Goal: Task Accomplishment & Management: Use online tool/utility

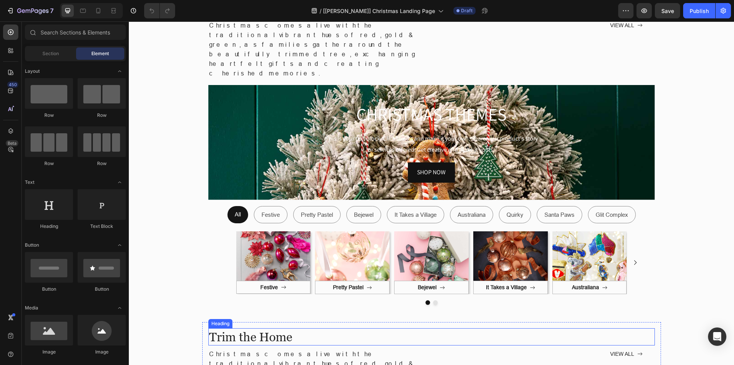
scroll to position [207, 0]
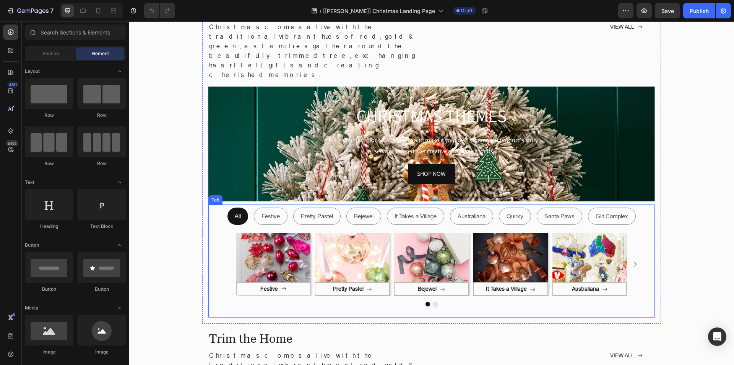
click at [271, 211] on p "Festive" at bounding box center [271, 216] width 18 height 10
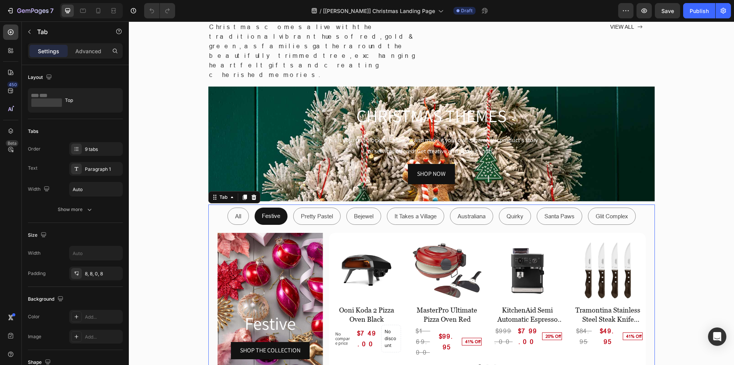
click at [301, 211] on p "Pretty Pastel" at bounding box center [317, 216] width 32 height 10
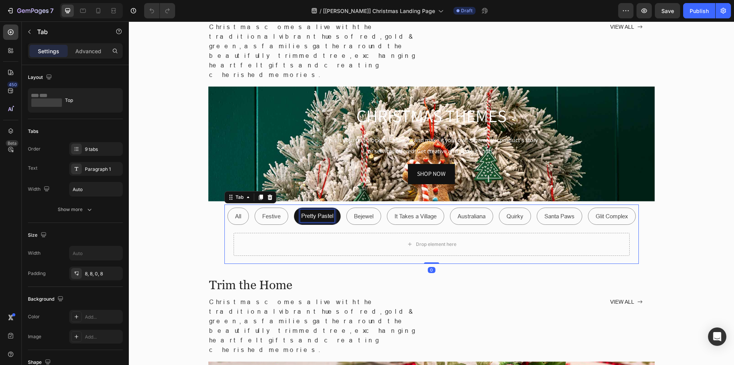
scroll to position [207, 0]
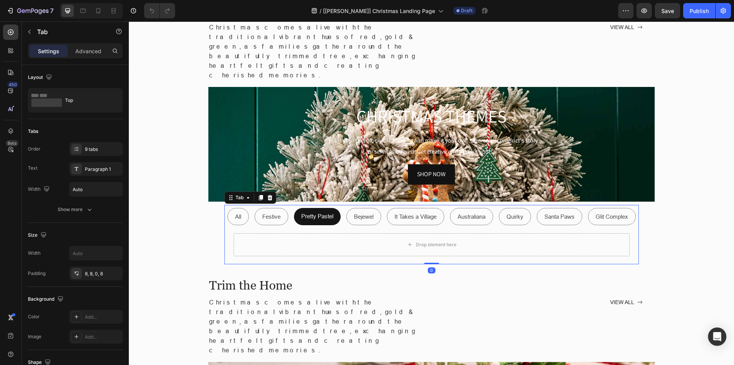
click at [229, 208] on li "All" at bounding box center [238, 216] width 21 height 17
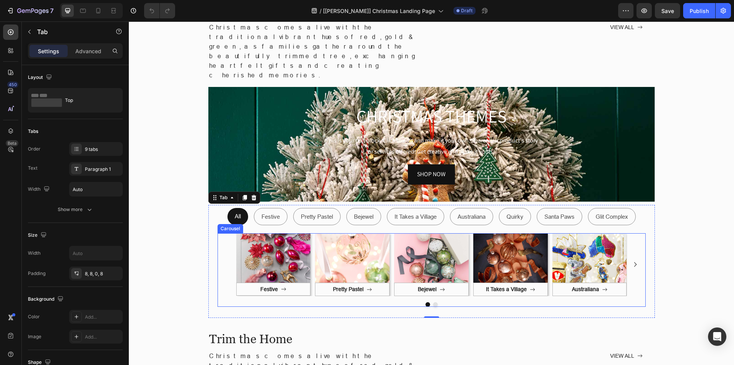
click at [632, 261] on icon "Carousel Next Arrow" at bounding box center [635, 264] width 7 height 7
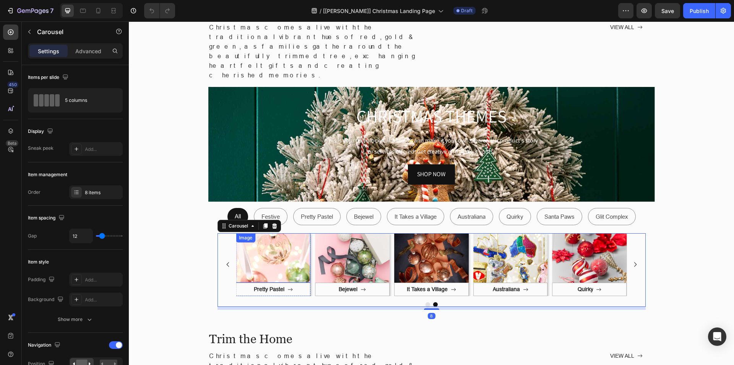
click at [308, 211] on p "Pretty Pastel" at bounding box center [317, 216] width 32 height 10
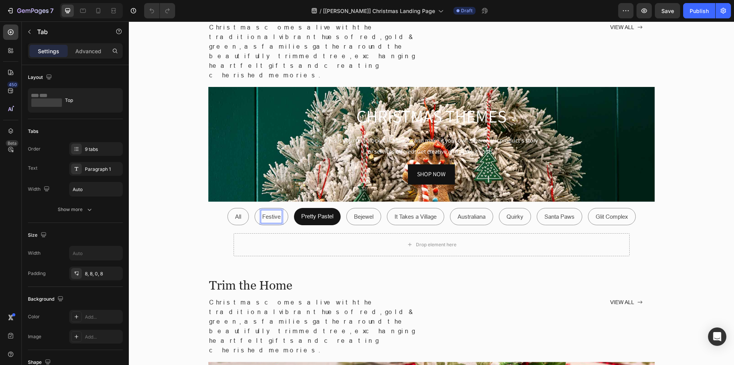
click at [262, 211] on p "Festive" at bounding box center [271, 216] width 18 height 10
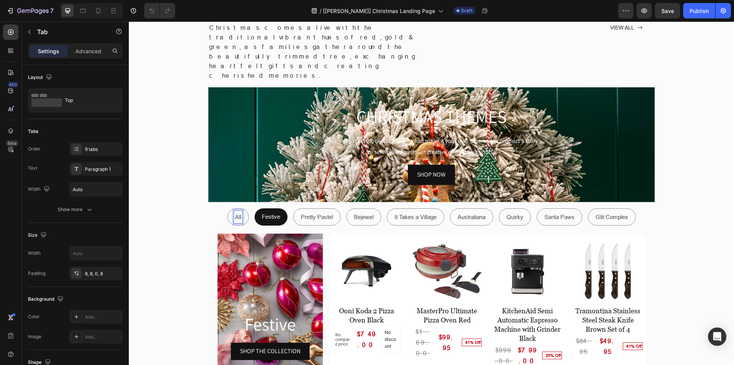
click at [236, 210] on div "All" at bounding box center [238, 216] width 8 height 13
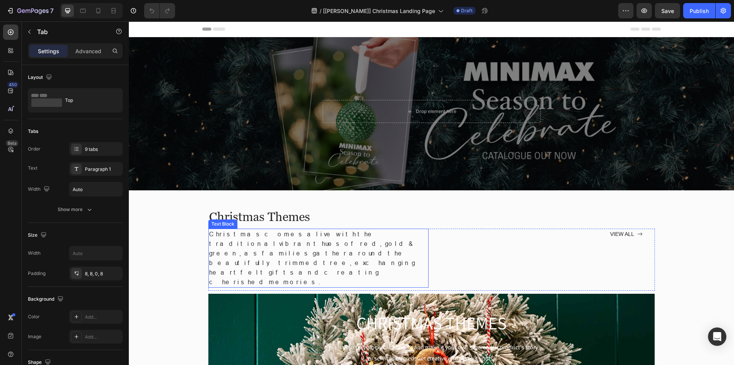
scroll to position [115, 0]
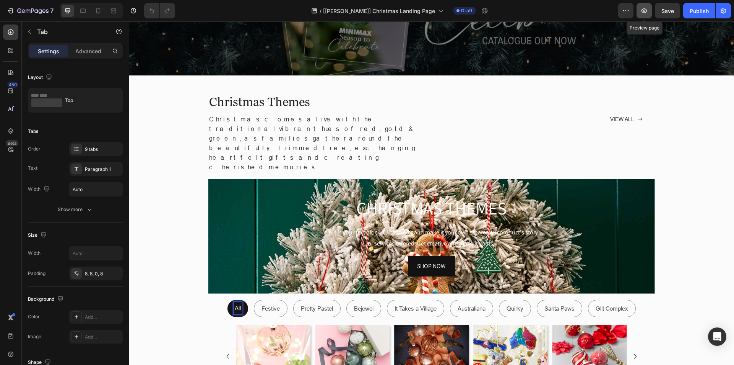
click at [640, 8] on button "button" at bounding box center [644, 10] width 15 height 15
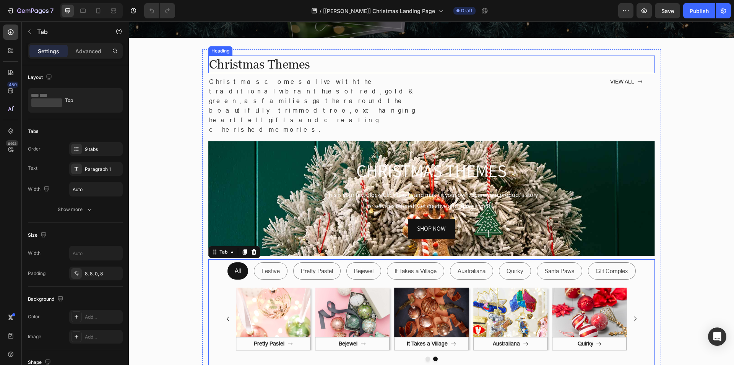
scroll to position [230, 0]
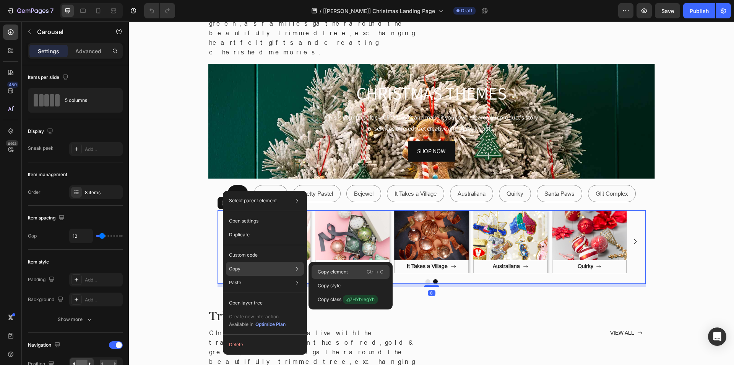
drag, startPoint x: 337, startPoint y: 273, endPoint x: 286, endPoint y: 187, distance: 99.6
click at [337, 273] on p "Copy element" at bounding box center [333, 271] width 30 height 7
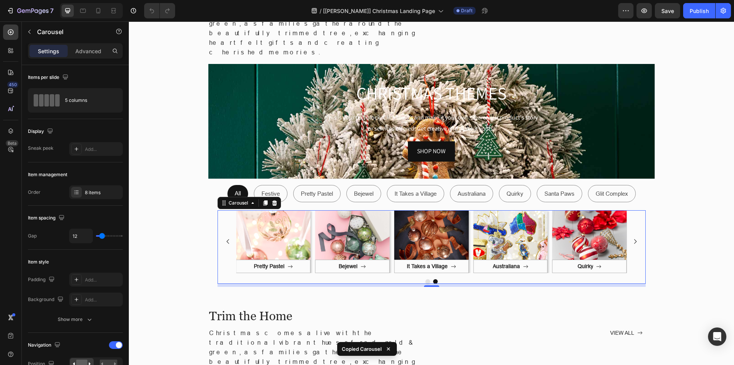
click at [426, 279] on button "Dot" at bounding box center [428, 281] width 5 height 5
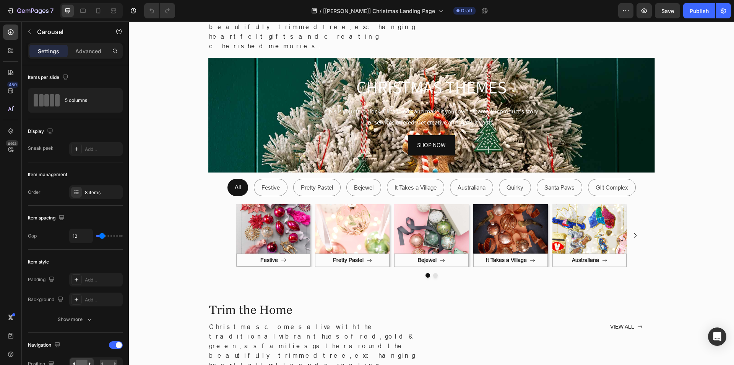
scroll to position [113, 0]
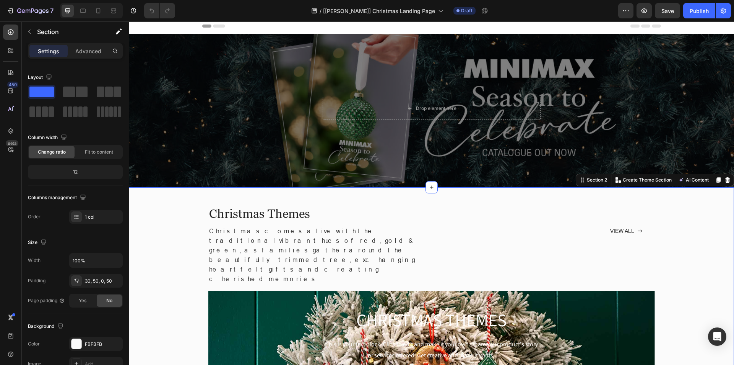
scroll to position [0, 0]
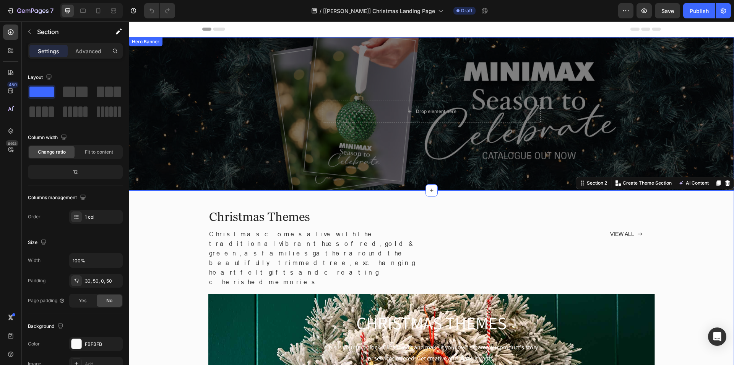
click at [179, 92] on div "Overlay" at bounding box center [432, 113] width 606 height 153
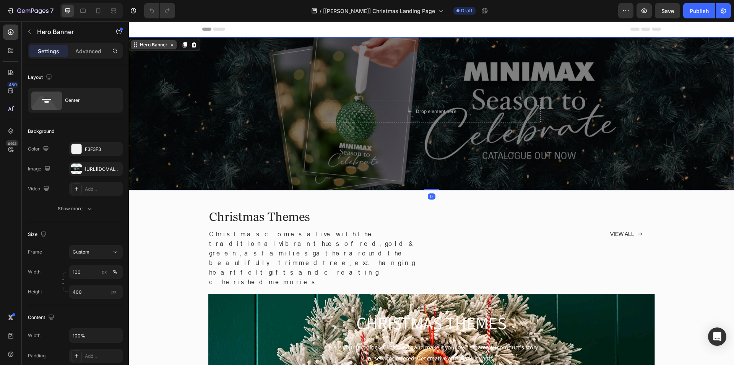
click at [145, 45] on div "Hero Banner" at bounding box center [153, 44] width 31 height 7
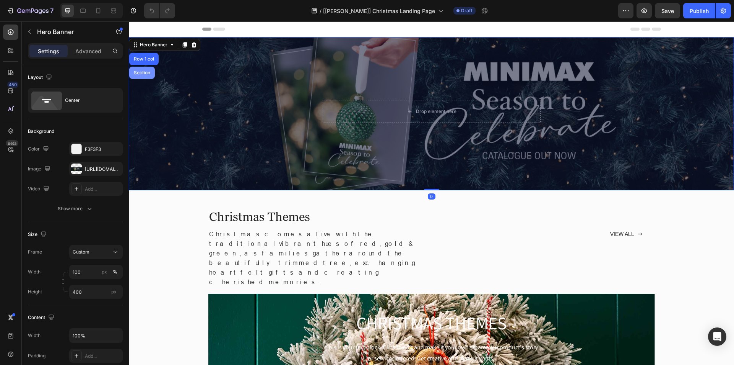
click at [140, 74] on div "Section" at bounding box center [142, 72] width 20 height 5
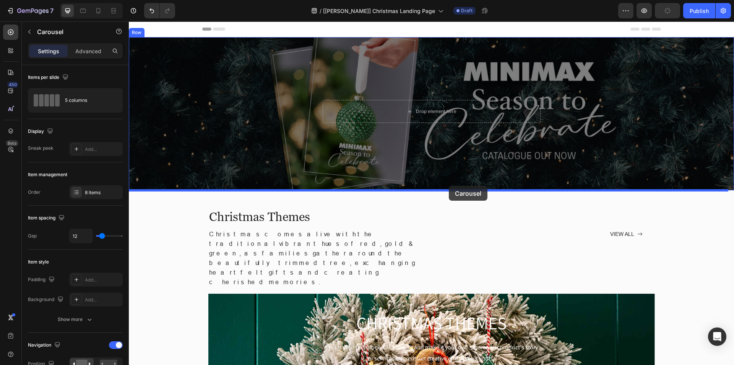
drag, startPoint x: 212, startPoint y: 195, endPoint x: 449, endPoint y: 186, distance: 237.7
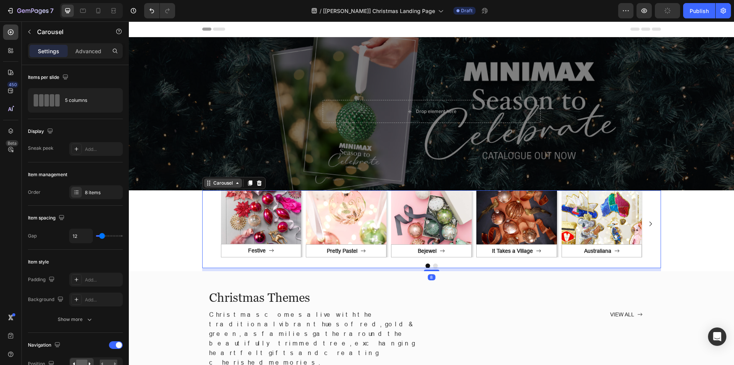
click at [223, 179] on div "Carousel" at bounding box center [223, 182] width 38 height 9
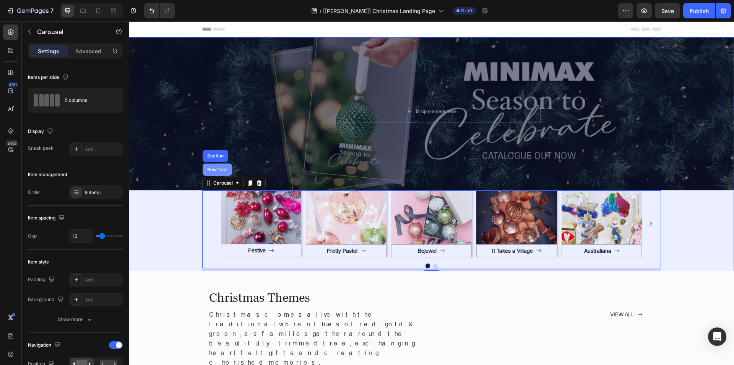
click at [216, 171] on div "Row 1 col" at bounding box center [217, 169] width 23 height 5
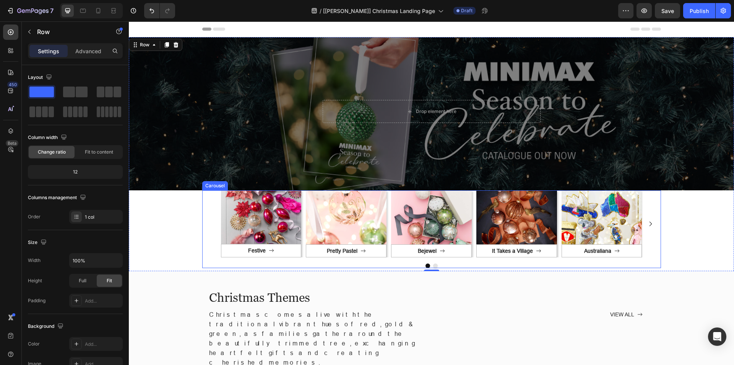
click at [202, 196] on div "Image Festive Button Row Image Pretty Pastel Button Row Image Bejewel Button Ro…" at bounding box center [431, 223] width 459 height 67
click at [163, 194] on div "Image Festive Button Row Image Pretty Pastel Button Row Image Bejewel Button Ro…" at bounding box center [432, 230] width 606 height 81
click at [81, 51] on p "Advanced" at bounding box center [88, 51] width 26 height 8
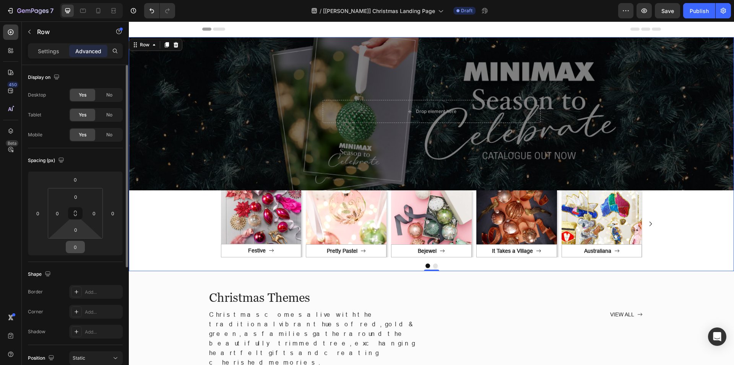
click at [77, 249] on input "0" at bounding box center [75, 246] width 15 height 11
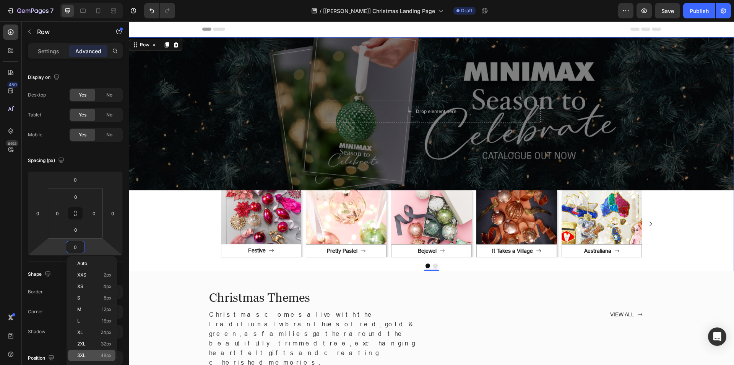
click at [90, 353] on p "3XL 48px" at bounding box center [94, 354] width 34 height 5
type input "48"
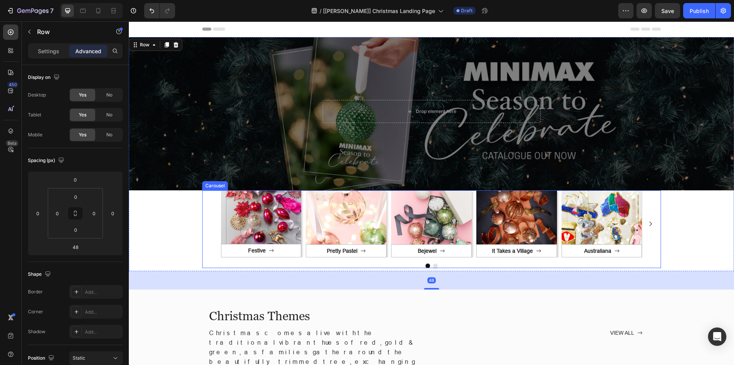
click at [202, 207] on div "Image Festive Button Row Image Pretty Pastel Button Row Image Bejewel Button Ro…" at bounding box center [431, 223] width 459 height 67
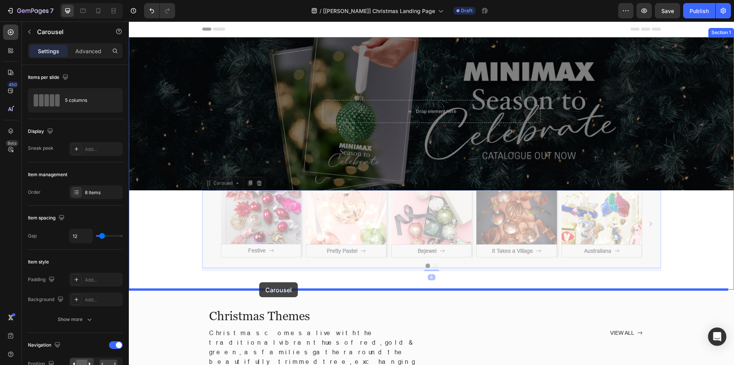
drag, startPoint x: 207, startPoint y: 186, endPoint x: 259, endPoint y: 282, distance: 109.5
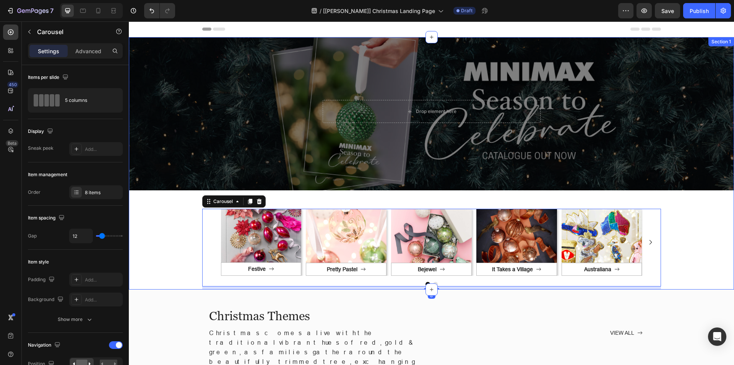
click at [164, 228] on div "Image Festive Button Row Image Pretty Pastel Button Row Image Bejewel Button Ro…" at bounding box center [432, 248] width 606 height 81
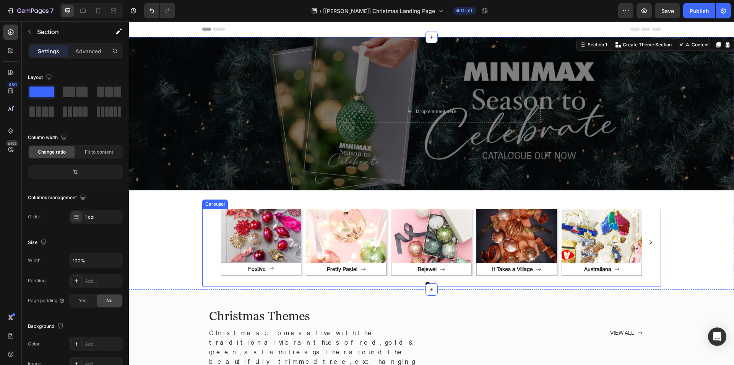
click at [302, 215] on div "Image Festive Button Row Image Pretty Pastel Button Row Image Bejewel Button Ro…" at bounding box center [432, 241] width 422 height 67
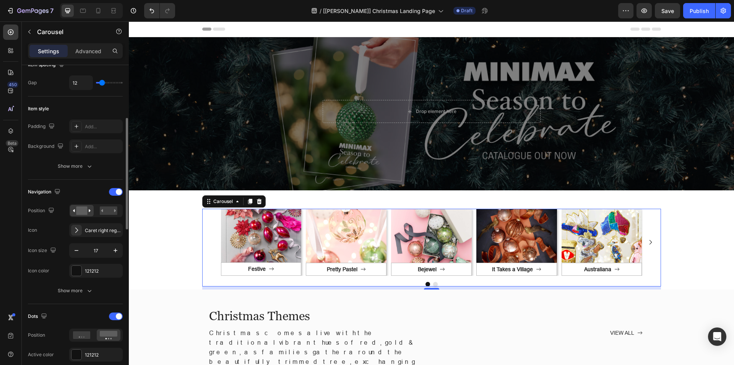
scroll to position [191, 0]
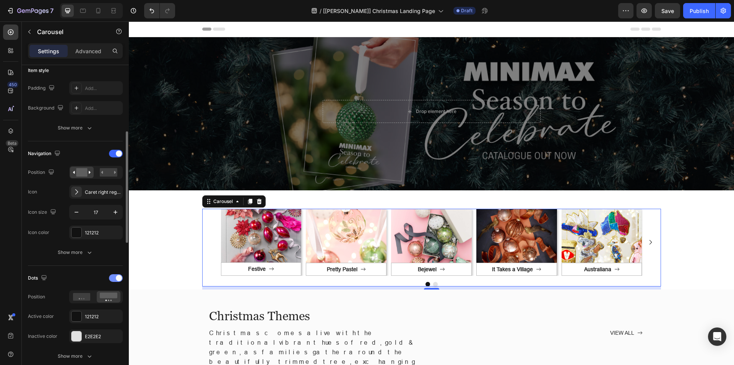
click at [111, 279] on div at bounding box center [116, 278] width 14 height 8
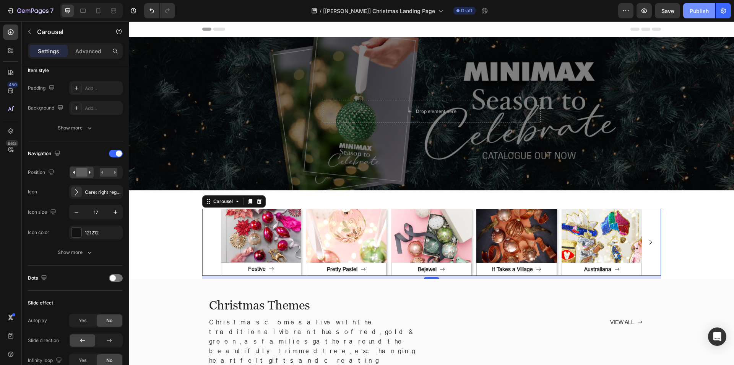
drag, startPoint x: 689, startPoint y: 8, endPoint x: 497, endPoint y: 101, distance: 213.5
click at [689, 8] on button "Publish" at bounding box center [700, 10] width 32 height 15
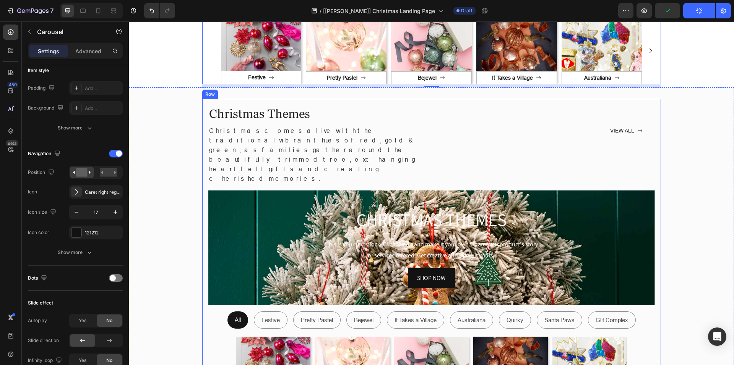
scroll to position [153, 0]
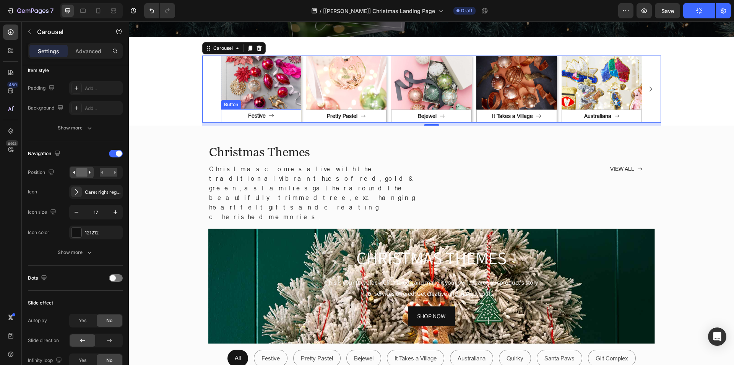
click at [226, 106] on div "Button" at bounding box center [231, 104] width 17 height 7
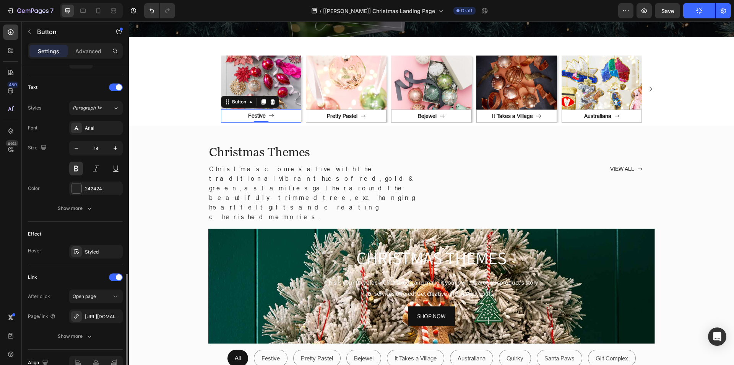
scroll to position [347, 0]
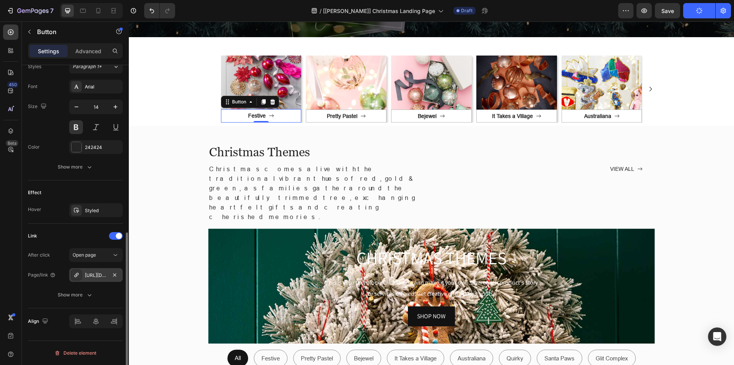
click at [91, 278] on div "[URL][DOMAIN_NAME]" at bounding box center [96, 275] width 54 height 14
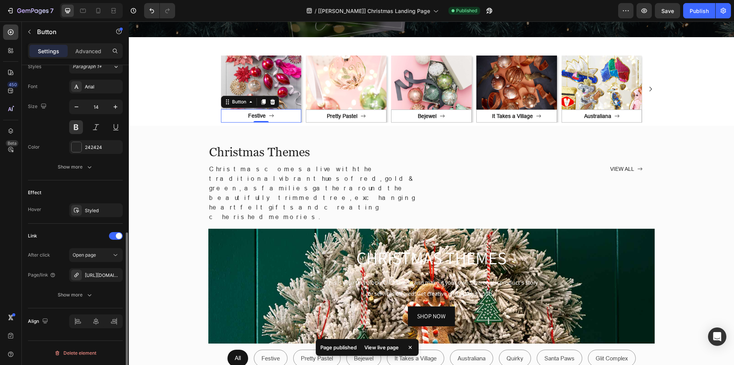
click at [86, 237] on div "Link" at bounding box center [75, 236] width 95 height 12
click at [113, 275] on icon "button" at bounding box center [115, 275] width 6 height 6
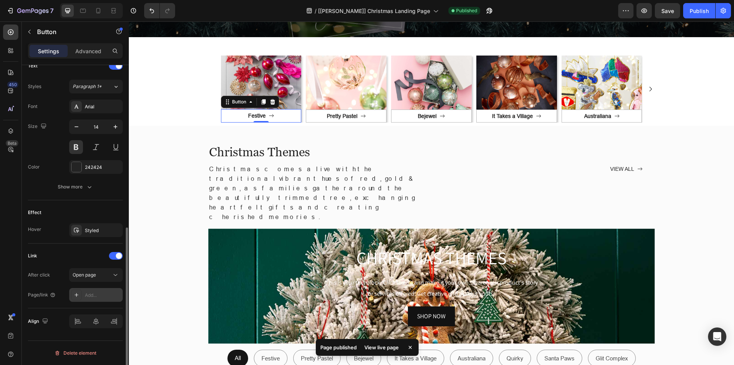
scroll to position [327, 0]
click at [114, 256] on div at bounding box center [116, 256] width 14 height 8
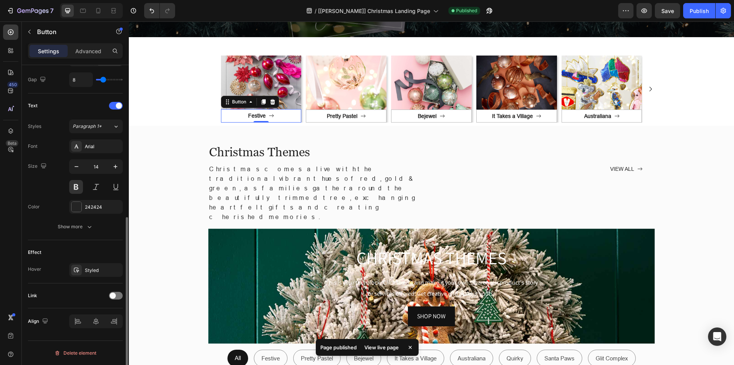
scroll to position [288, 0]
click at [313, 115] on link "Pretty Pastel" at bounding box center [346, 115] width 81 height 13
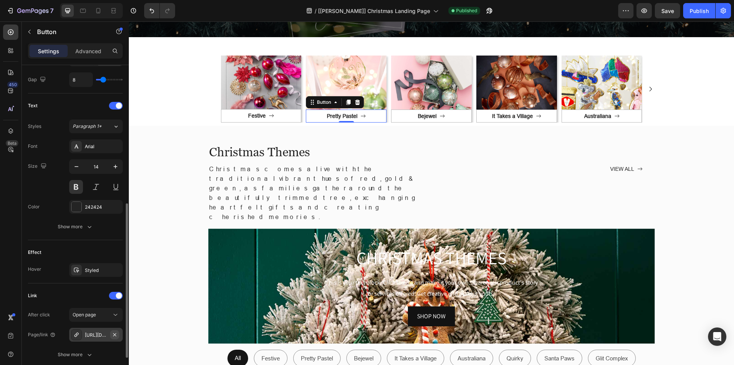
click at [116, 332] on icon "button" at bounding box center [115, 334] width 6 height 6
click at [119, 296] on span at bounding box center [119, 295] width 6 height 6
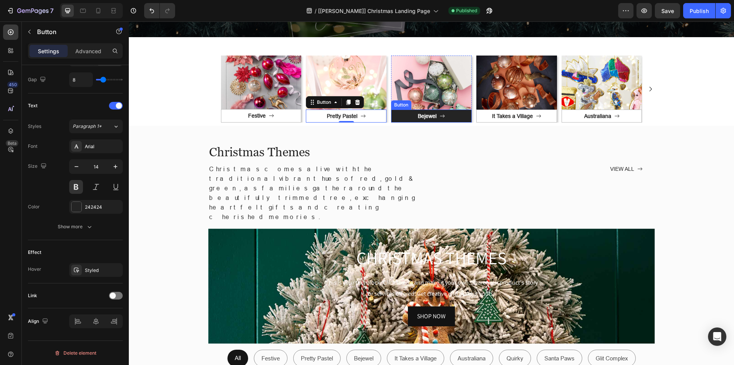
click at [403, 116] on link "Bejewel" at bounding box center [431, 115] width 81 height 13
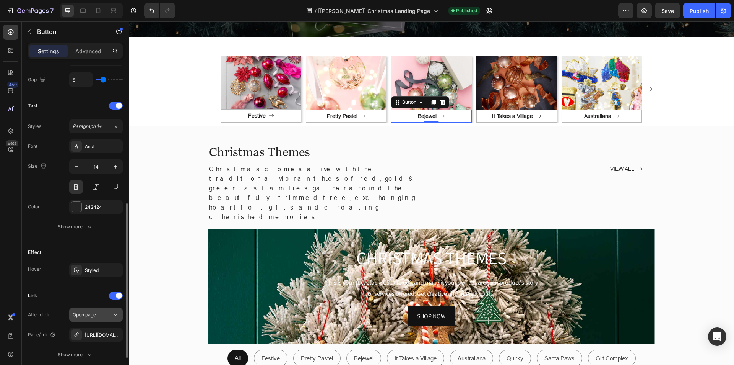
drag, startPoint x: 115, startPoint y: 335, endPoint x: 119, endPoint y: 312, distance: 23.2
click at [0, 0] on icon "button" at bounding box center [0, 0] width 0 height 0
click at [117, 296] on span at bounding box center [119, 295] width 6 height 6
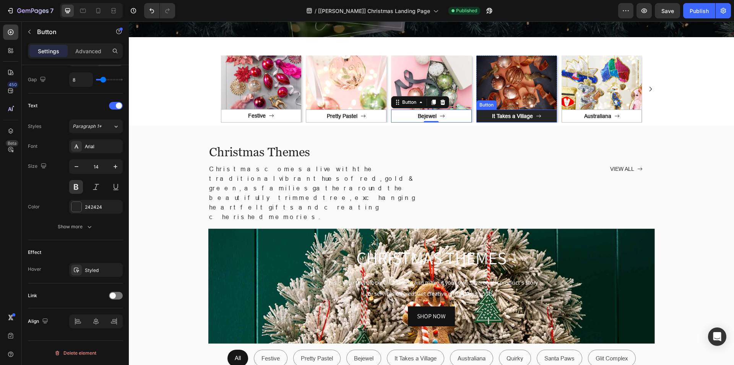
click at [482, 120] on link "It Takes a Village" at bounding box center [517, 115] width 81 height 13
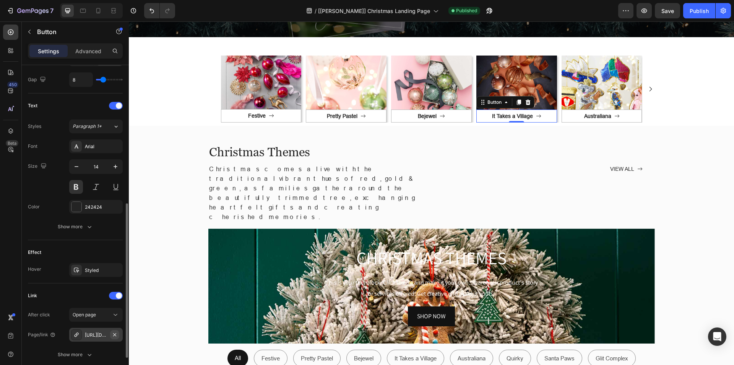
click at [112, 333] on icon "button" at bounding box center [115, 334] width 6 height 6
click at [116, 296] on span at bounding box center [119, 295] width 6 height 6
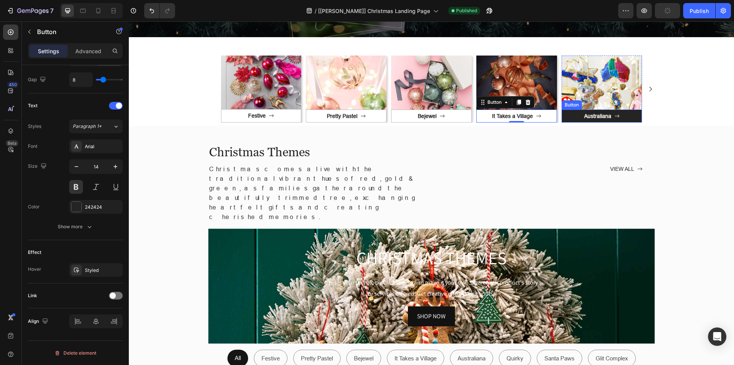
click at [576, 112] on link "Australiana" at bounding box center [602, 115] width 81 height 13
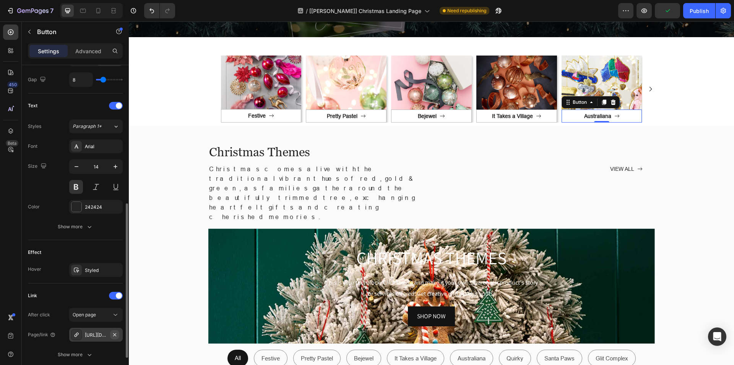
drag, startPoint x: 116, startPoint y: 334, endPoint x: 117, endPoint y: 294, distance: 40.2
click at [115, 334] on icon "button" at bounding box center [115, 334] width 6 height 6
click at [117, 293] on span at bounding box center [119, 295] width 6 height 6
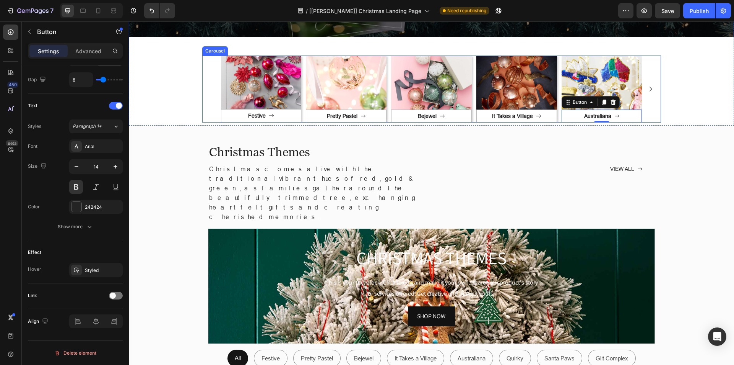
click at [648, 89] on icon "Carousel Next Arrow" at bounding box center [651, 89] width 7 height 7
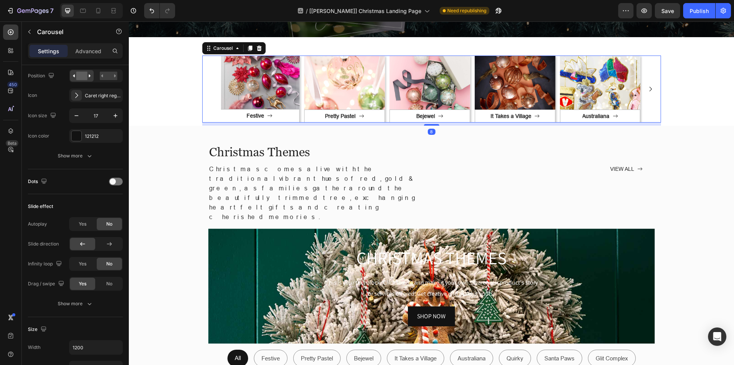
scroll to position [0, 0]
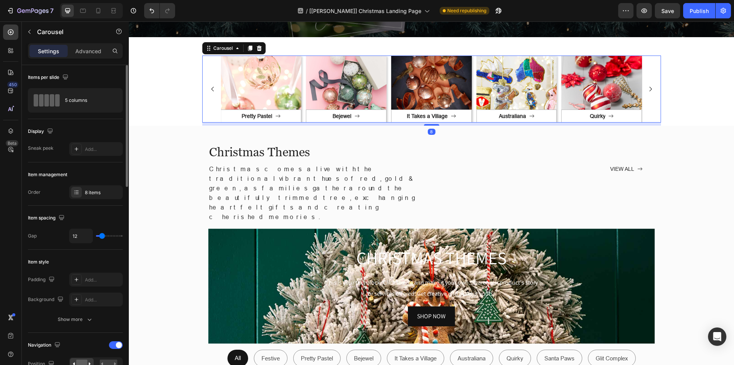
click at [648, 89] on icon "Carousel Next Arrow" at bounding box center [651, 89] width 7 height 7
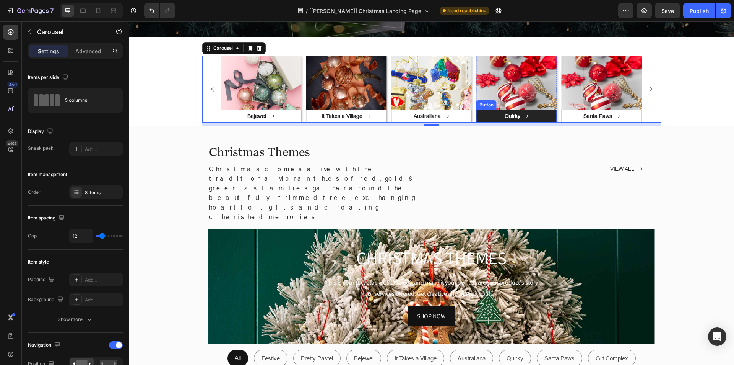
click at [551, 116] on link "Quirky" at bounding box center [517, 115] width 81 height 13
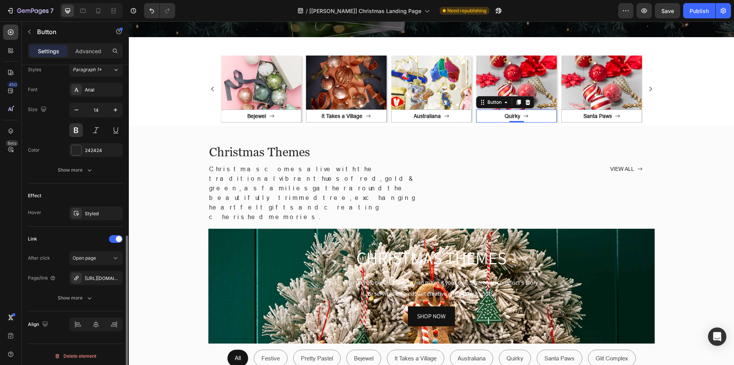
scroll to position [347, 0]
click at [117, 273] on icon "button" at bounding box center [115, 275] width 6 height 6
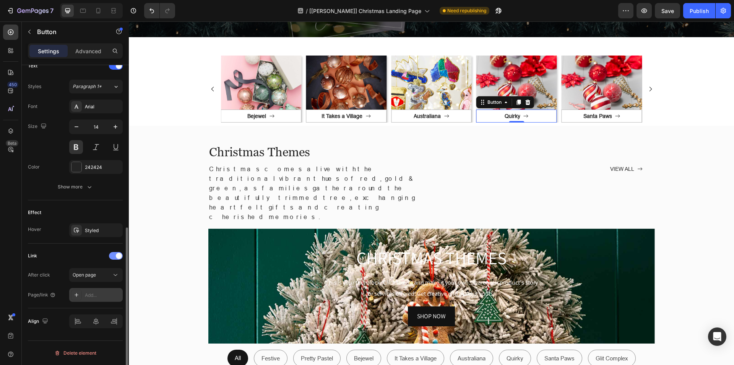
click at [111, 253] on div at bounding box center [116, 256] width 14 height 8
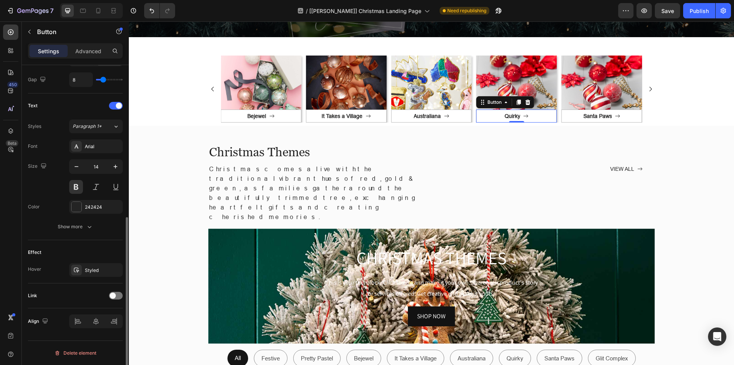
scroll to position [288, 0]
click at [567, 118] on link "Santa Paws" at bounding box center [602, 115] width 81 height 13
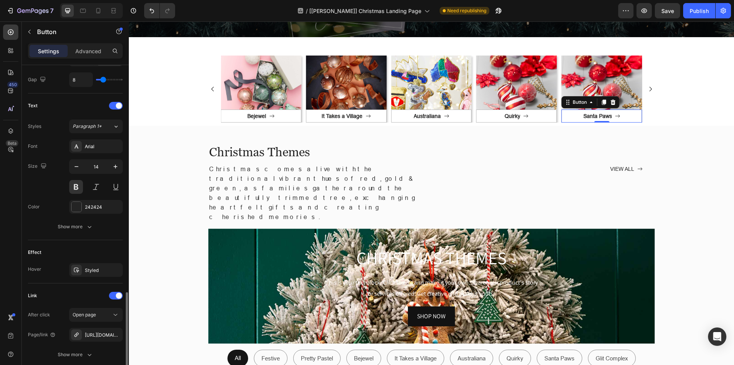
scroll to position [347, 0]
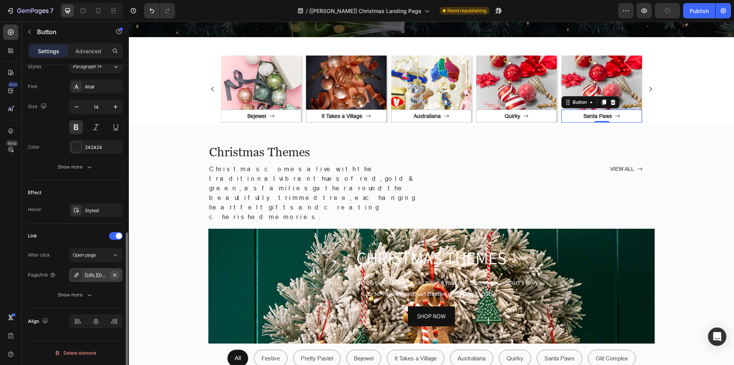
click at [114, 274] on icon "button" at bounding box center [115, 275] width 6 height 6
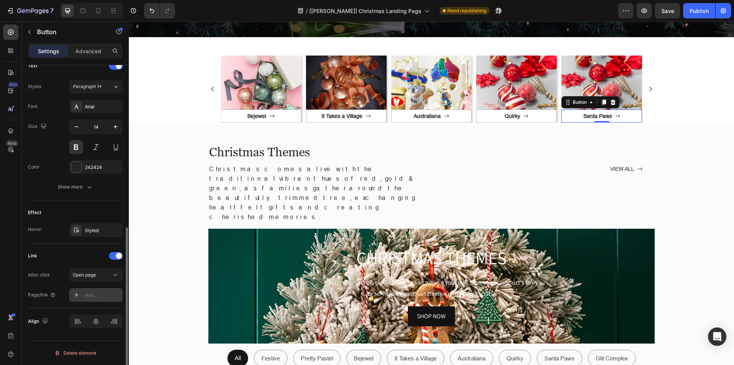
click at [114, 254] on div at bounding box center [116, 256] width 14 height 8
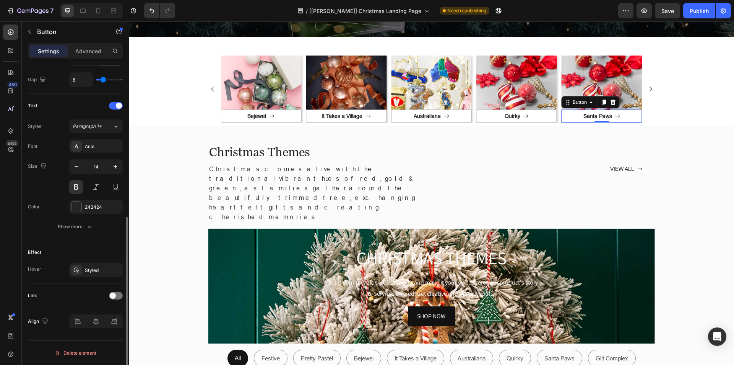
scroll to position [288, 0]
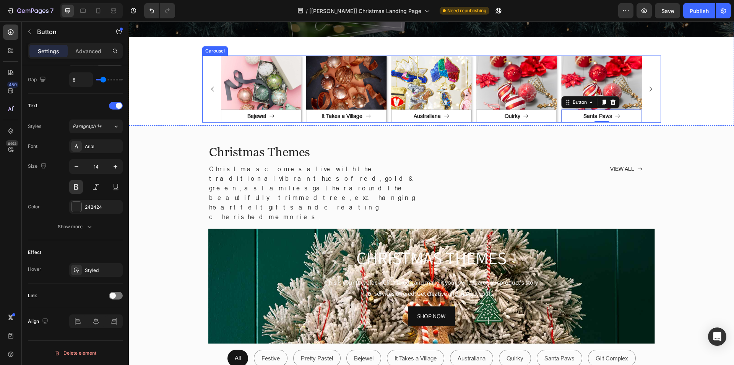
click at [648, 91] on icon "Carousel Next Arrow" at bounding box center [651, 89] width 7 height 7
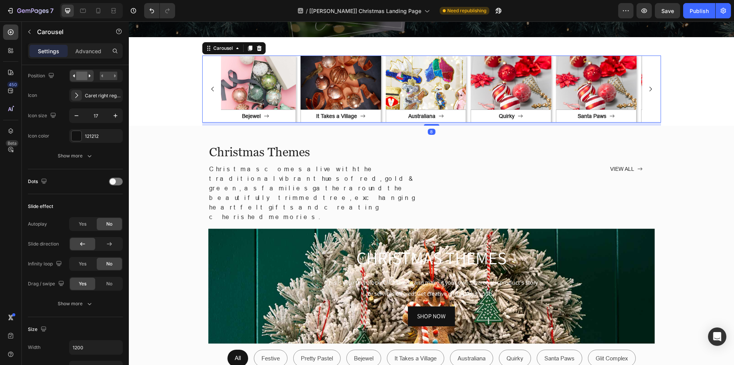
scroll to position [0, 0]
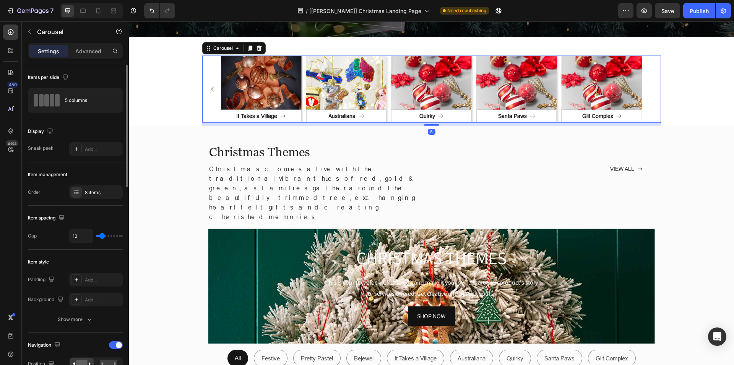
click at [646, 91] on div "Image Festive Button Row Image Pretty Pastel Button Row Image Bejewel Button Ro…" at bounding box center [431, 88] width 459 height 67
click at [628, 112] on link "Glit Complex" at bounding box center [602, 115] width 81 height 13
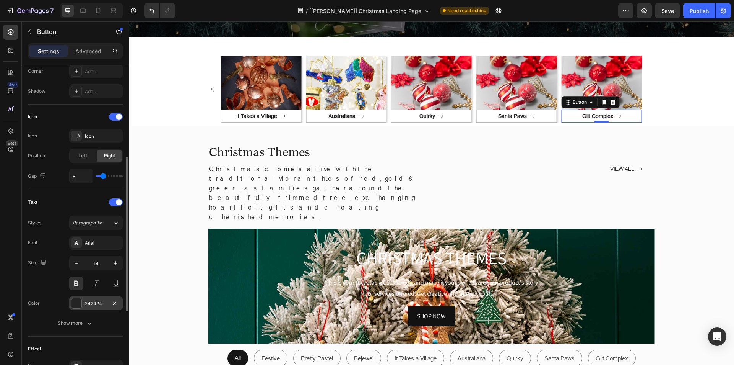
scroll to position [344, 0]
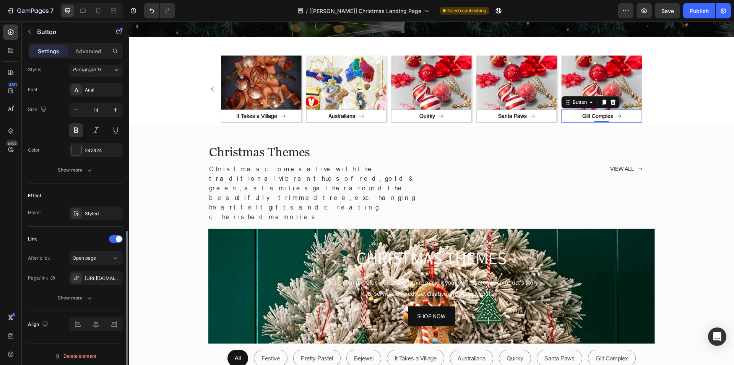
drag, startPoint x: 116, startPoint y: 276, endPoint x: 115, endPoint y: 260, distance: 16.5
click at [0, 0] on icon "button" at bounding box center [0, 0] width 0 height 0
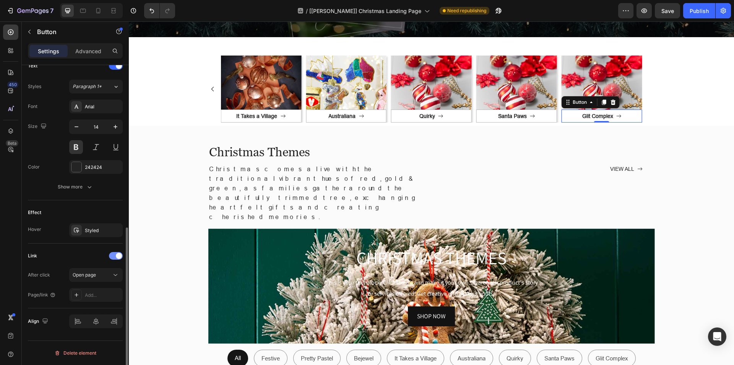
click at [113, 257] on div at bounding box center [116, 256] width 14 height 8
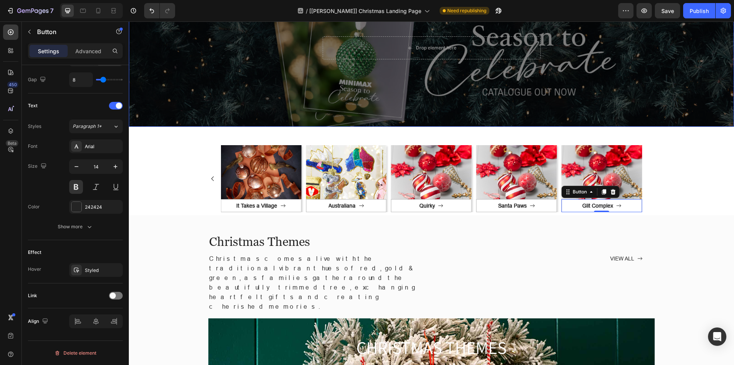
scroll to position [0, 0]
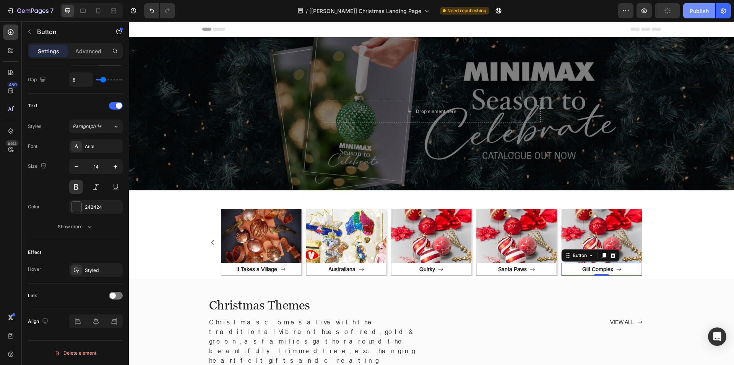
drag, startPoint x: 697, startPoint y: 12, endPoint x: 552, endPoint y: 20, distance: 145.6
click at [697, 12] on div "Publish" at bounding box center [699, 11] width 19 height 8
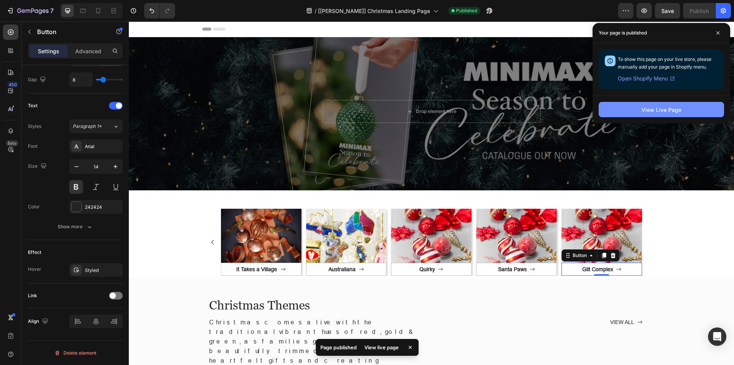
click at [627, 104] on button "View Live Page" at bounding box center [661, 109] width 125 height 15
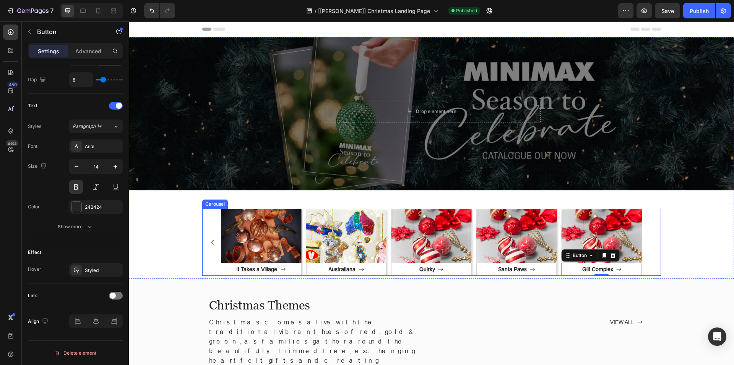
click at [206, 220] on div "Image Festive Button Row Image Pretty Pastel Button Row Image Bejewel Button Ro…" at bounding box center [431, 241] width 459 height 67
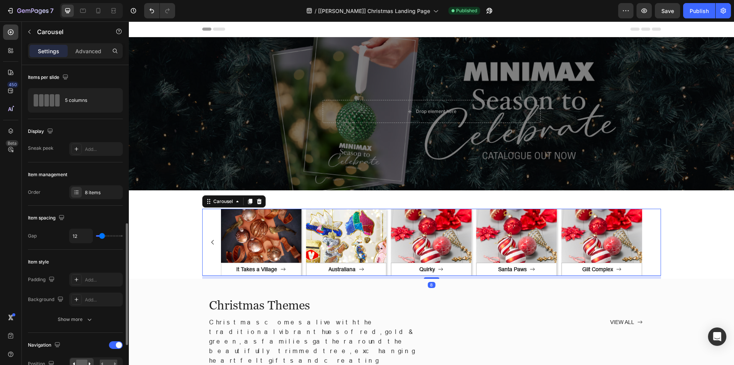
scroll to position [115, 0]
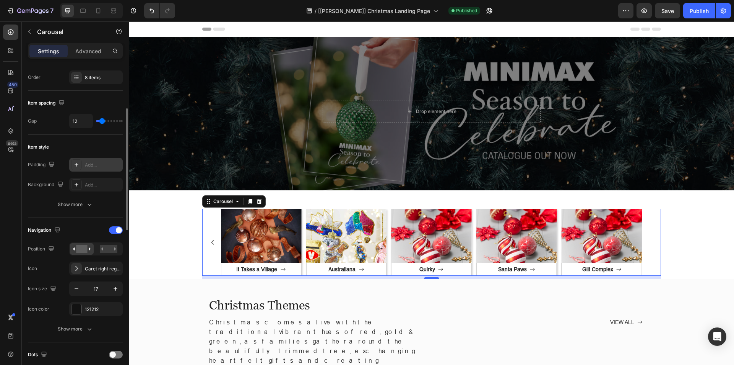
click at [75, 164] on icon at bounding box center [76, 164] width 6 height 6
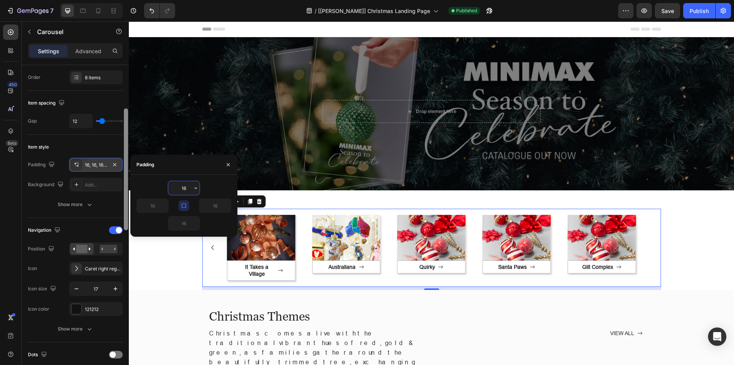
type input "2"
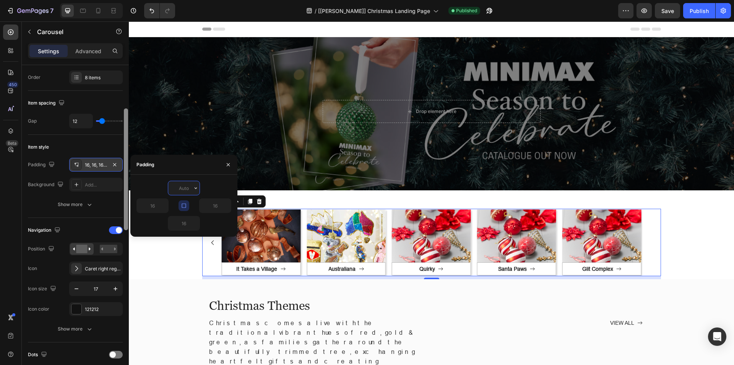
type input "3"
type input "4"
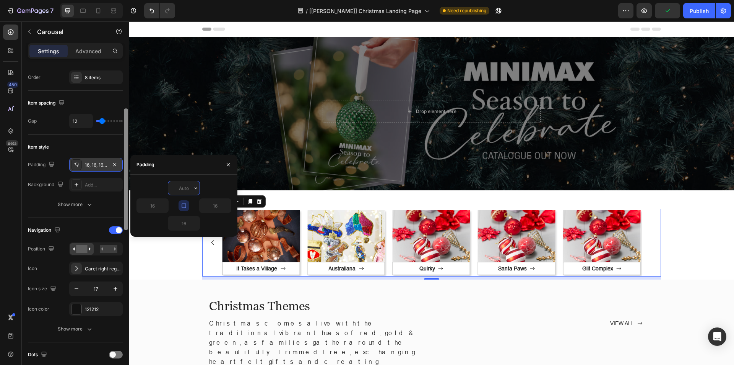
type input "5"
click at [8, 209] on div "450 Beta" at bounding box center [10, 166] width 15 height 285
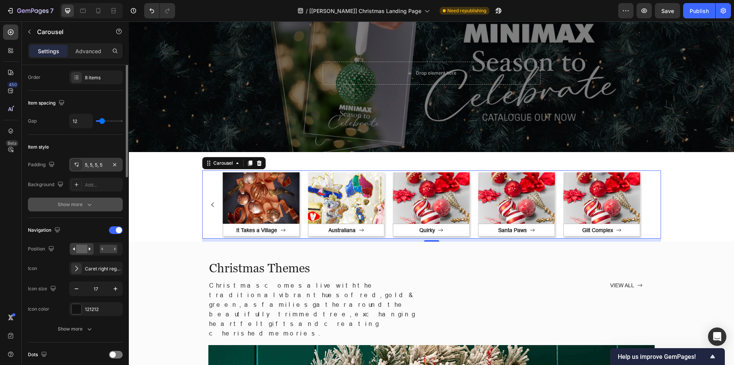
scroll to position [38, 0]
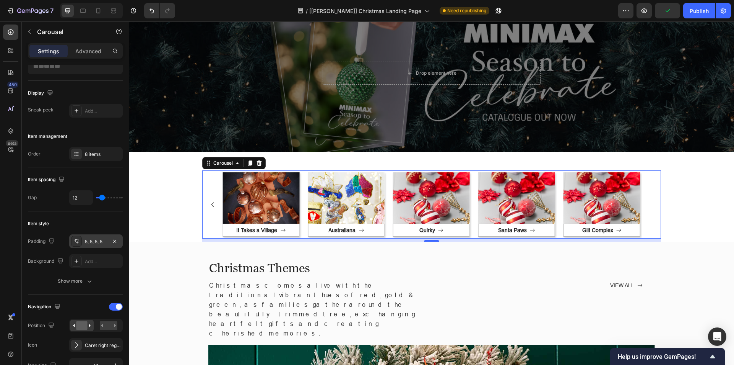
type input "0"
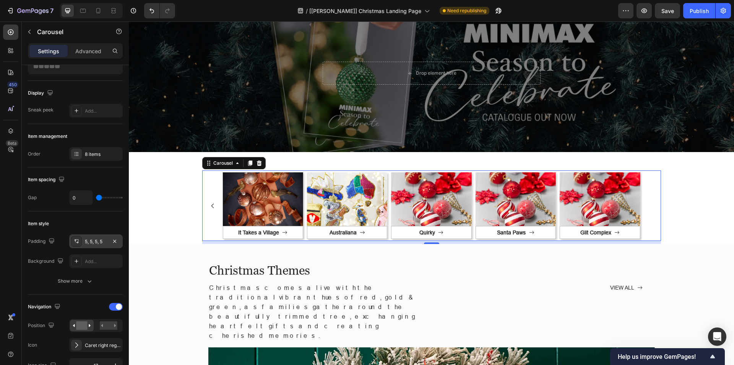
drag, startPoint x: 99, startPoint y: 198, endPoint x: 86, endPoint y: 199, distance: 13.4
type input "0"
click at [96, 198] on input "range" at bounding box center [109, 198] width 27 height 2
click at [78, 192] on input "0" at bounding box center [81, 197] width 23 height 14
type input "2"
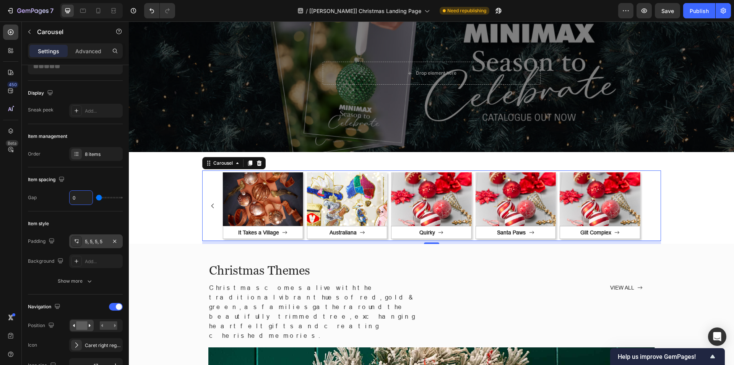
type input "2"
click at [85, 177] on div "Item spacing" at bounding box center [75, 179] width 95 height 12
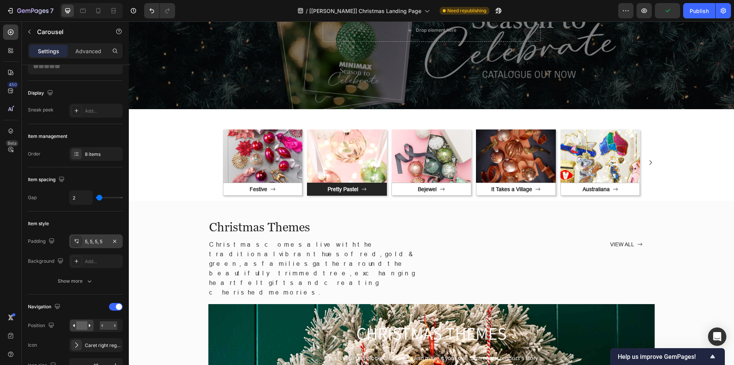
scroll to position [74, 0]
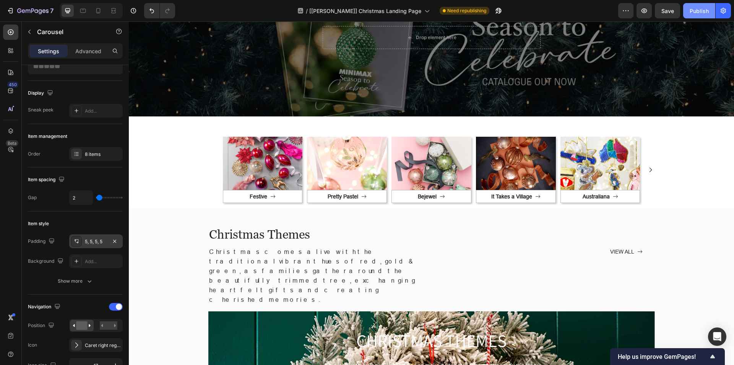
click at [703, 11] on div "Publish" at bounding box center [699, 11] width 19 height 8
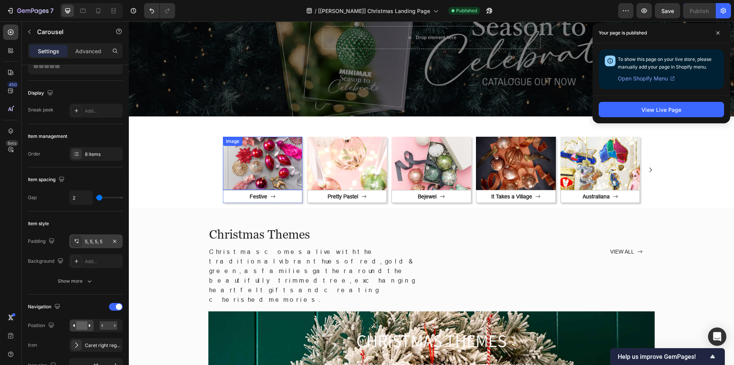
click at [239, 144] on div "Image" at bounding box center [233, 141] width 20 height 9
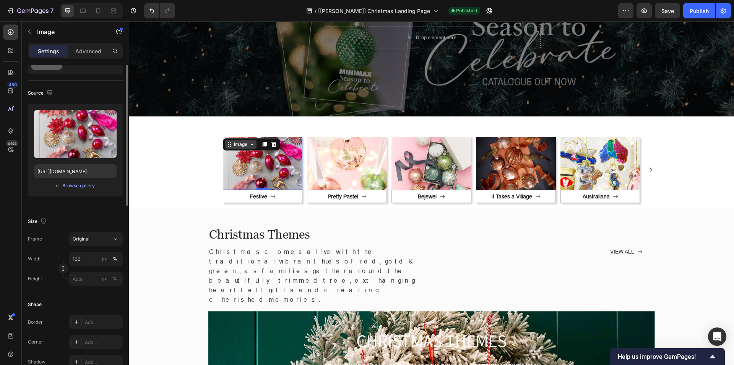
scroll to position [0, 0]
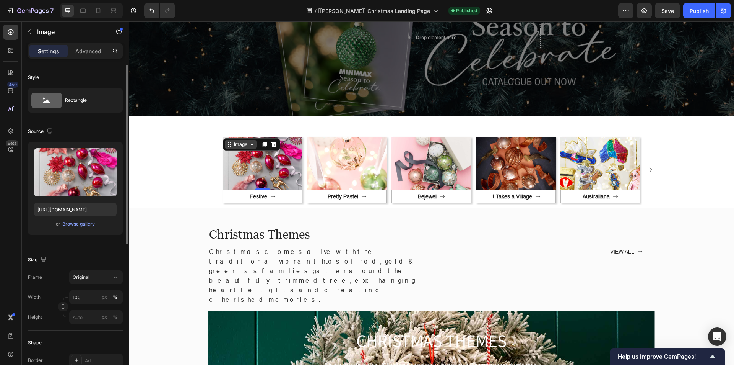
click at [230, 142] on icon at bounding box center [230, 142] width 1 height 1
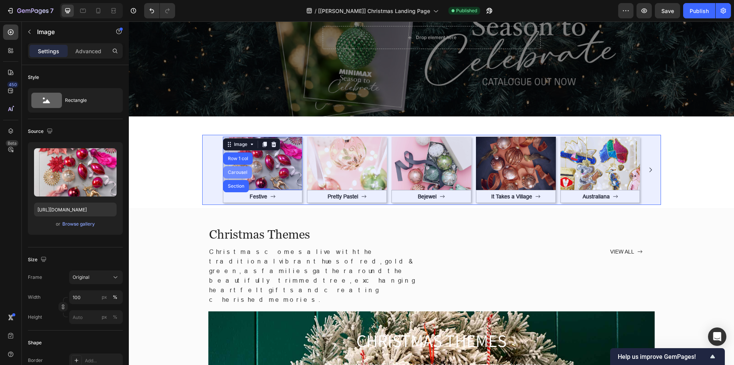
click at [234, 172] on div "Carousel" at bounding box center [237, 172] width 23 height 5
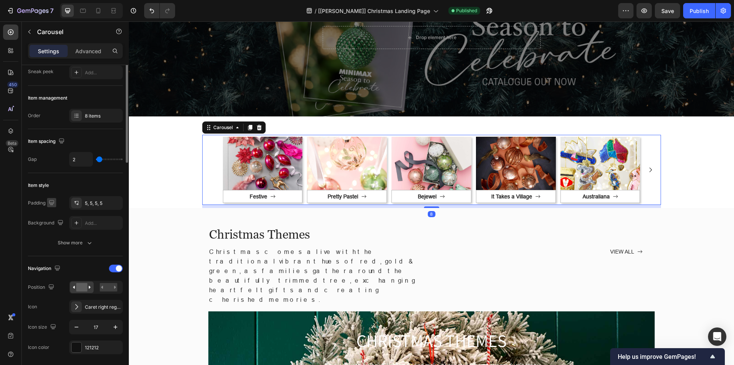
scroll to position [153, 0]
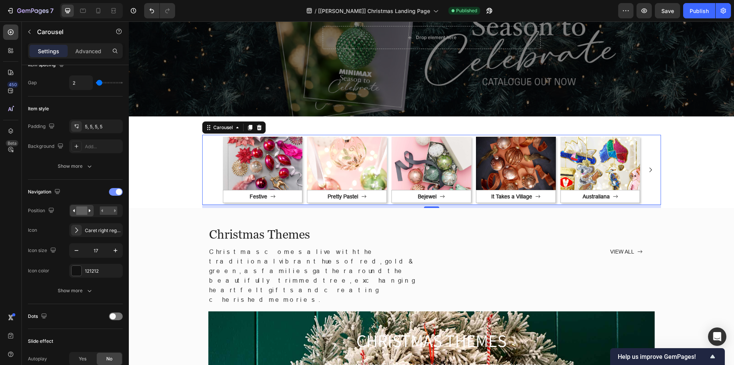
click at [116, 194] on div at bounding box center [116, 192] width 14 height 8
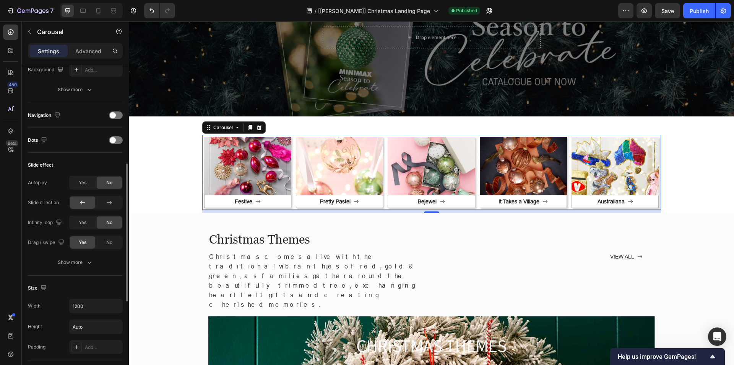
scroll to position [268, 0]
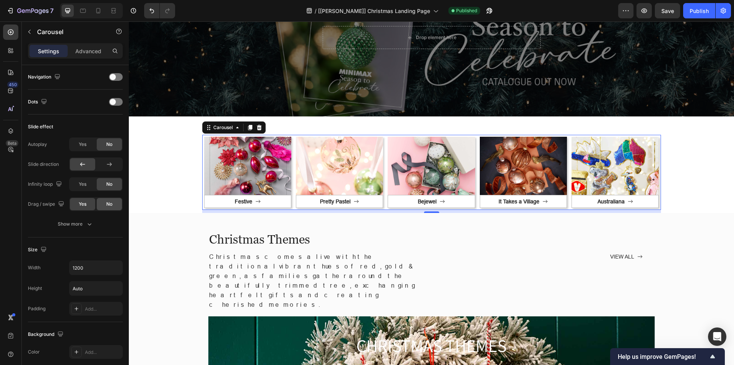
click at [104, 205] on div "No" at bounding box center [109, 204] width 25 height 12
click at [71, 227] on div "Show more" at bounding box center [76, 224] width 36 height 8
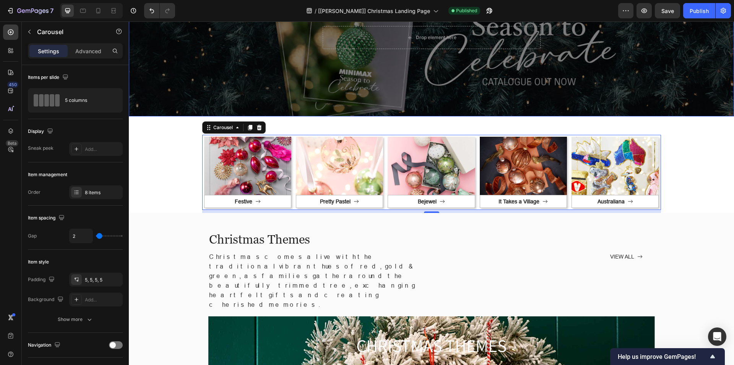
scroll to position [268, 0]
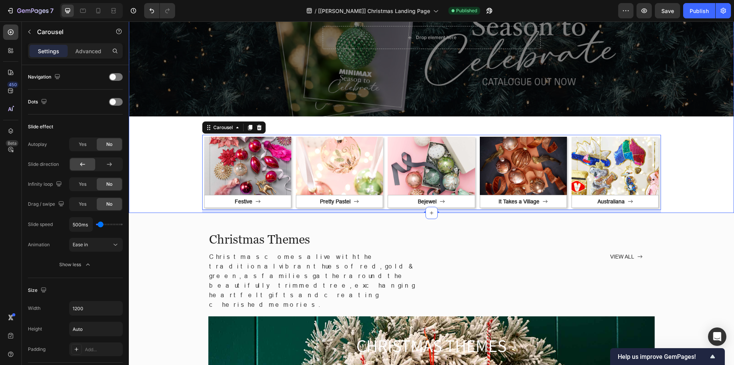
click at [679, 132] on div "Drop element here Row Row Hero Banner Row Image Festive Button Row Image Pretty…" at bounding box center [432, 87] width 606 height 249
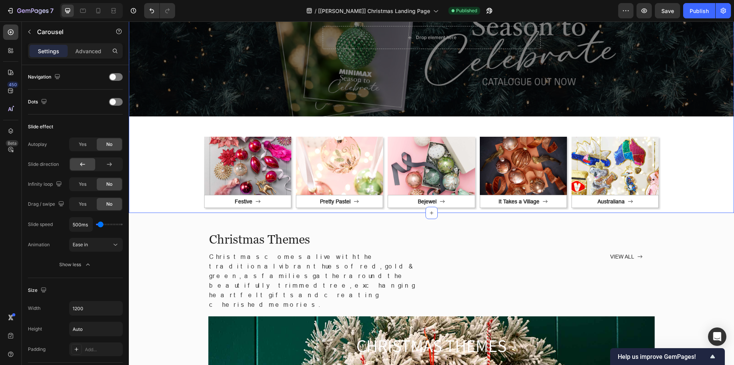
scroll to position [0, 0]
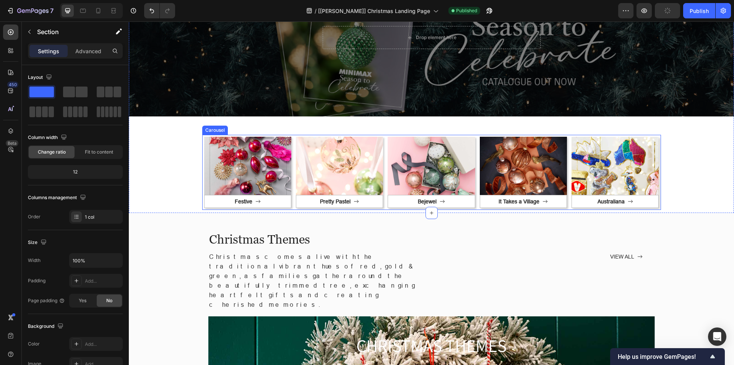
click at [570, 140] on div "Image Australiana Button Row" at bounding box center [615, 172] width 91 height 75
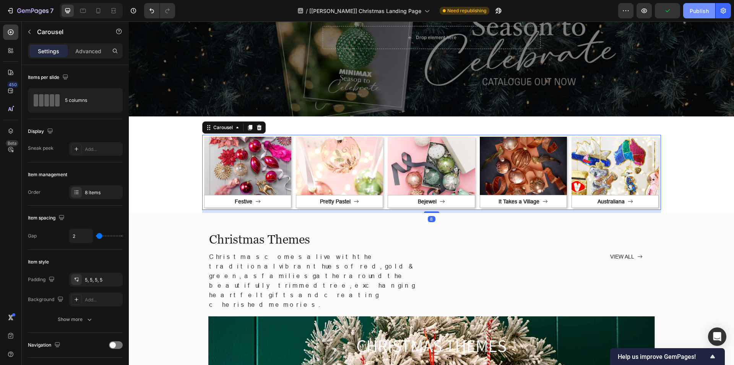
click at [693, 14] on div "Publish" at bounding box center [699, 11] width 19 height 8
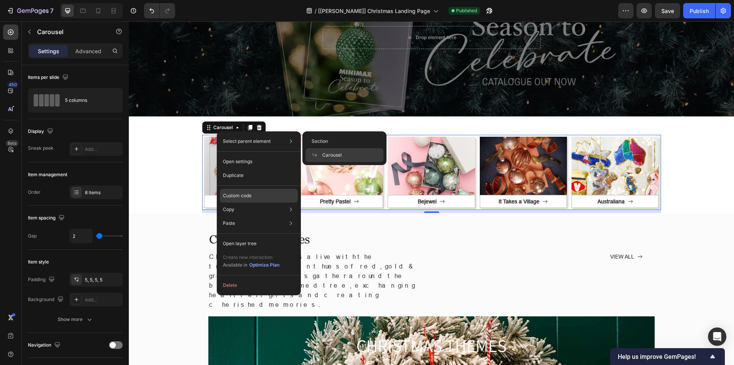
click at [233, 195] on p "Custom code" at bounding box center [237, 195] width 29 height 7
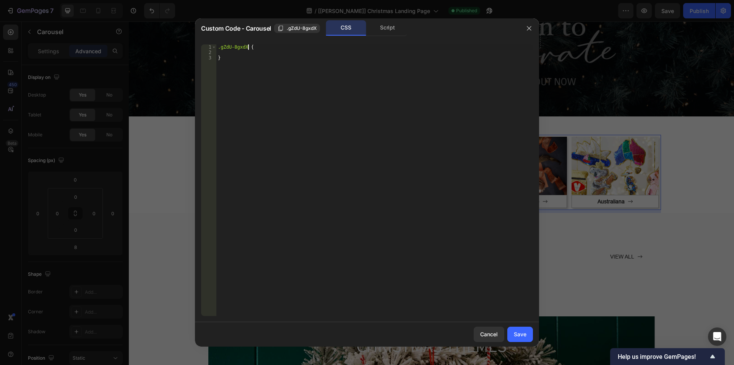
click at [249, 48] on div ".gZdU-8gxdX { }" at bounding box center [374, 185] width 317 height 282
paste textarea "gem-slider"
type textarea ".gZdU-8gxdX .gem-slider{"
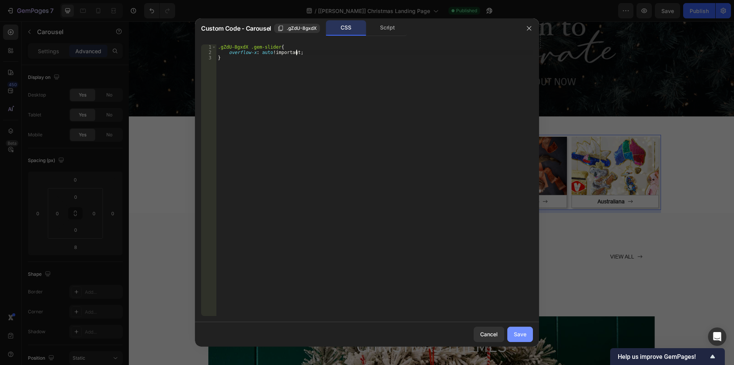
type textarea "overflow-x: auto !;"
click at [515, 332] on div "Save" at bounding box center [520, 334] width 13 height 8
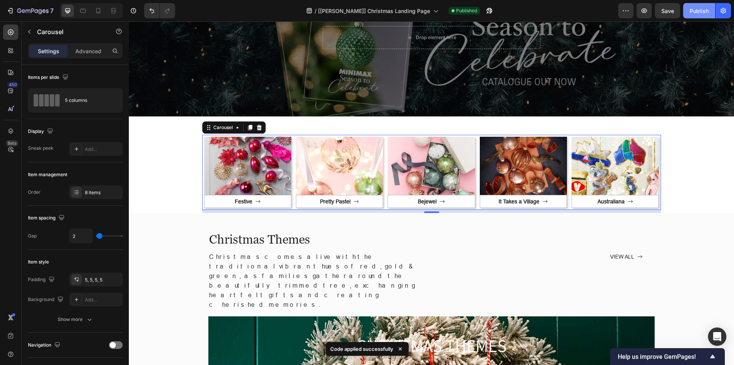
click at [698, 13] on div "Publish" at bounding box center [699, 11] width 19 height 8
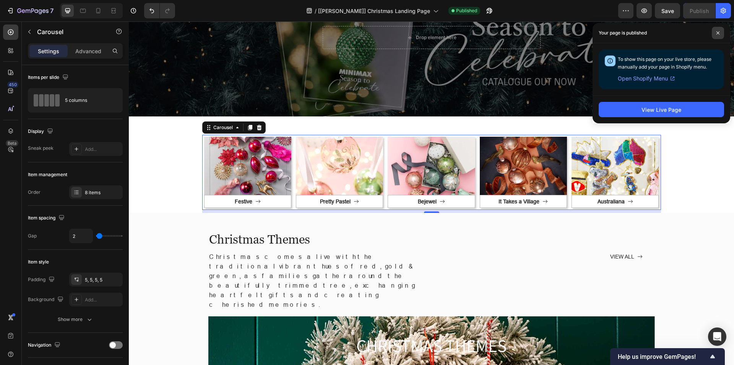
click at [719, 34] on icon at bounding box center [718, 33] width 4 height 4
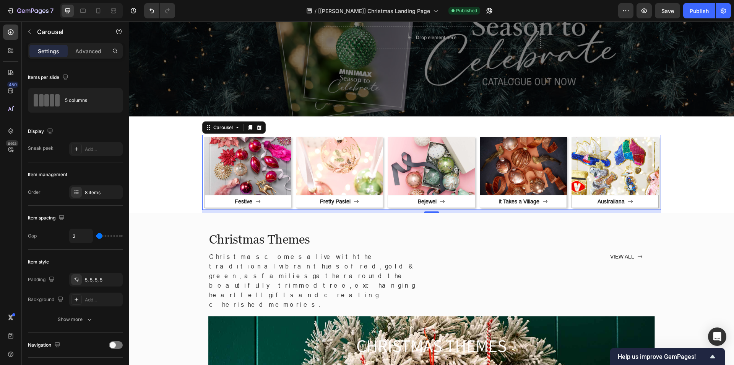
click at [92, 13] on div at bounding box center [91, 10] width 63 height 15
click at [80, 151] on div at bounding box center [76, 148] width 11 height 11
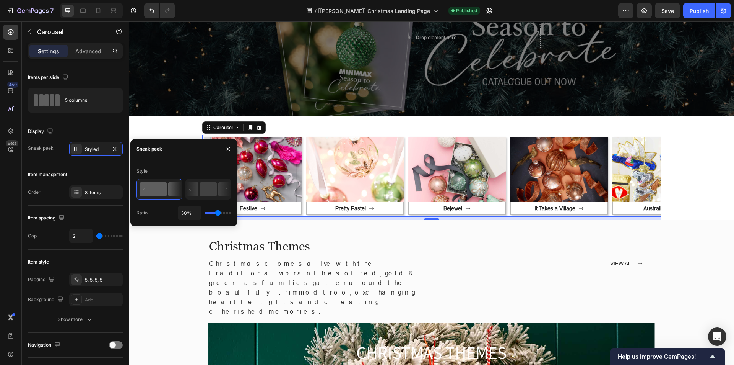
type input "84%"
type input "84"
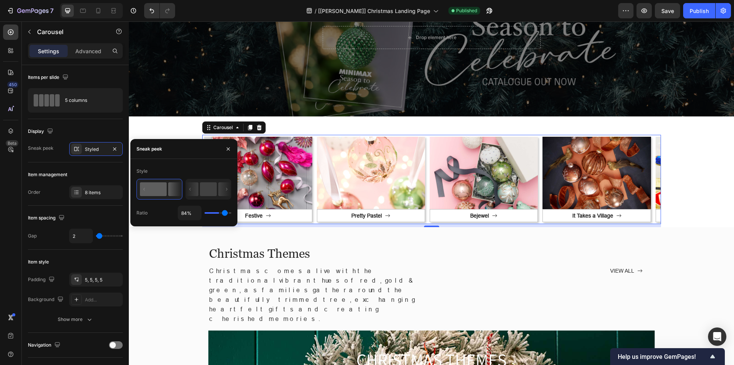
type input "93%"
type input "93"
type input "30%"
type input "30"
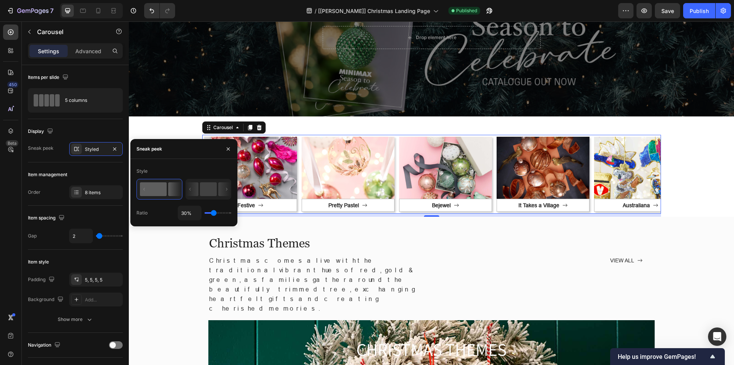
type input "29%"
type input "29"
type input "17%"
type input "17"
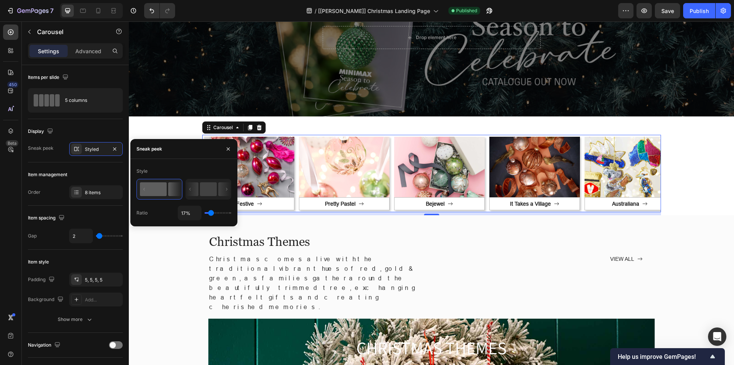
type input "14%"
type input "14"
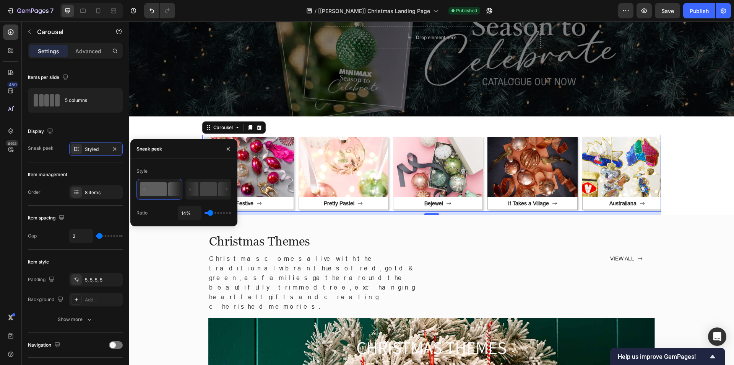
type input "17%"
type input "17"
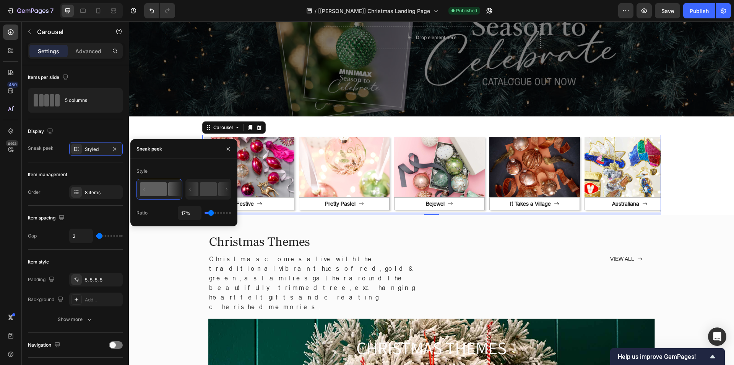
type input "14%"
type input "14"
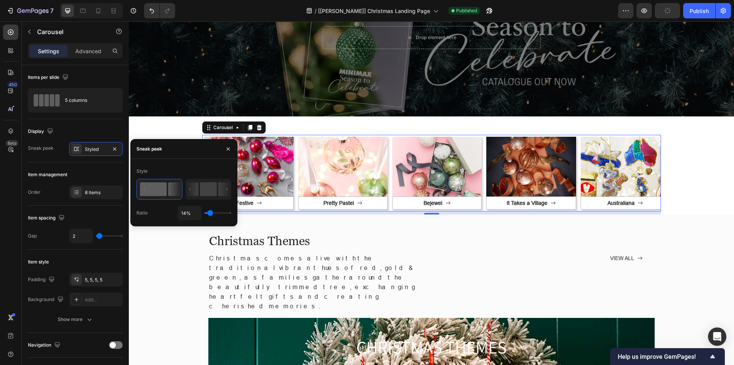
type input "12%"
drag, startPoint x: 218, startPoint y: 213, endPoint x: 210, endPoint y: 215, distance: 8.6
type input "12"
click at [210, 213] on input "range" at bounding box center [218, 213] width 27 height 2
click at [185, 212] on input "12%" at bounding box center [189, 213] width 23 height 14
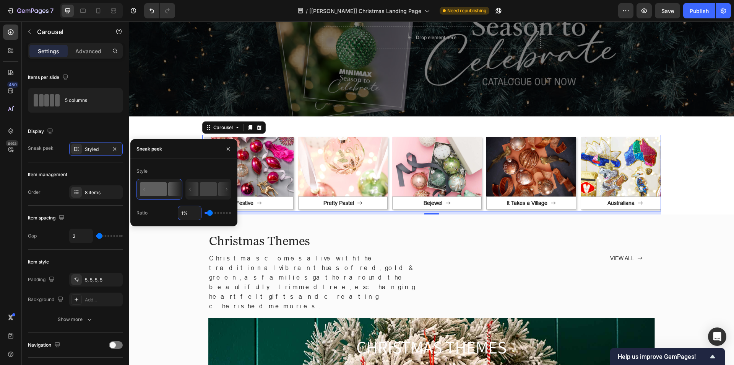
type input "15%"
type input "15"
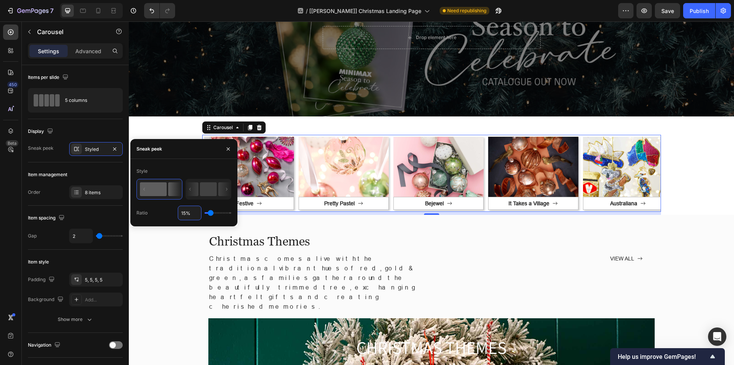
click at [0, 209] on div "450 Beta" at bounding box center [11, 192] width 22 height 343
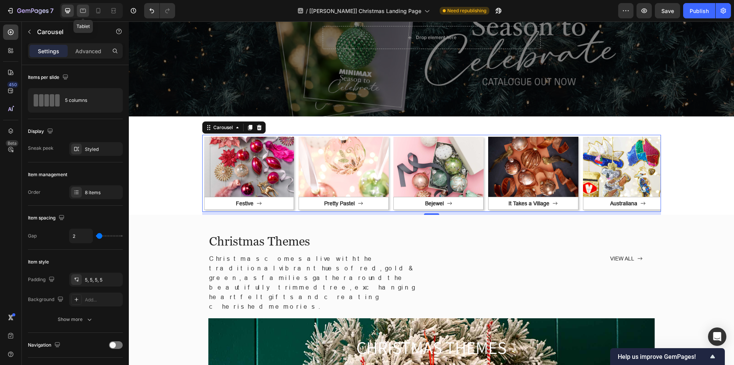
click at [85, 11] on icon at bounding box center [83, 11] width 8 height 8
type input "100%"
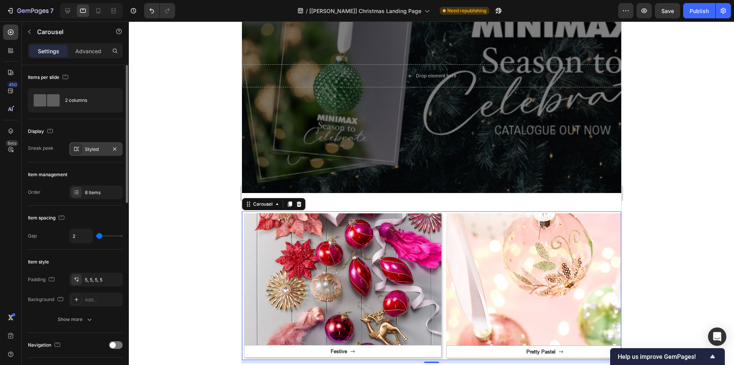
scroll to position [237, 0]
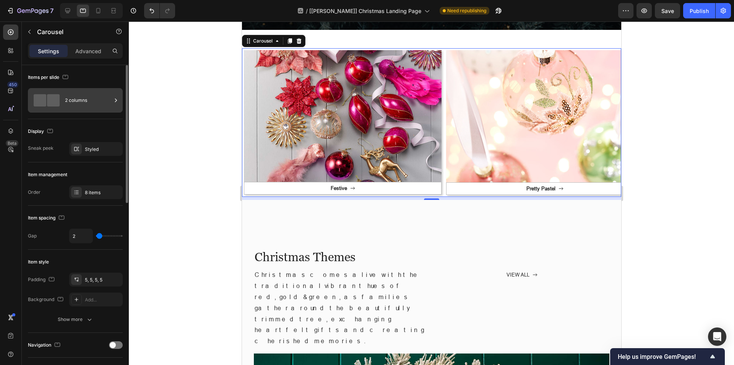
click at [60, 93] on div at bounding box center [46, 100] width 31 height 18
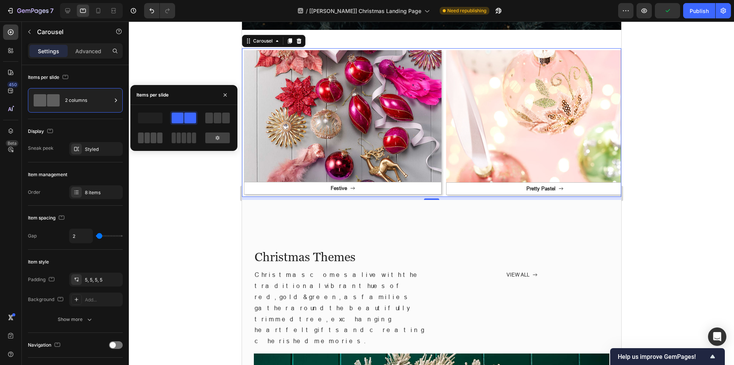
click at [146, 141] on span at bounding box center [148, 137] width 6 height 11
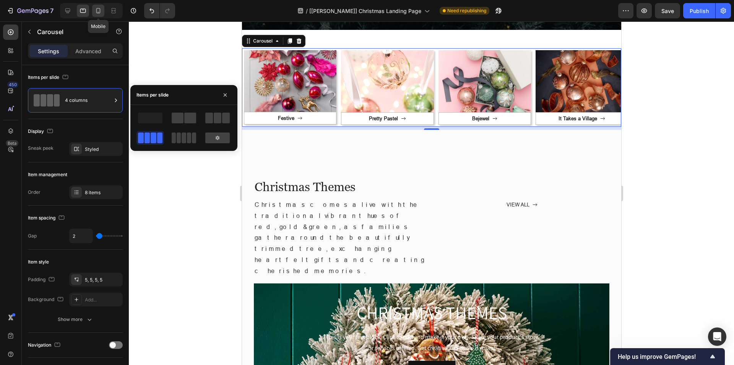
click at [99, 13] on icon at bounding box center [98, 10] width 4 height 5
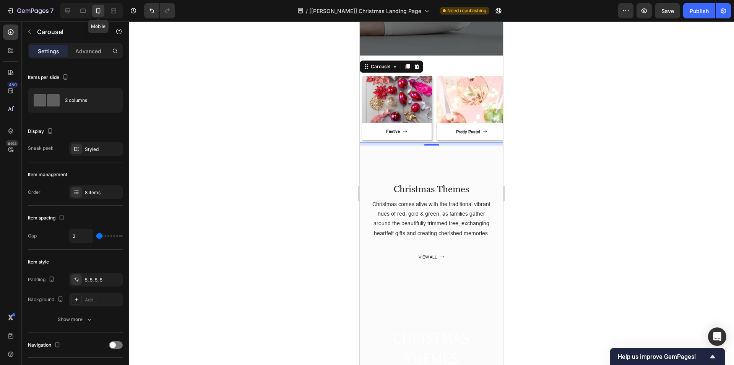
scroll to position [262, 0]
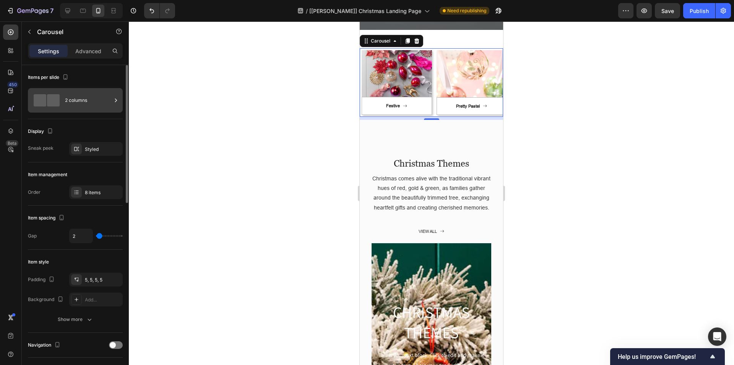
click at [75, 100] on div "2 columns" at bounding box center [88, 100] width 47 height 18
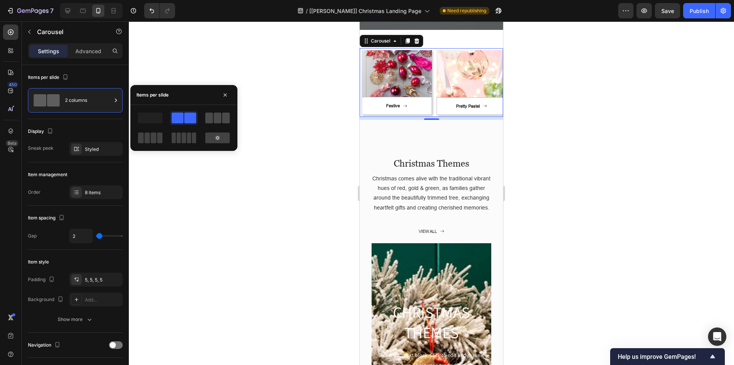
click at [214, 119] on span at bounding box center [218, 117] width 8 height 11
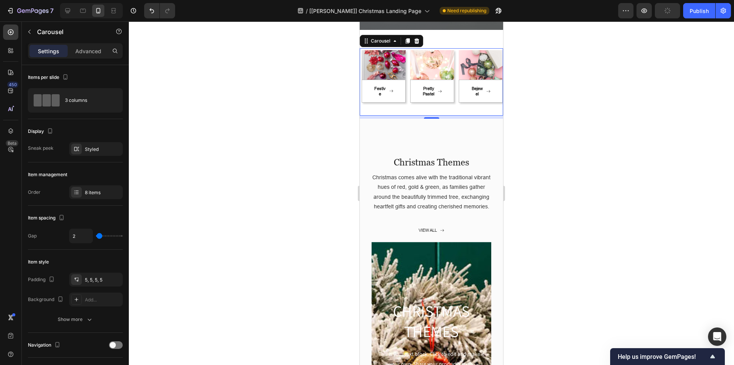
scroll to position [0, 124]
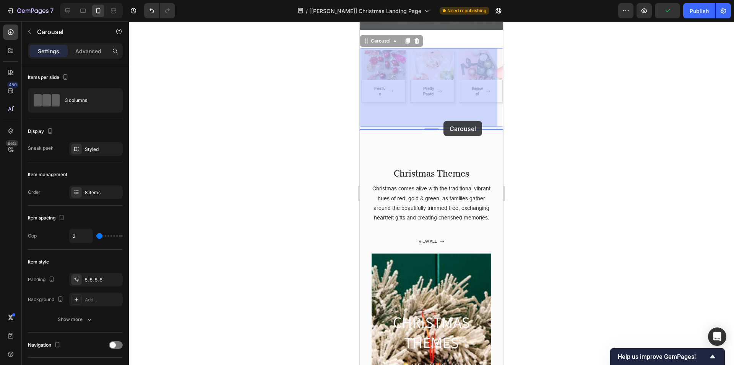
drag, startPoint x: 377, startPoint y: 122, endPoint x: 443, endPoint y: 121, distance: 65.4
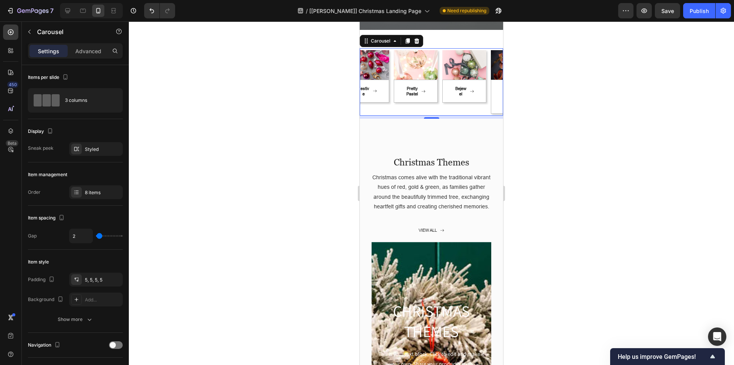
scroll to position [0, 0]
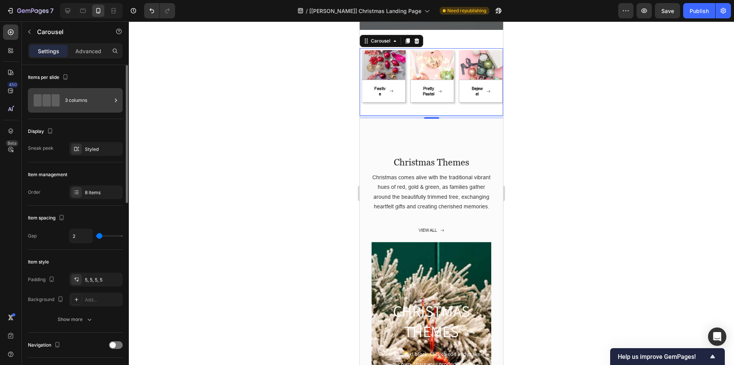
click at [67, 99] on div "3 columns" at bounding box center [88, 100] width 47 height 18
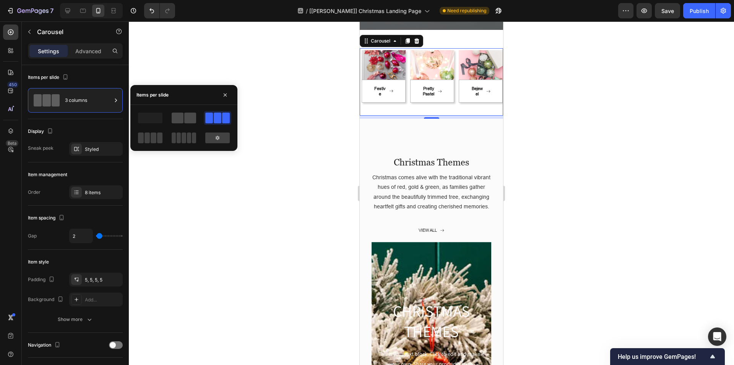
click at [186, 116] on span at bounding box center [190, 117] width 12 height 11
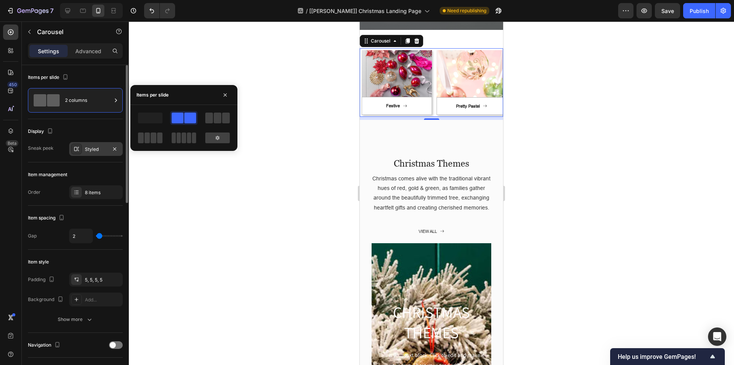
click at [84, 145] on div "Styled" at bounding box center [96, 149] width 54 height 14
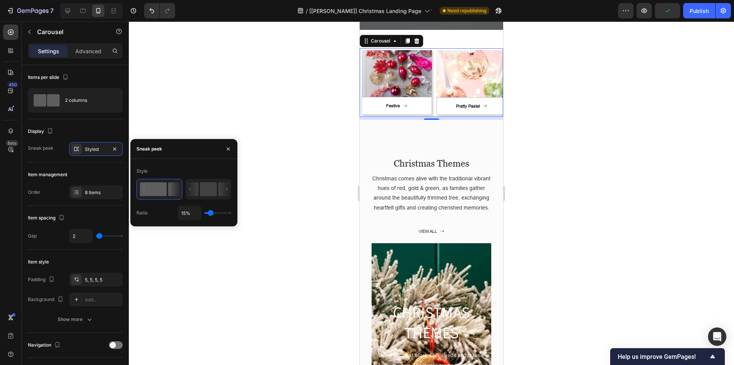
type input "51%"
type input "51"
type input "54%"
type input "54"
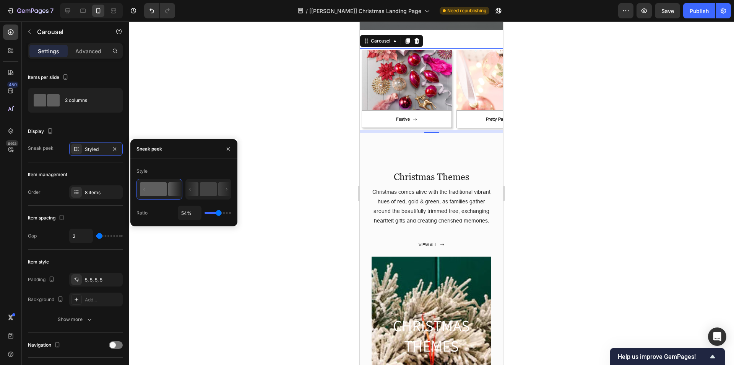
type input "1%"
type input "1"
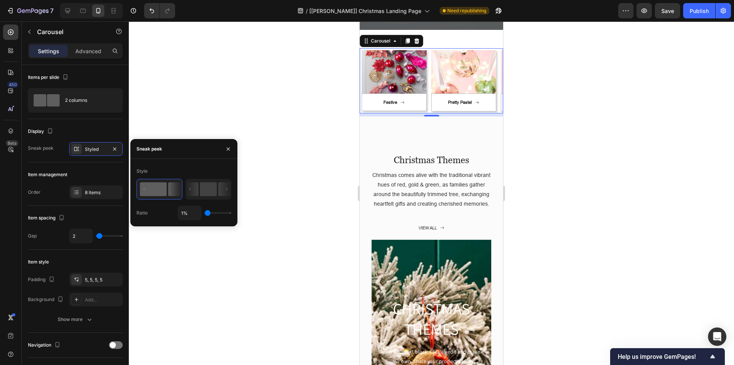
type input "5%"
type input "5"
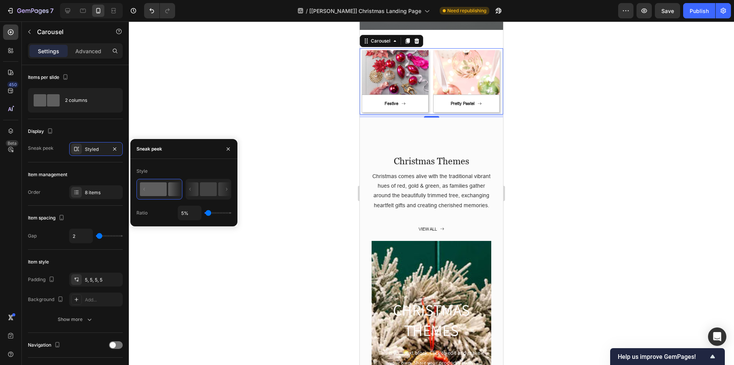
type input "6%"
type input "6"
type input "10%"
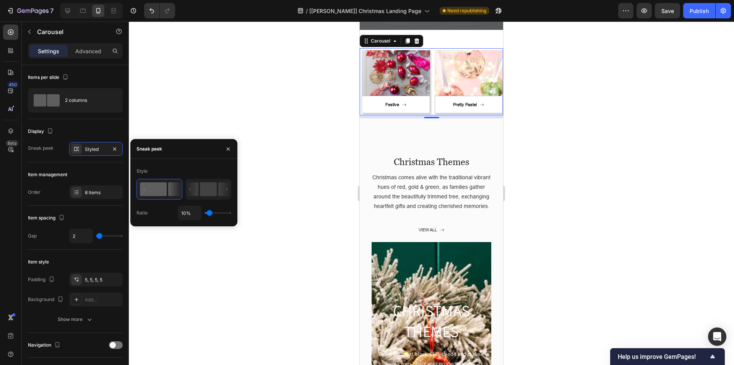
drag, startPoint x: 218, startPoint y: 212, endPoint x: 210, endPoint y: 213, distance: 8.5
type input "10"
click at [210, 213] on input "range" at bounding box center [218, 213] width 27 height 2
type input "15%"
type input "15"
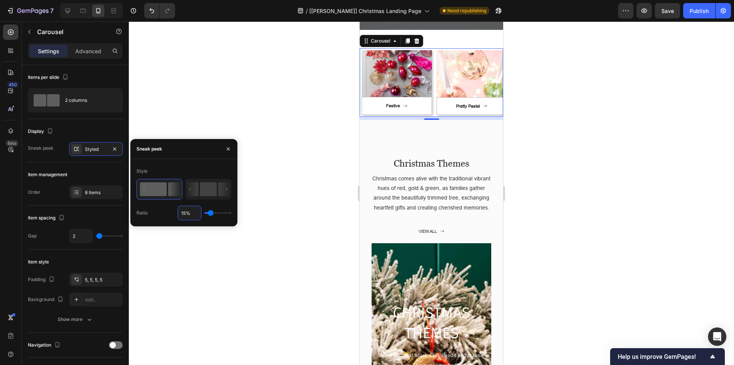
click at [0, 203] on div "450 Beta" at bounding box center [11, 192] width 22 height 343
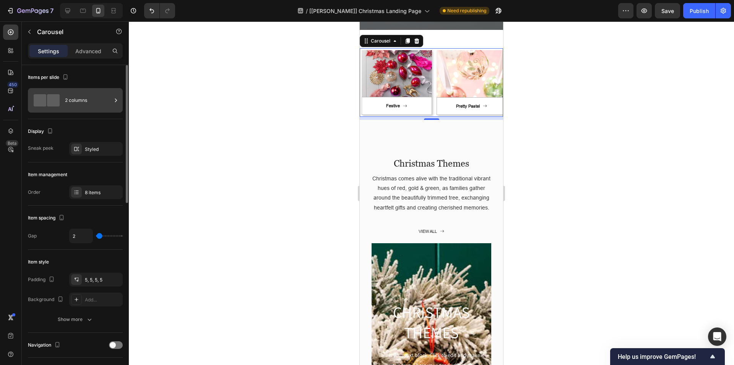
click at [63, 101] on div "2 columns" at bounding box center [75, 100] width 95 height 24
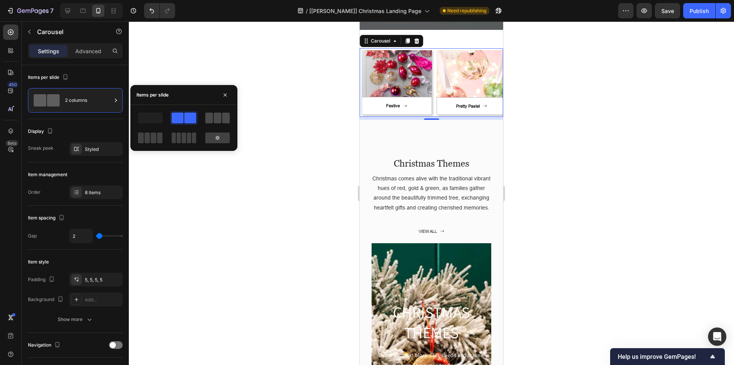
click at [207, 119] on span at bounding box center [209, 117] width 8 height 11
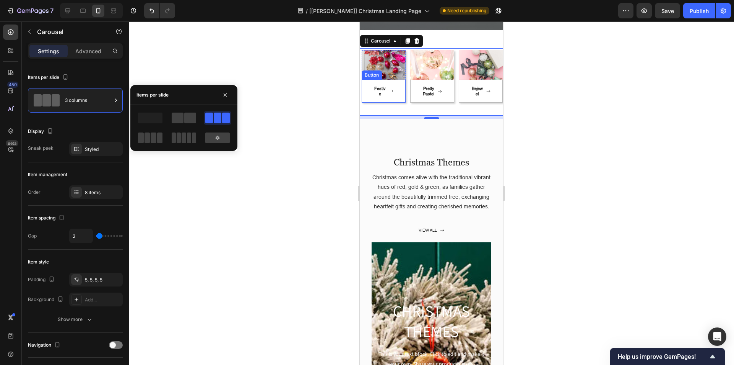
click at [373, 76] on div "Button" at bounding box center [371, 75] width 17 height 7
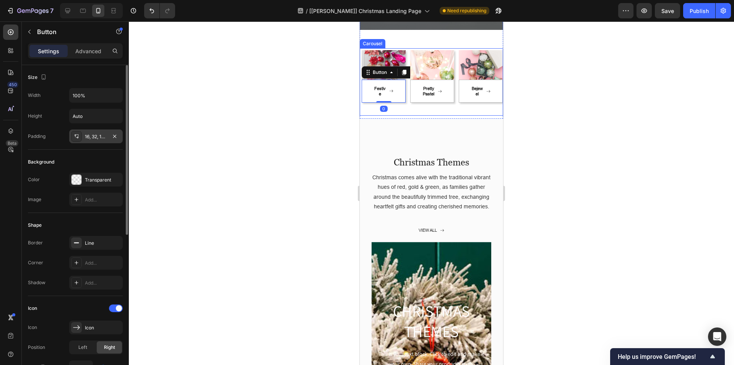
click at [93, 135] on div "16, 32, 16, 32" at bounding box center [96, 136] width 22 height 7
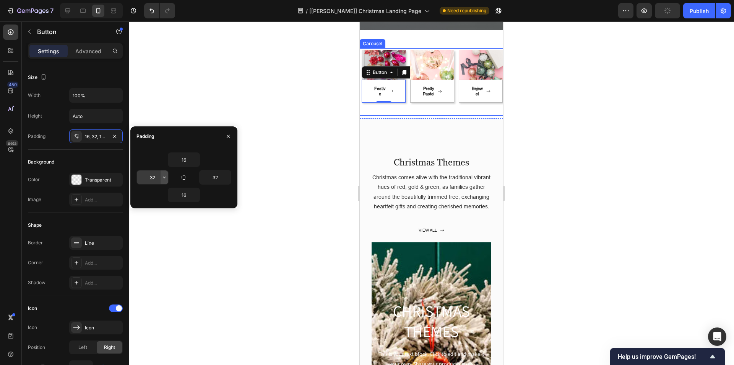
click at [161, 176] on button "button" at bounding box center [165, 177] width 8 height 14
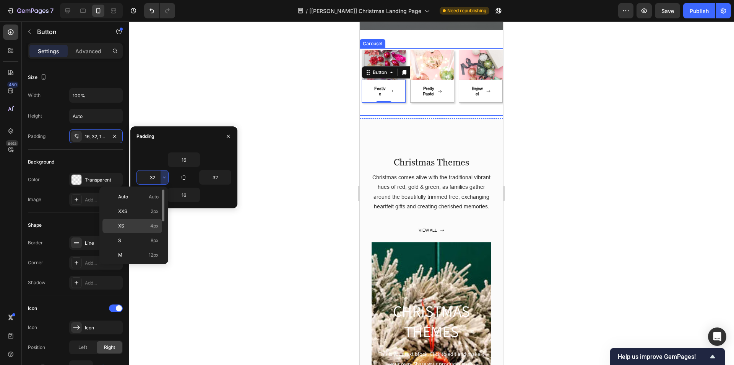
click at [144, 221] on div "XS 4px" at bounding box center [133, 225] width 60 height 15
type input "4"
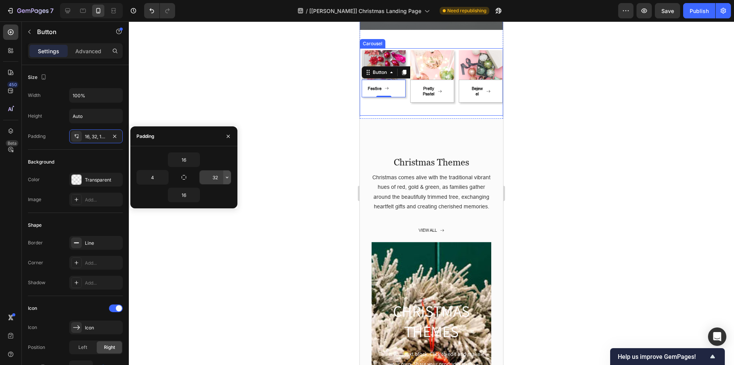
click at [226, 177] on icon "button" at bounding box center [227, 177] width 2 height 2
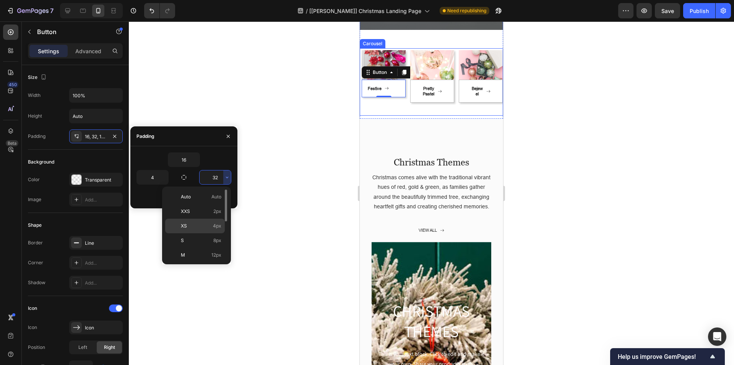
click at [200, 225] on p "XS 4px" at bounding box center [201, 225] width 41 height 7
type input "4"
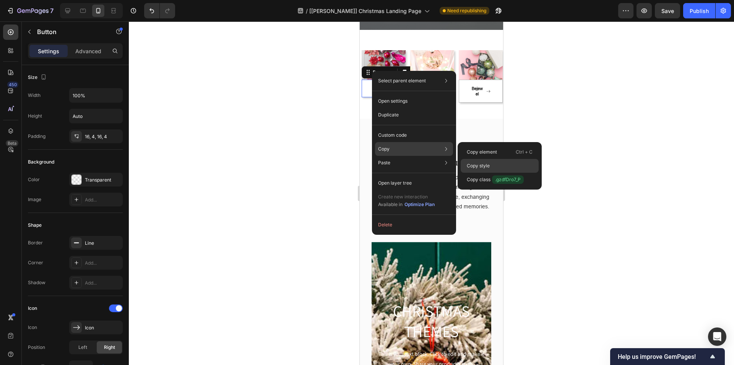
click at [477, 161] on div "Copy style" at bounding box center [500, 166] width 78 height 14
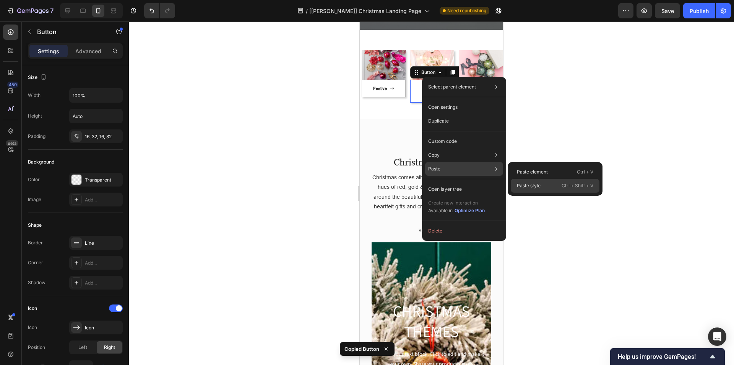
click at [522, 184] on p "Paste style" at bounding box center [529, 185] width 24 height 7
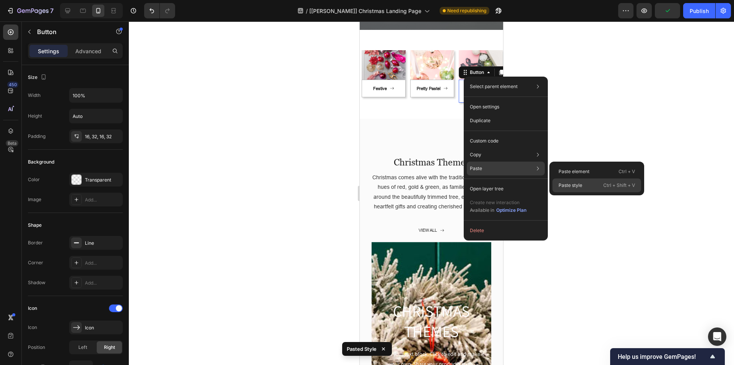
click at [561, 183] on p "Paste style" at bounding box center [571, 185] width 24 height 7
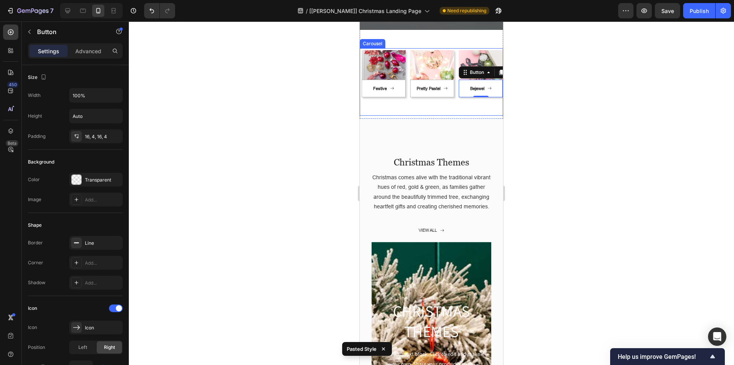
click at [407, 50] on div "Image Festive Button Row" at bounding box center [384, 81] width 48 height 67
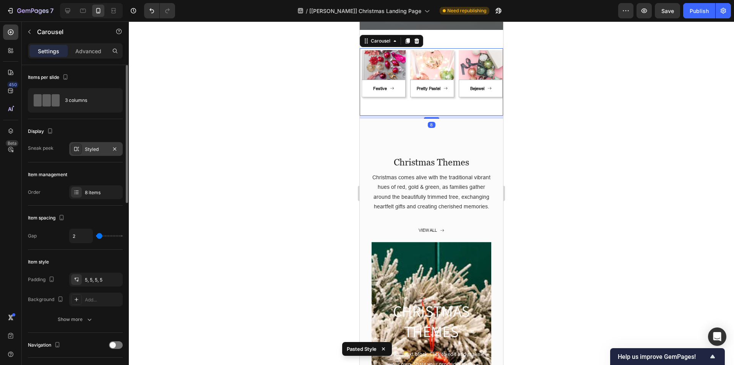
click at [80, 151] on div at bounding box center [76, 148] width 11 height 11
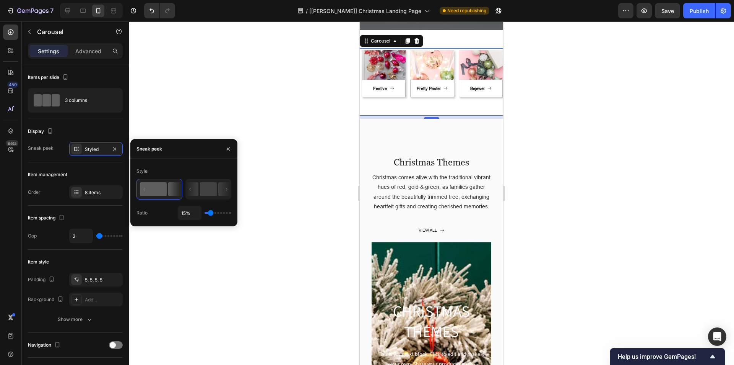
type input "41%"
type input "41"
type input "67%"
type input "67"
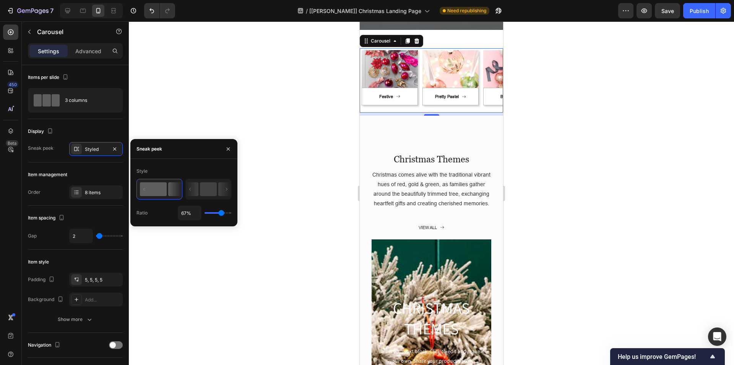
type input "72%"
drag, startPoint x: 210, startPoint y: 213, endPoint x: 223, endPoint y: 213, distance: 12.3
type input "72"
click at [223, 213] on input "range" at bounding box center [218, 213] width 27 height 2
type input "70%"
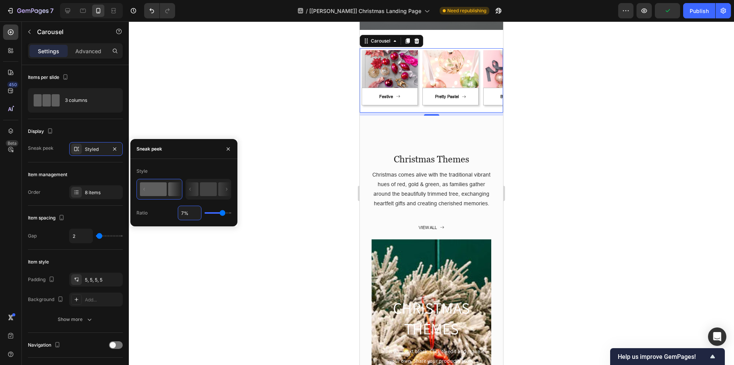
type input "70"
click at [0, 206] on div "450 Beta" at bounding box center [11, 192] width 22 height 343
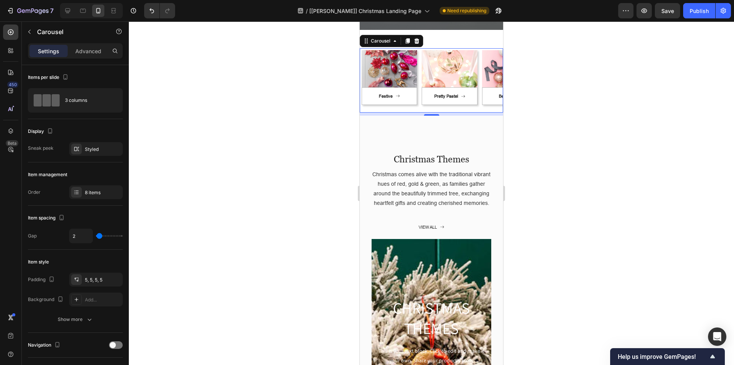
scroll to position [0, 40]
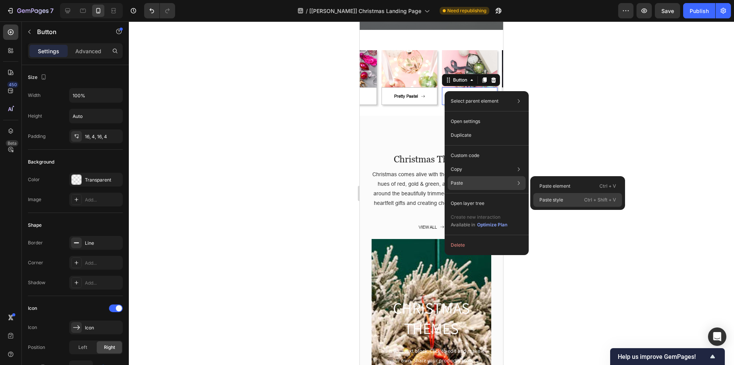
click at [559, 196] on p "Paste style" at bounding box center [552, 199] width 24 height 7
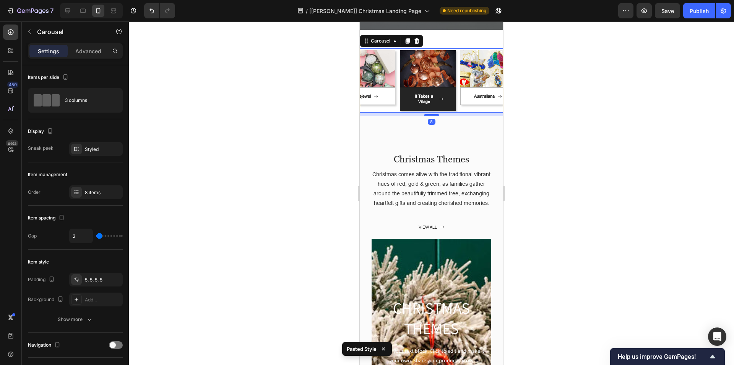
scroll to position [0, 147]
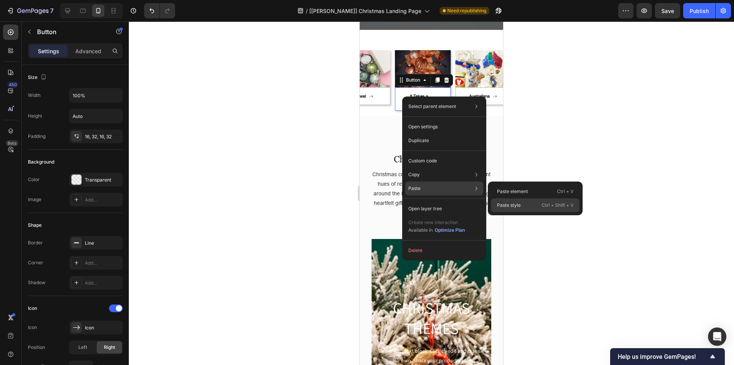
click at [507, 203] on p "Paste style" at bounding box center [509, 205] width 24 height 7
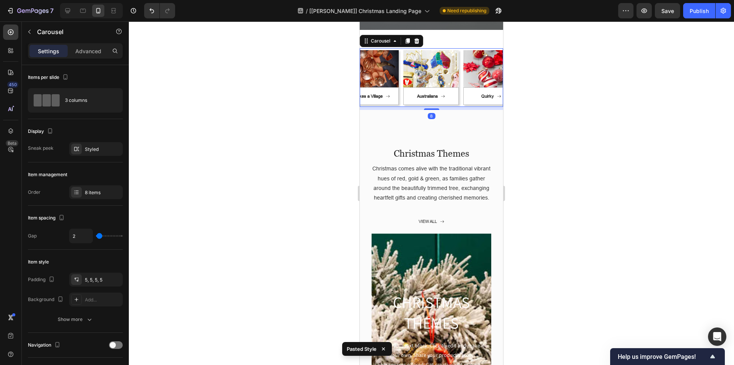
scroll to position [0, 208]
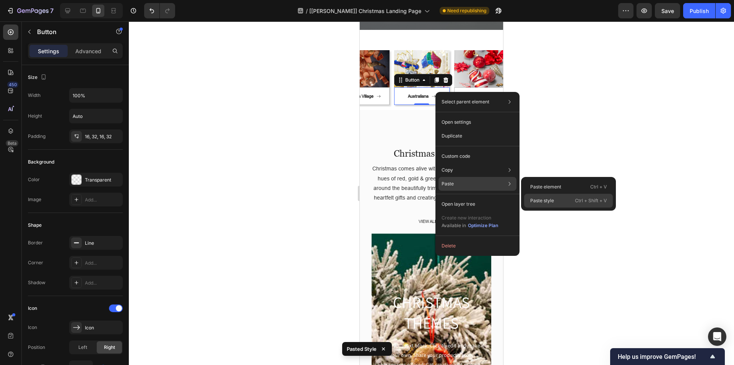
click at [539, 198] on p "Paste style" at bounding box center [543, 200] width 24 height 7
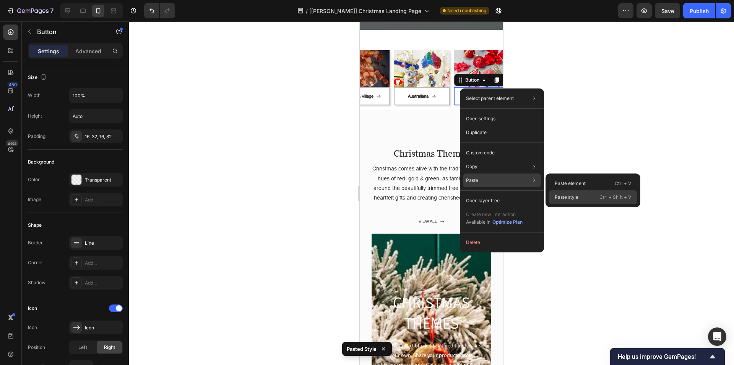
click at [558, 194] on p "Paste style" at bounding box center [567, 197] width 24 height 7
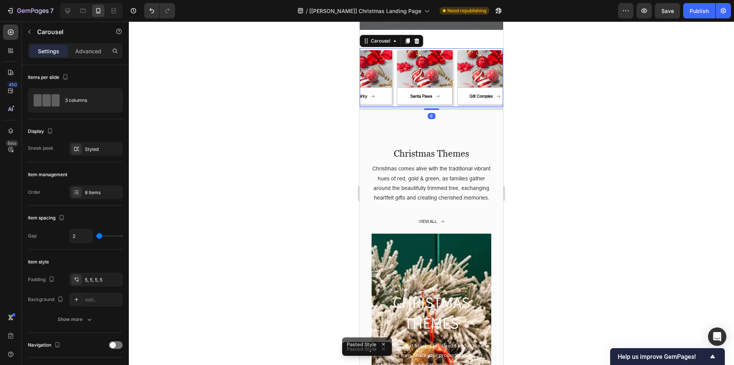
scroll to position [0, 331]
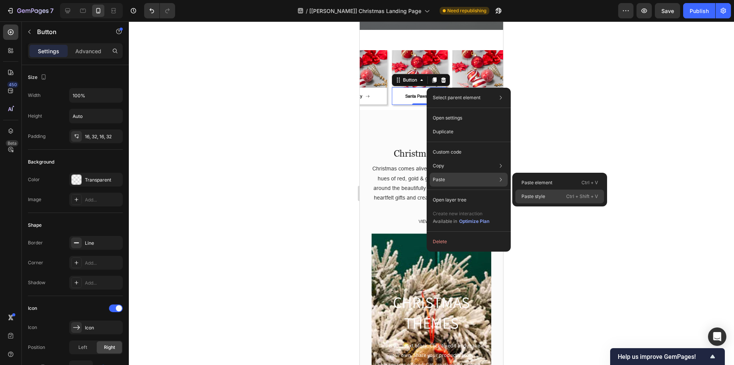
click at [529, 192] on div "Paste style Ctrl + Shift + V" at bounding box center [560, 196] width 89 height 14
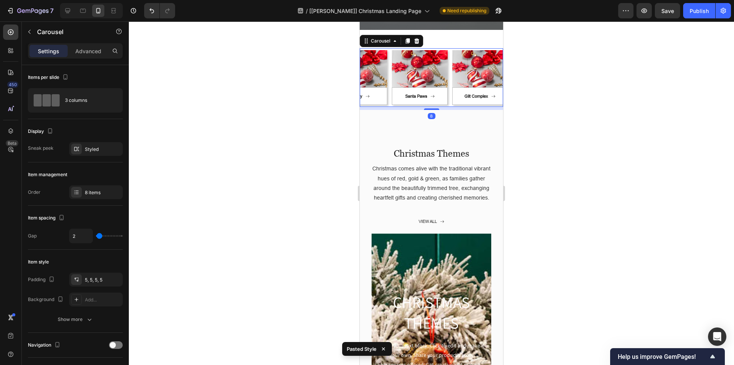
scroll to position [0, 343]
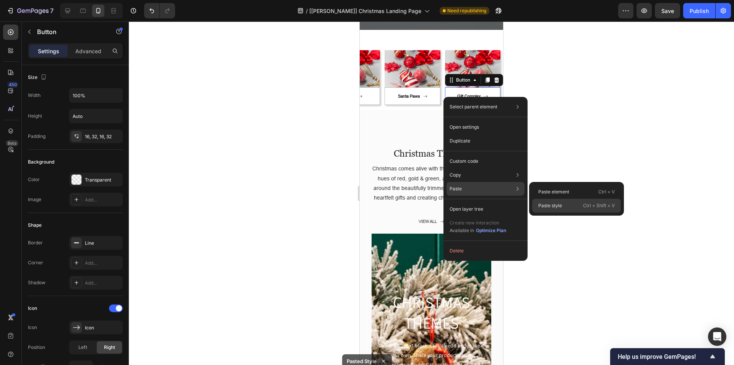
click at [544, 202] on p "Paste style" at bounding box center [551, 205] width 24 height 7
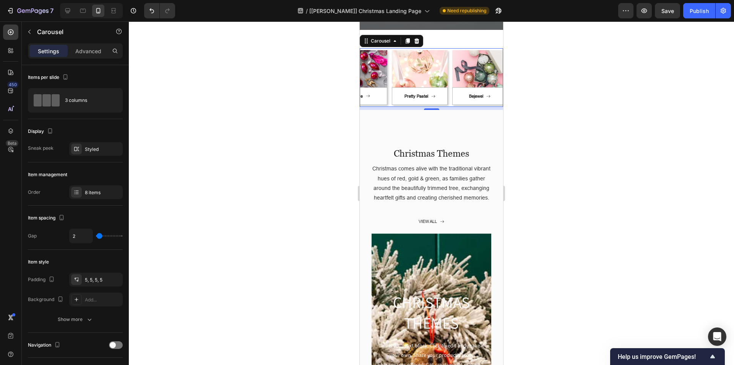
scroll to position [0, 0]
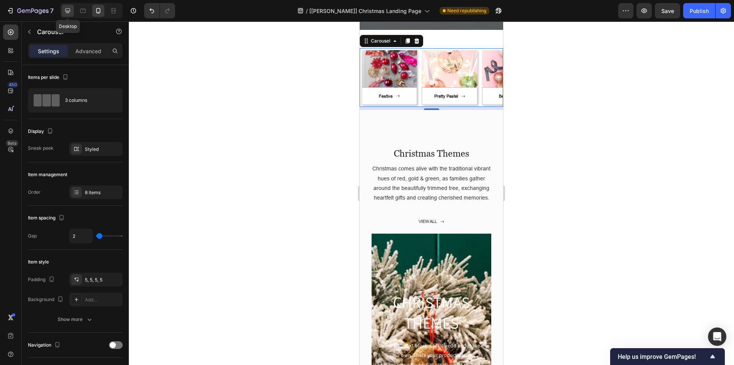
click at [69, 14] on icon at bounding box center [68, 11] width 8 height 8
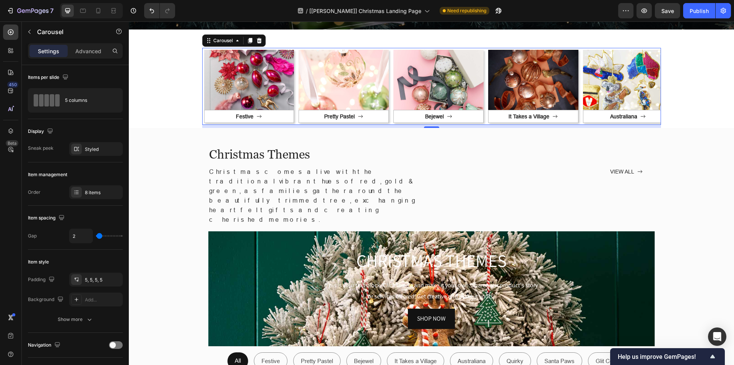
scroll to position [160, 0]
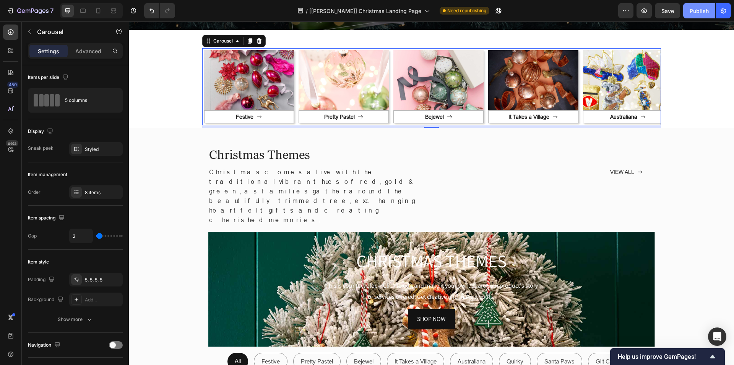
click at [695, 5] on button "Publish" at bounding box center [700, 10] width 32 height 15
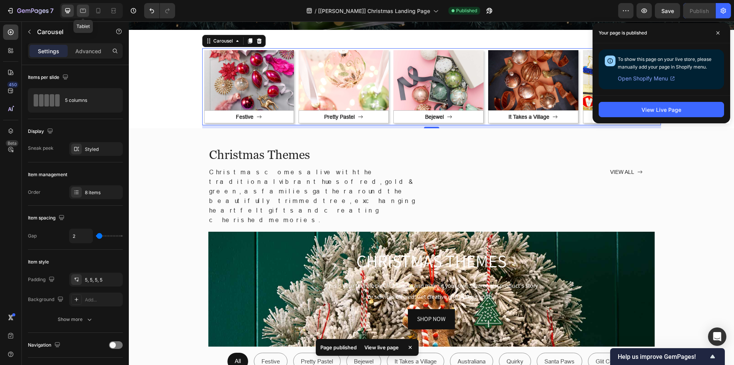
click at [88, 11] on div at bounding box center [83, 11] width 12 height 12
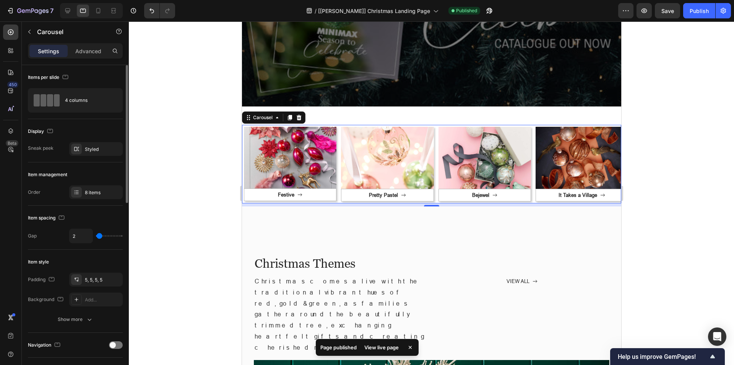
scroll to position [237, 0]
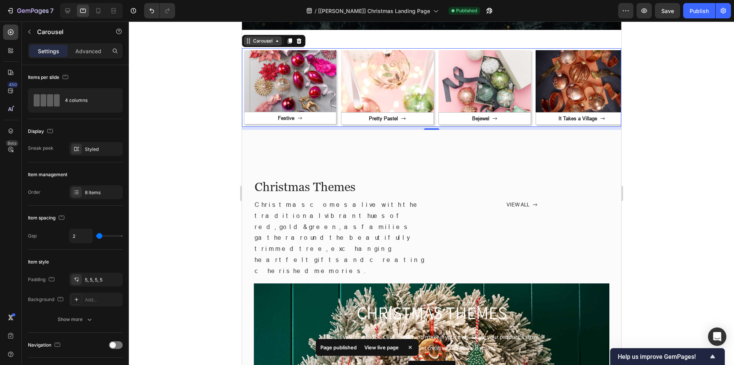
click at [260, 41] on div "Carousel" at bounding box center [262, 40] width 23 height 7
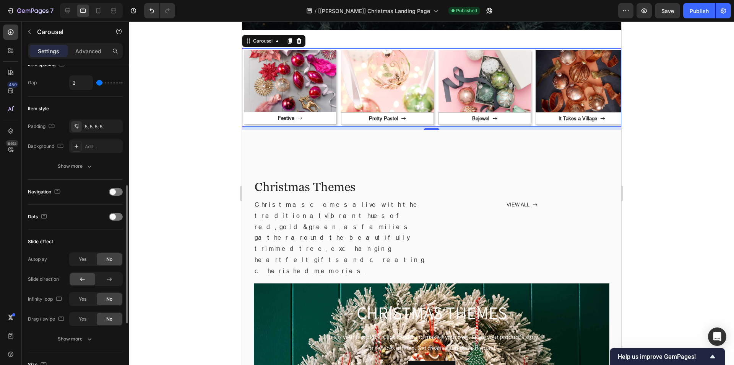
scroll to position [191, 0]
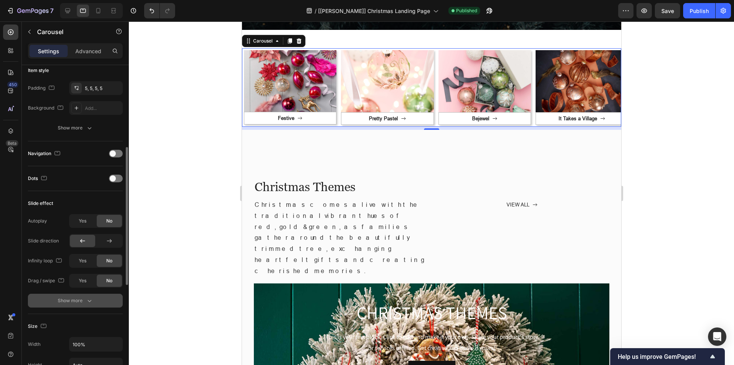
click at [58, 300] on div "Show more" at bounding box center [76, 300] width 36 height 8
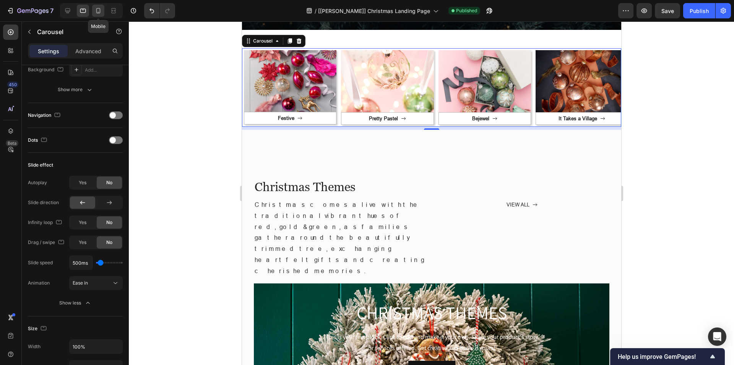
click at [100, 12] on icon at bounding box center [98, 10] width 4 height 5
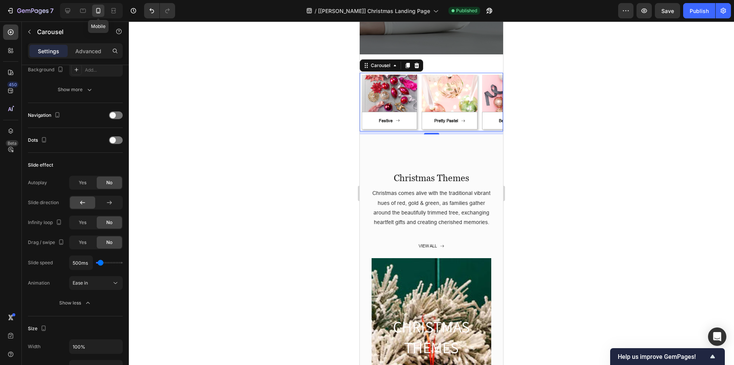
scroll to position [262, 0]
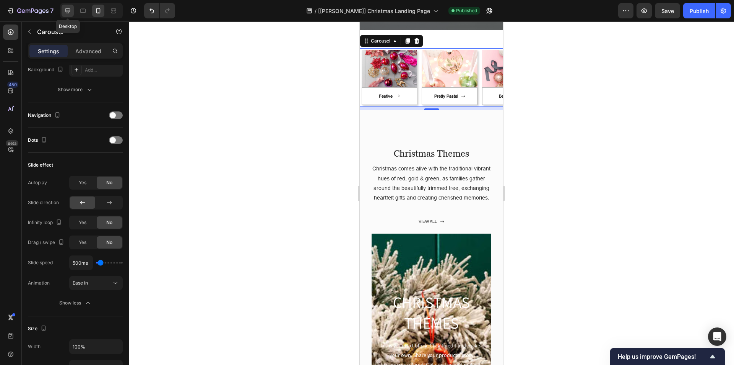
click at [69, 11] on icon at bounding box center [67, 10] width 5 height 5
type input "1200"
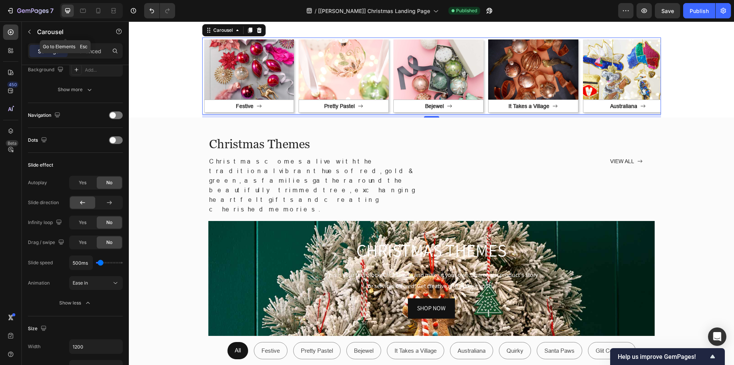
scroll to position [160, 0]
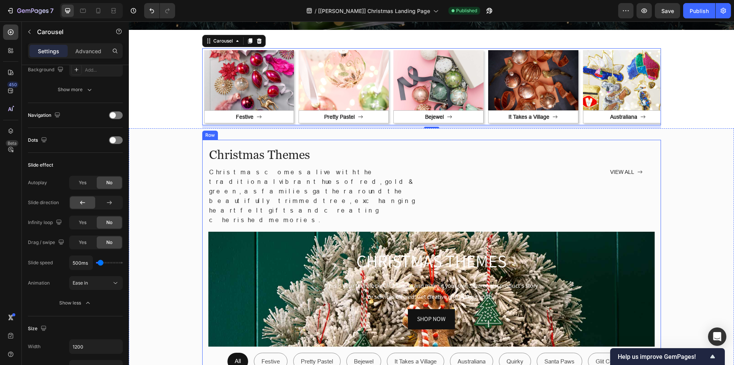
click at [204, 158] on div "Christmas Themes Heading Christmas comes alive with the traditional vibrant hue…" at bounding box center [431, 304] width 459 height 329
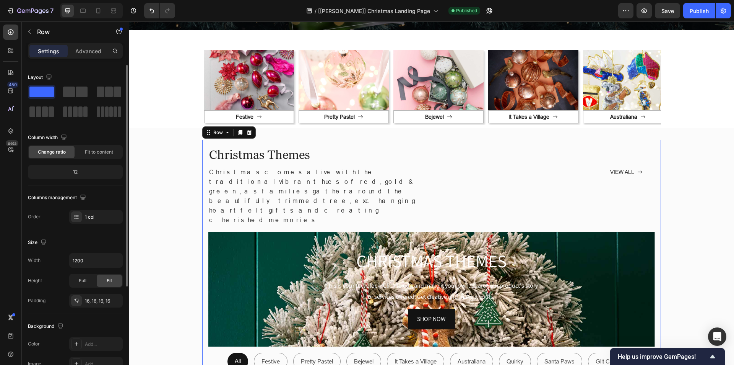
scroll to position [145, 0]
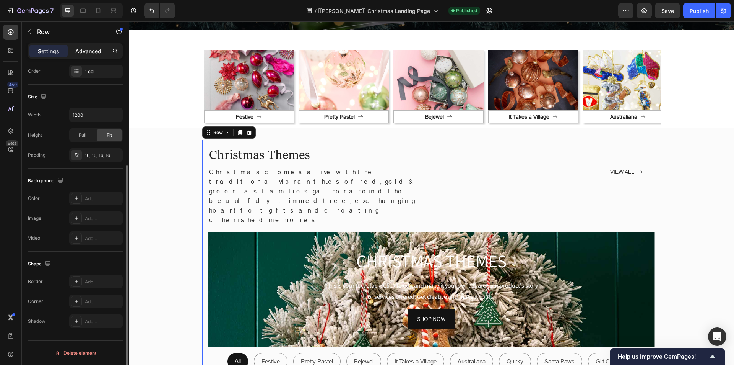
click at [85, 53] on p "Advanced" at bounding box center [88, 51] width 26 height 8
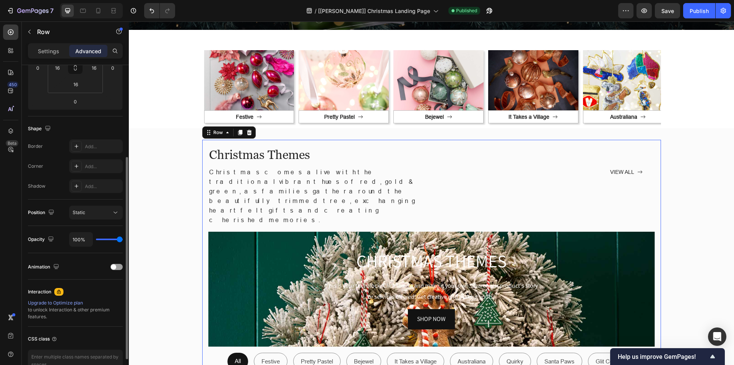
scroll to position [189, 0]
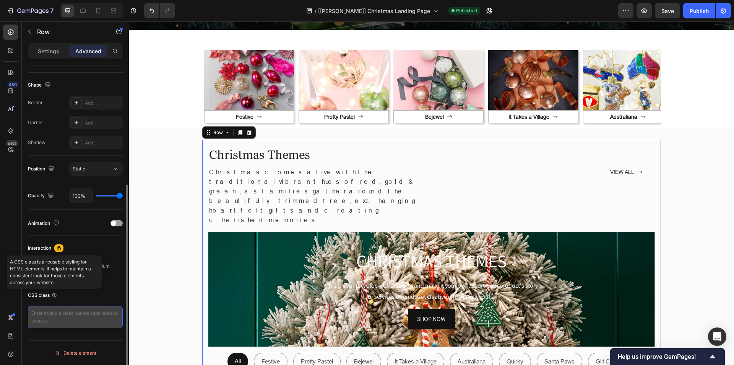
click at [56, 318] on textarea at bounding box center [75, 317] width 95 height 22
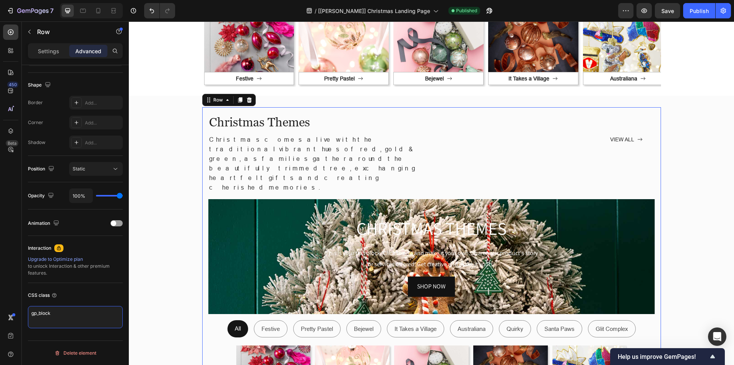
scroll to position [160, 0]
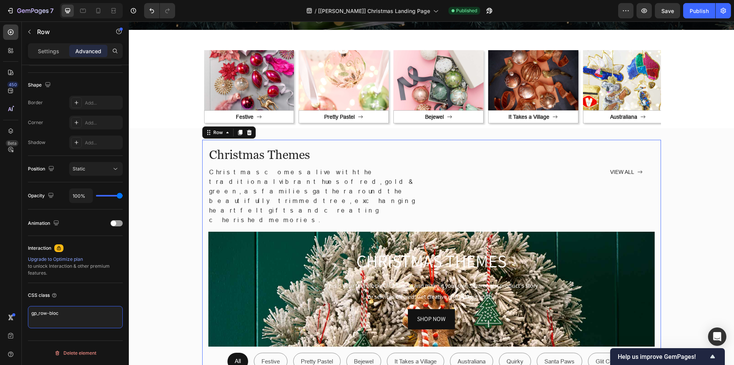
type textarea "gp_row-block"
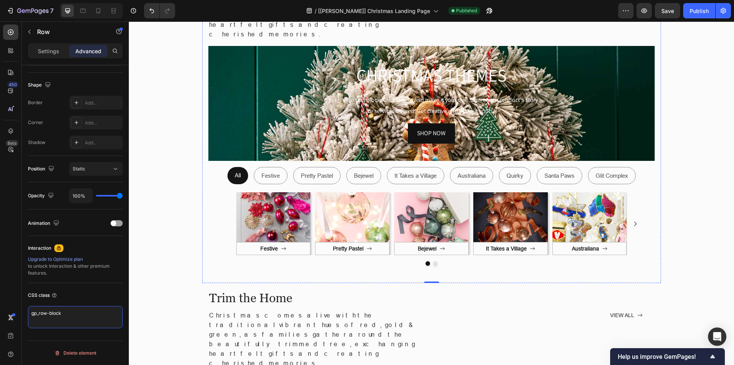
scroll to position [466, 0]
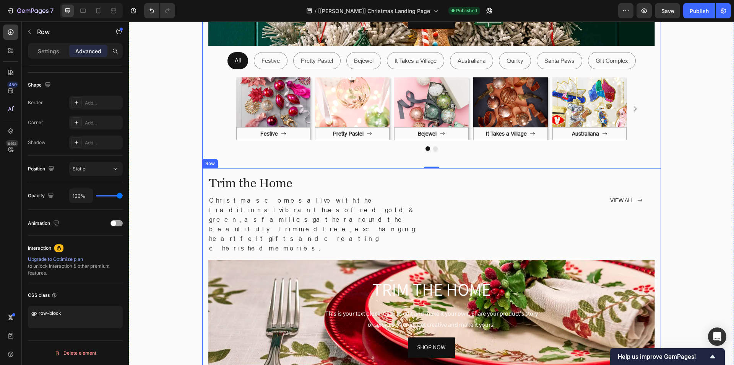
click at [202, 168] on div "Trim the Home Heading Christmas comes alive with the traditional vibrant hues o…" at bounding box center [431, 329] width 459 height 323
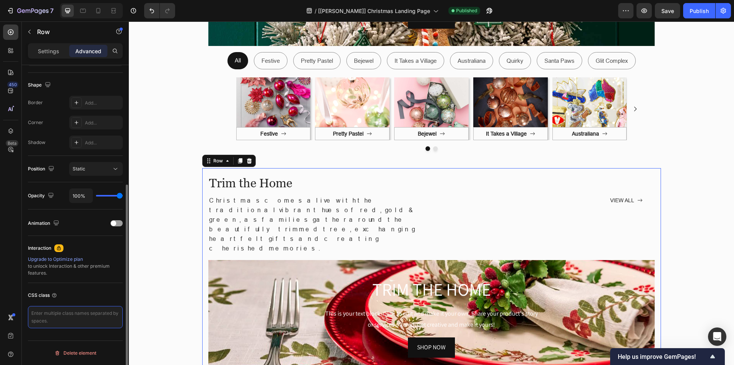
click at [73, 315] on textarea at bounding box center [75, 317] width 95 height 22
paste textarea "gp_row-block"
type textarea "gp_row-block"
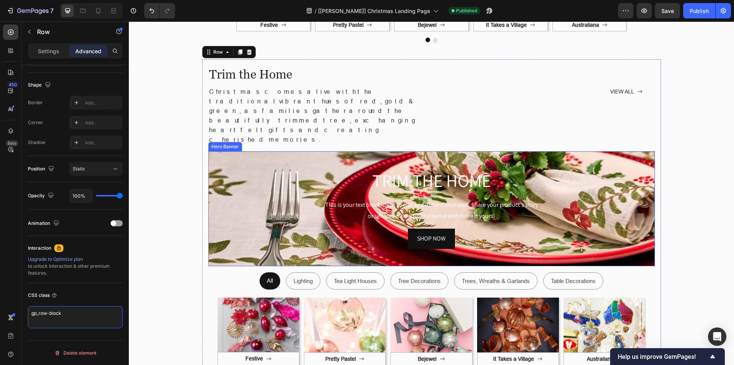
scroll to position [772, 0]
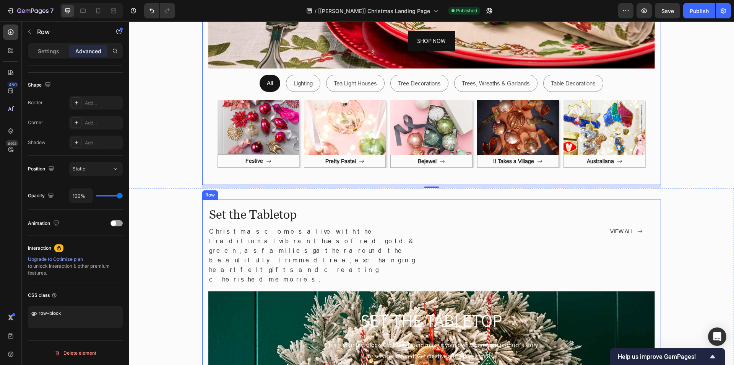
click at [202, 199] on div "Set the Tabletop Heading Christmas comes alive with the traditional vibrant hue…" at bounding box center [431, 360] width 459 height 323
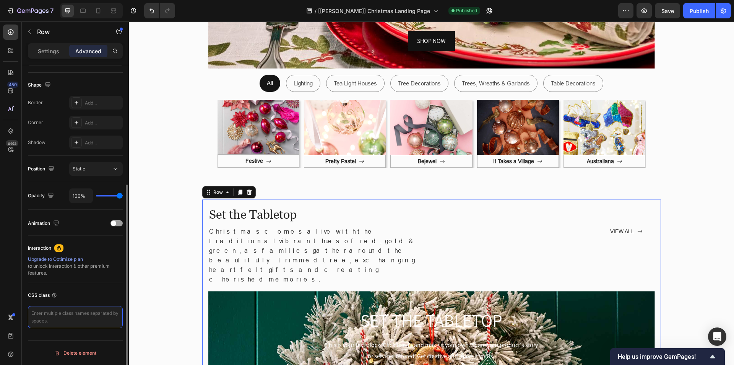
click at [86, 314] on textarea at bounding box center [75, 317] width 95 height 22
paste textarea "gp_row-block"
type textarea "gp_row-block"
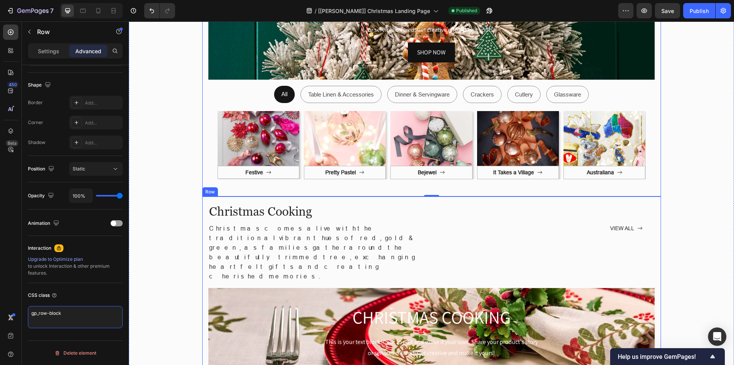
scroll to position [1078, 0]
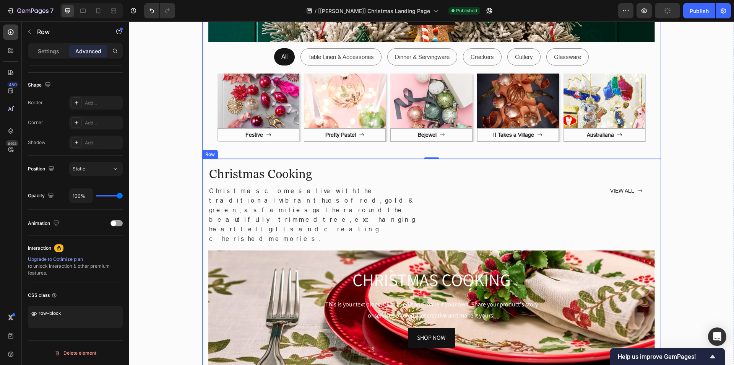
click at [202, 159] on div "Christmas Cooking Heading Christmas comes alive with the traditional vibrant hu…" at bounding box center [431, 320] width 459 height 323
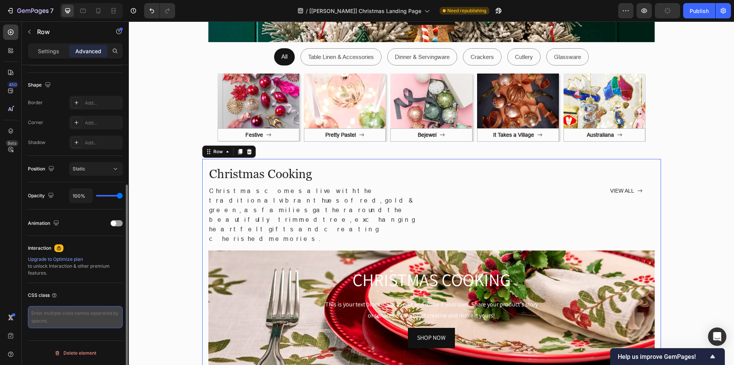
click at [88, 308] on textarea at bounding box center [75, 317] width 95 height 22
paste textarea "gp_row-block"
type textarea "gp_row-block"
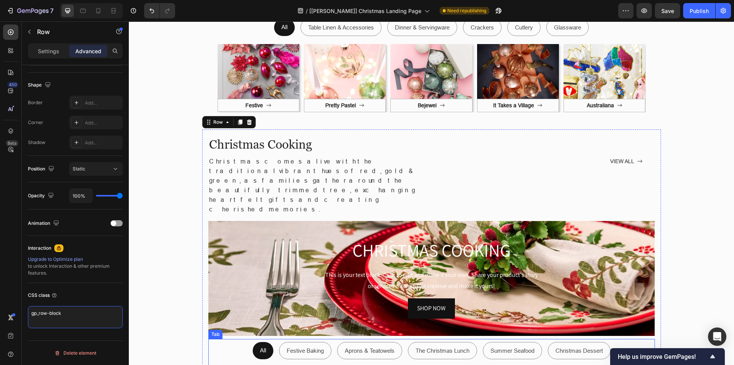
scroll to position [1270, 0]
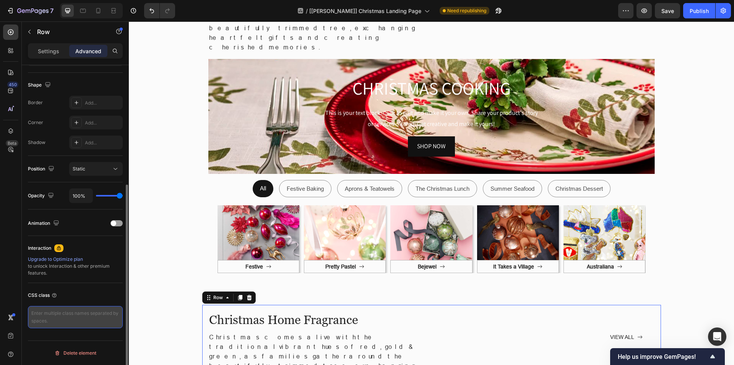
click at [75, 311] on textarea at bounding box center [75, 317] width 95 height 22
paste textarea "gp_row-block"
type textarea "gp_row-block"
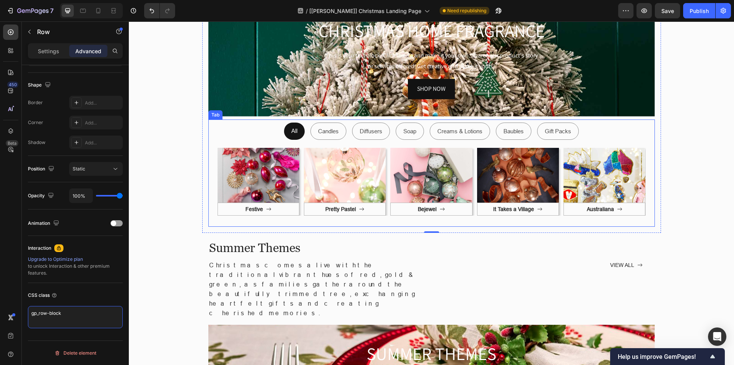
scroll to position [1614, 0]
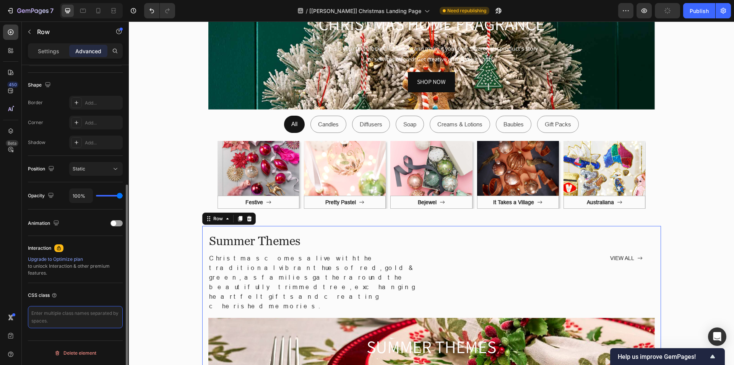
click at [83, 310] on textarea at bounding box center [75, 317] width 95 height 22
paste textarea "gp_row-block"
type textarea "gp_row-block"
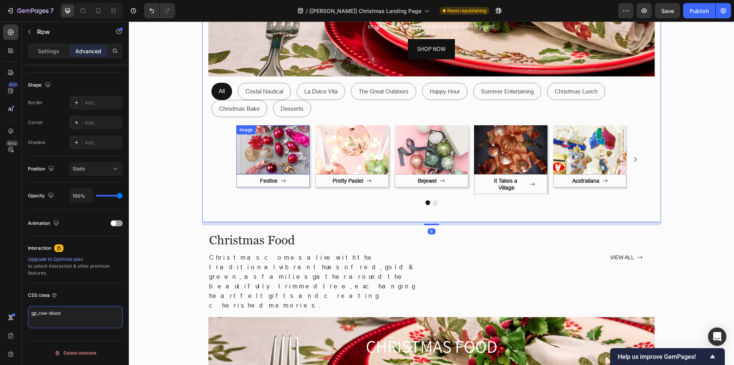
scroll to position [1996, 0]
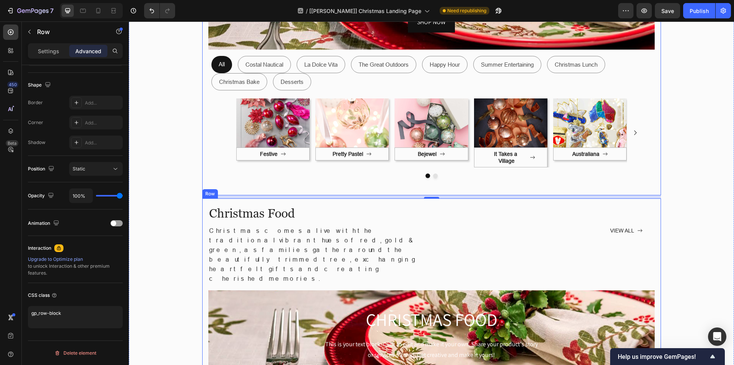
click at [202, 198] on div "Christmas Food Heading Christmas comes alive with the traditional vibrant hues …" at bounding box center [431, 306] width 459 height 216
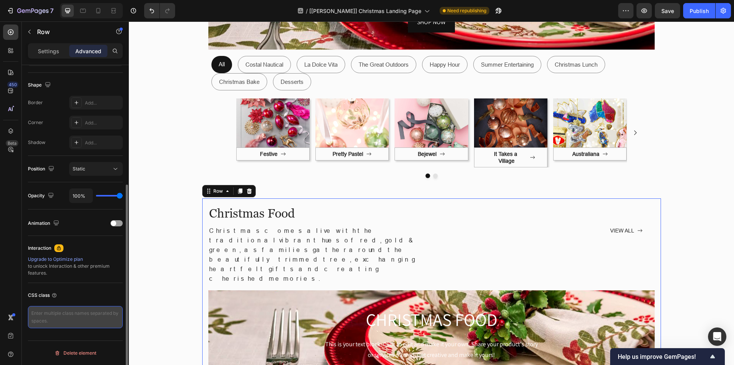
click at [83, 307] on textarea at bounding box center [75, 317] width 95 height 22
paste textarea "gp_row-block"
type textarea "gp_row-block"
click at [87, 291] on div "CSS class" at bounding box center [75, 295] width 95 height 12
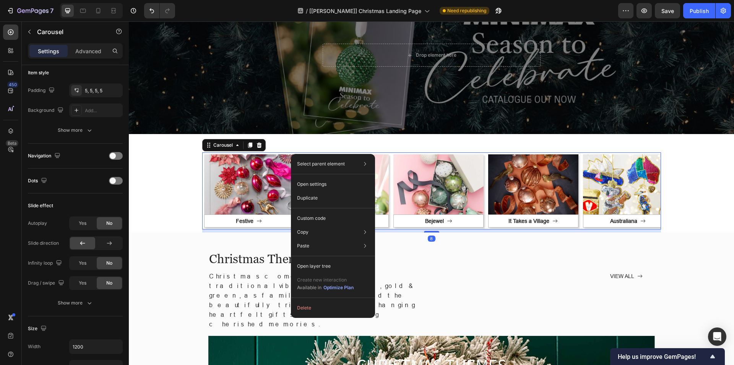
scroll to position [0, 0]
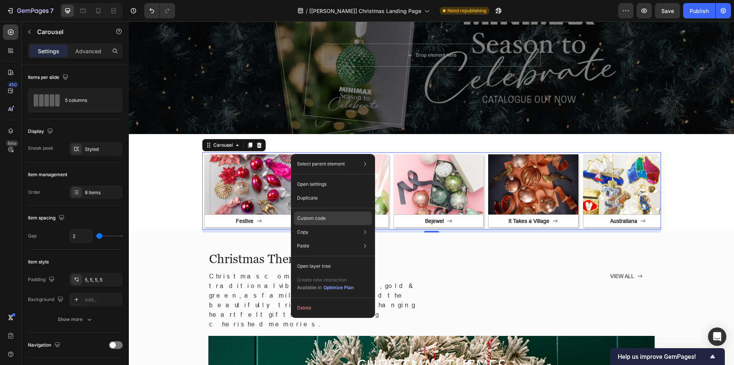
click at [310, 216] on p "Custom code" at bounding box center [311, 218] width 29 height 7
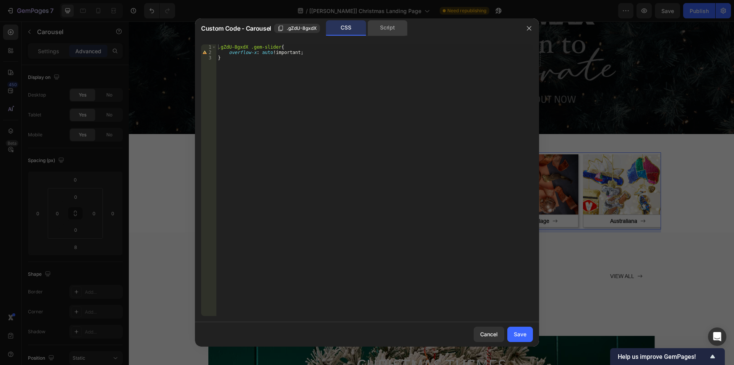
click at [386, 28] on div "Script" at bounding box center [388, 27] width 40 height 15
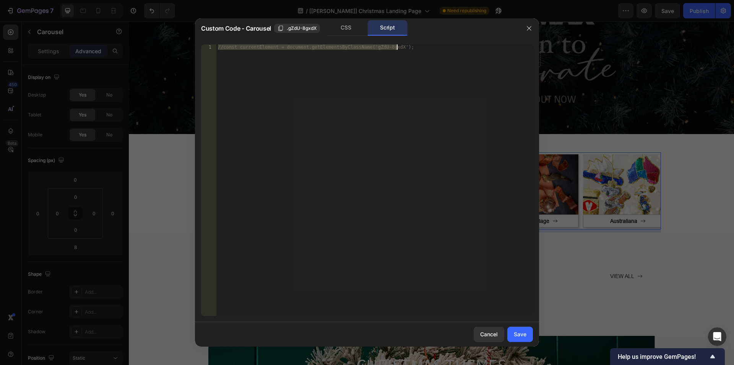
click at [223, 46] on div "//const currentElement = document.getElementsByClassName('gZdU-8gxdX');" at bounding box center [374, 179] width 317 height 271
click at [215, 46] on div "1" at bounding box center [208, 46] width 15 height 5
click at [218, 47] on div "const currentElement = document . getElementsByClassName ( 'gZdU-8gxdX' ) ;" at bounding box center [374, 185] width 317 height 282
type textarea "const currentElement = document.getElementsByClassName('gZdU-8gxdX');"
paste textarea "document.addEventListener("DOMContentLoaded", () => { });"
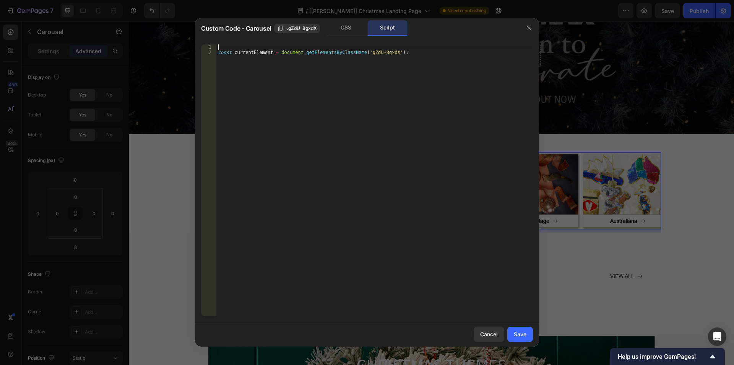
type textarea "document.addEventListener("DOMContentLoaded", () => { });"
click at [352, 46] on div "document . addEventListener ( "DOMContentLoaded" , ( ) => { }) ; const currentE…" at bounding box center [374, 185] width 317 height 282
click at [405, 52] on div "const currentElement = document . getElementsByClassName ( 'gZdU-8gxdX' ) ;" at bounding box center [374, 185] width 317 height 282
type textarea "const currentElement = document.getElementsByClassName('gZdU-8gxdX');"
paste textarea "document.addEventListener("DOMContentLoaded", () => { });"
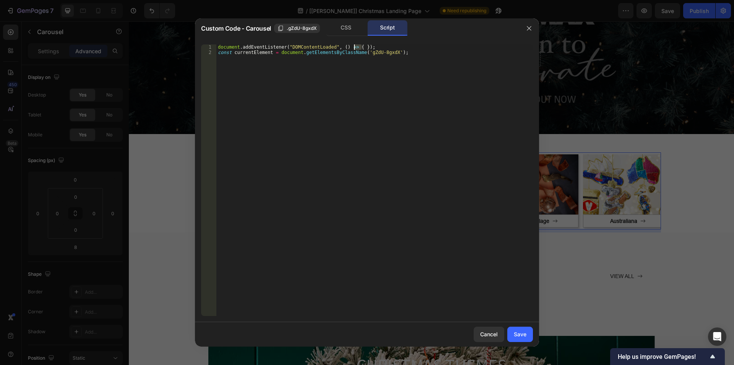
click at [355, 47] on div "document . addEventListener ( "DOMContentLoaded" , ( ) => { }) ; const currentE…" at bounding box center [374, 185] width 317 height 282
click at [406, 51] on div "document . addEventListener ( "DOMContentLoaded" , ( ) => { const currentElemen…" at bounding box center [374, 185] width 317 height 282
type textarea "const currentElement = document.getElementsByClassName('gZdU-8gxdX');"
paste textarea "});"
click at [406, 51] on div "document . addEventListener ( "DOMContentLoaded" , ( ) => { const currentElemen…" at bounding box center [374, 185] width 317 height 282
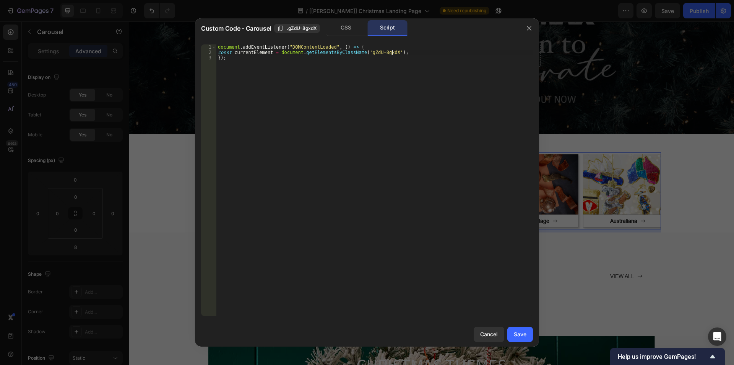
click at [217, 53] on div "document . addEventListener ( "DOMContentLoaded" , ( ) => { const currentElemen…" at bounding box center [374, 185] width 317 height 282
type textarea "const currentElement = document.getElementsByClassName('gZdU-8gxdX');"
click at [415, 51] on div "document . addEventListener ( "DOMContentLoaded" , ( ) => { const currentElemen…" at bounding box center [374, 185] width 317 height 282
paste textarea "});'"
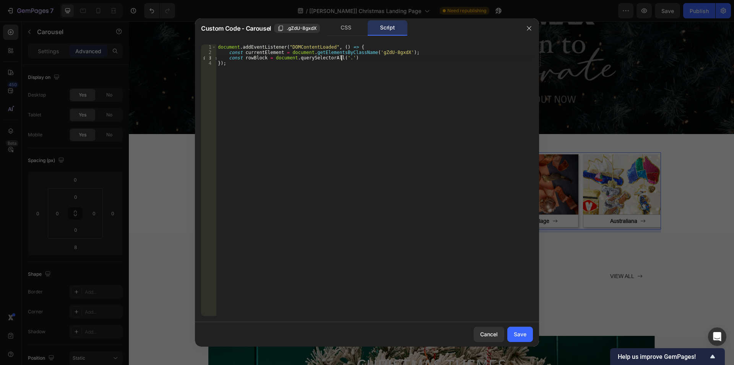
scroll to position [0, 10]
paste textarea "gp_row-block"
click at [386, 60] on div "document . addEventListener ( "DOMContentLoaded" , ( ) => { const currentElemen…" at bounding box center [374, 185] width 317 height 282
click at [408, 50] on div "document . addEventListener ( "DOMContentLoaded" , ( ) => { const currentElemen…" at bounding box center [374, 185] width 317 height 282
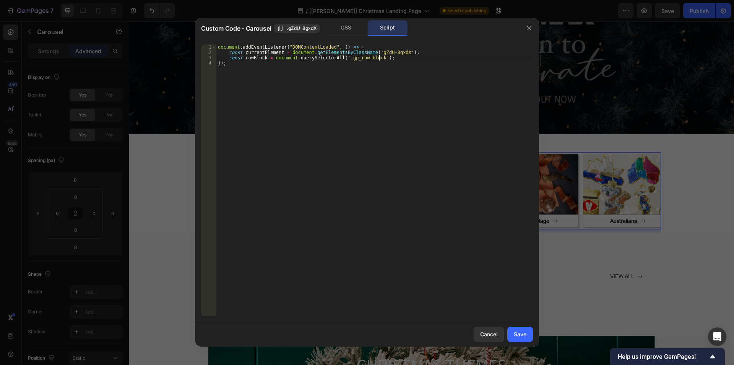
type textarea "const currentElement = document.getElementsByClassName('gZdU-8gxdX');"
paste textarea "gem-slider-item')"
click at [244, 53] on div "document . addEventListener ( "DOMContentLoaded" , ( ) => { const currentElemen…" at bounding box center [374, 185] width 317 height 282
click at [278, 53] on div "document . addEventListener ( "DOMContentLoaded" , ( ) => { const currentElemen…" at bounding box center [374, 185] width 317 height 282
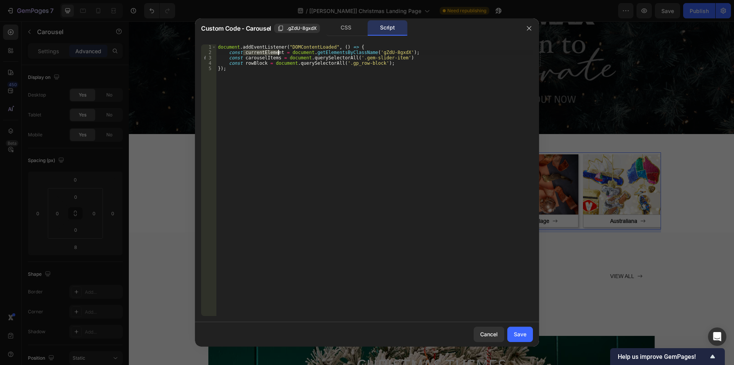
click at [283, 59] on div "document . addEventListener ( "DOMContentLoaded" , ( ) => { const currentElemen…" at bounding box center [374, 185] width 317 height 282
click at [304, 59] on div "document . addEventListener ( "DOMContentLoaded" , ( ) => { const currentElemen…" at bounding box center [374, 185] width 317 height 282
paste textarea "currentEle"
click at [417, 70] on div "document . addEventListener ( "DOMContentLoaded" , ( ) => { const currentElemen…" at bounding box center [374, 185] width 317 height 282
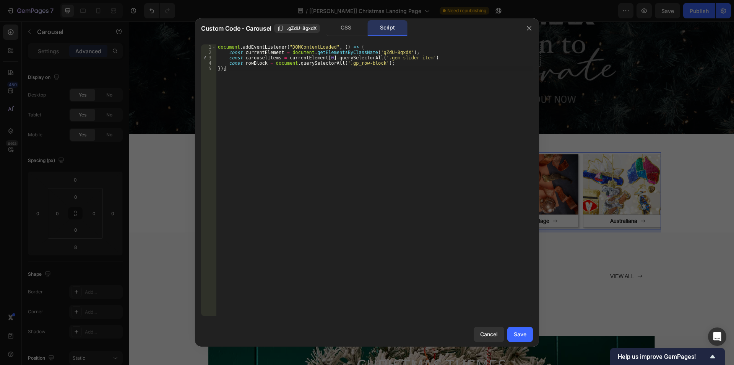
scroll to position [0, 0]
click at [424, 59] on div "document . addEventListener ( "DOMContentLoaded" , ( ) => { const currentElemen…" at bounding box center [374, 185] width 317 height 282
type textarea "const rowBlock = document.querySelectorAll('.gp_row-block');"
type textarea "carouselItems.forEach(function(){)"
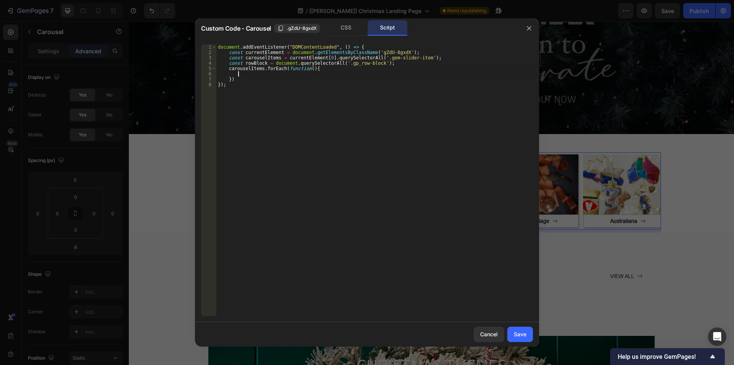
scroll to position [0, 1]
click at [305, 68] on div "document . addEventListener ( "DOMContentLoaded" , ( ) => { const currentElemen…" at bounding box center [374, 185] width 317 height 282
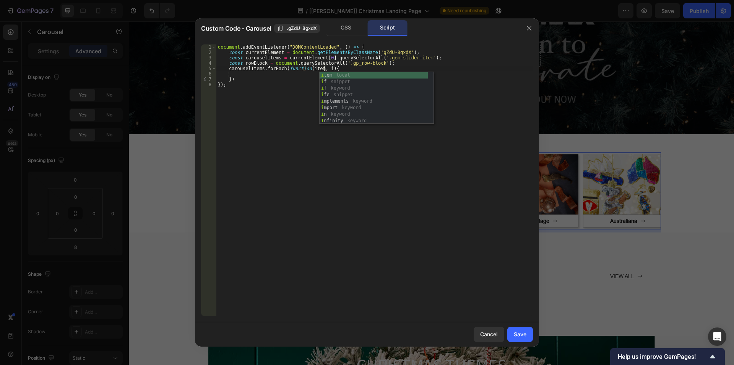
type textarea "carouselItems.forEach(function(item, idx){"
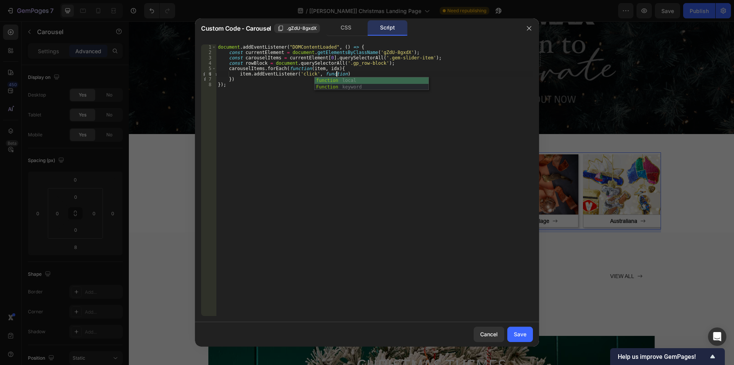
scroll to position [0, 10]
type textarea "item.addEventListener('click', function(){)"
click at [246, 63] on div "document . addEventListener ( "DOMContentLoaded" , ( ) => { const currentElemen…" at bounding box center [376, 185] width 314 height 282
click at [265, 63] on div "document . addEventListener ( "DOMContentLoaded" , ( ) => { const currentElemen…" at bounding box center [376, 185] width 314 height 282
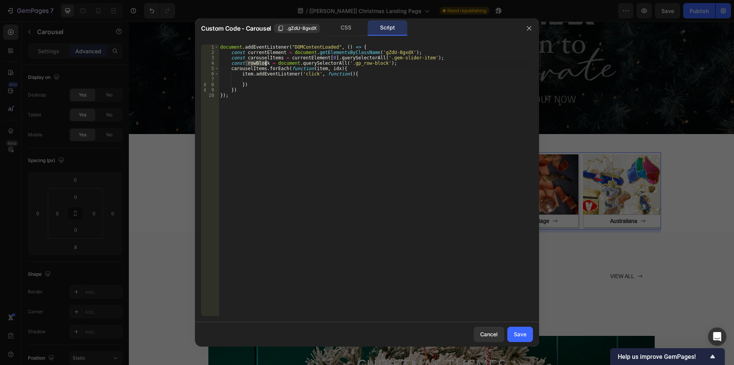
type textarea "const rowBlock = document.querySelectorAll('.gp_row-block');"
click at [115, 8] on p at bounding box center [57, 8] width 115 height 0
click at [309, 81] on div "document . addEventListener ( "DOMContentLoaded" , ( ) => { const currentElemen…" at bounding box center [376, 185] width 314 height 282
paste textarea "rowBlock"
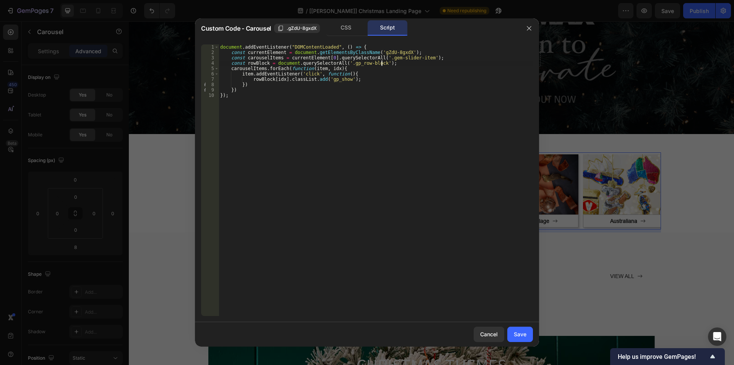
click at [387, 65] on div "document . addEventListener ( "DOMContentLoaded" , ( ) => { const currentElemen…" at bounding box center [376, 185] width 314 height 282
type textarea "const rowBlock = document.querySelectorAll('.gp_row-block');"
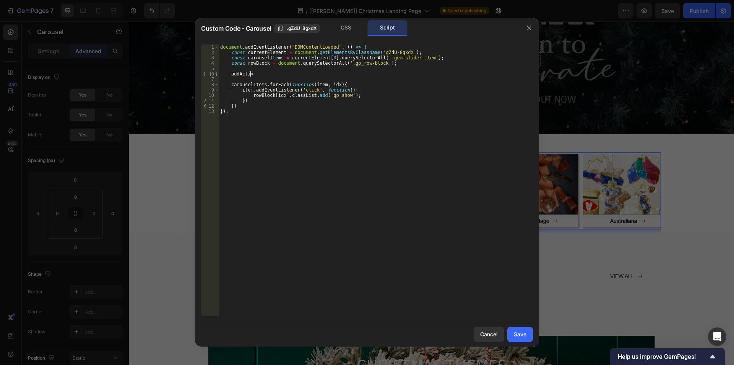
scroll to position [0, 2]
type textarea "a"
type textarea "function addActive(){"
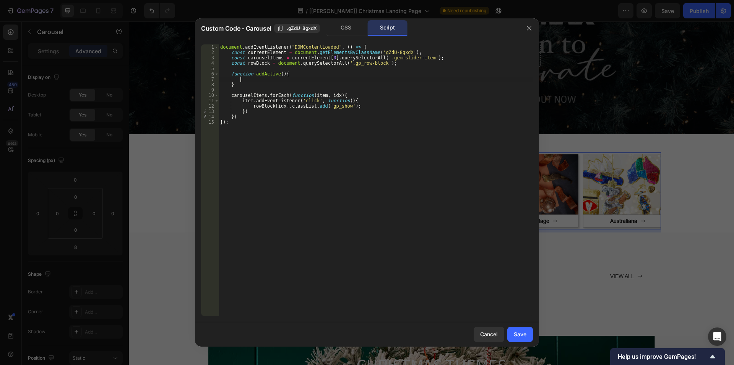
click at [278, 73] on div "document . addEventListener ( "DOMContentLoaded" , ( ) => { const currentElemen…" at bounding box center [376, 185] width 314 height 282
type textarea "function addActive(idx){"
click at [251, 81] on div "document . addEventListener ( "DOMContentLoaded" , ( ) => { const currentElemen…" at bounding box center [376, 185] width 314 height 282
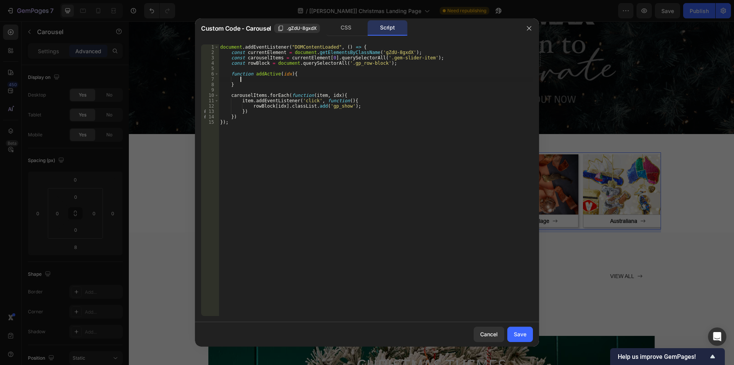
click at [252, 106] on div "document . addEventListener ( "DOMContentLoaded" , ( ) => { const currentElemen…" at bounding box center [376, 185] width 314 height 282
click at [284, 106] on div "document . addEventListener ( "DOMContentLoaded" , ( ) => { const currentElemen…" at bounding box center [376, 185] width 314 height 282
click at [256, 76] on div "document . addEventListener ( "DOMContentLoaded" , ( ) => { const currentElemen…" at bounding box center [376, 185] width 314 height 282
click at [251, 108] on div "document . addEventListener ( "DOMContentLoaded" , ( ) => { const currentElemen…" at bounding box center [376, 185] width 314 height 282
type textarea "rowBlock[idx].classList.add('gp_show');"
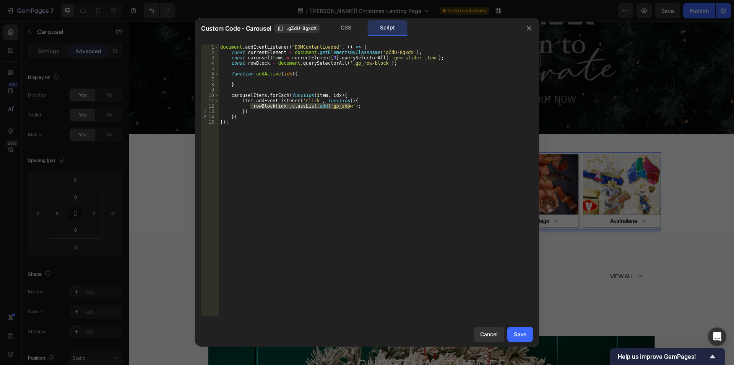
click at [349, 105] on div "document . addEventListener ( "DOMContentLoaded" , ( ) => { const currentElemen…" at bounding box center [376, 185] width 314 height 282
click at [250, 77] on div "document . addEventListener ( "DOMContentLoaded" , ( ) => { const currentElemen…" at bounding box center [376, 185] width 314 height 282
paste textarea "rowBlock[idx].classList.add('gp_show');"
click at [257, 83] on div "document . addEventListener ( "DOMContentLoaded" , ( ) => { const currentElemen…" at bounding box center [376, 185] width 314 height 282
type textarea "}"
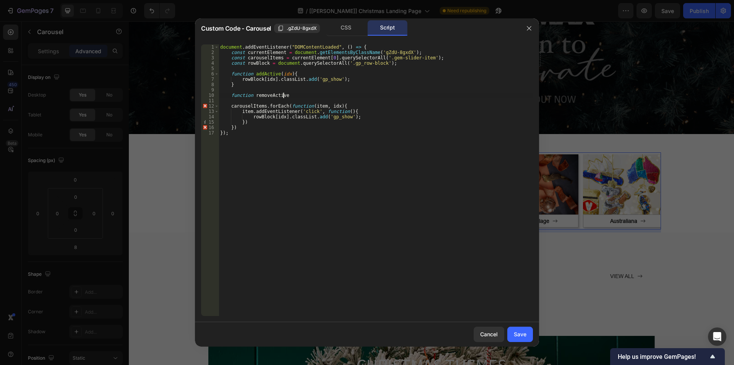
scroll to position [0, 5]
type textarea "function removeActive(){"
click at [241, 79] on div "document . addEventListener ( "DOMContentLoaded" , ( ) => { const currentElemen…" at bounding box center [376, 185] width 314 height 282
click at [261, 79] on div "document . addEventListener ( "DOMContentLoaded" , ( ) => { const currentElemen…" at bounding box center [376, 185] width 314 height 282
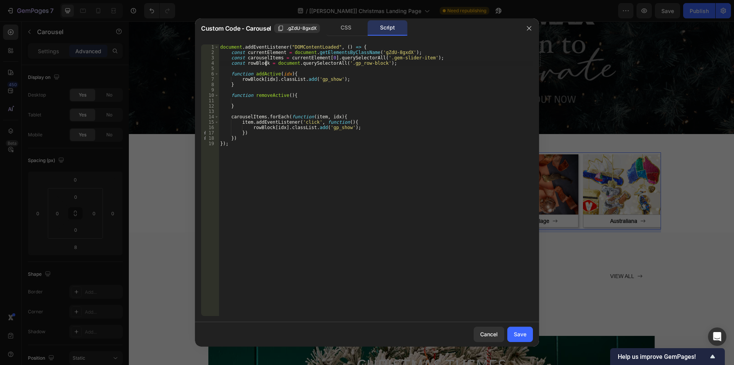
click at [265, 63] on div "document . addEventListener ( "DOMContentLoaded" , ( ) => { const currentElemen…" at bounding box center [376, 185] width 314 height 282
click at [260, 78] on div "document . addEventListener ( "DOMContentLoaded" , ( ) => { const currentElemen…" at bounding box center [376, 185] width 314 height 282
click at [270, 127] on div "document . addEventListener ( "DOMContentLoaded" , ( ) => { const currentElemen…" at bounding box center [376, 185] width 314 height 282
click at [239, 79] on div "document . addEventListener ( "DOMContentLoaded" , ( ) => { const currentElemen…" at bounding box center [376, 185] width 314 height 282
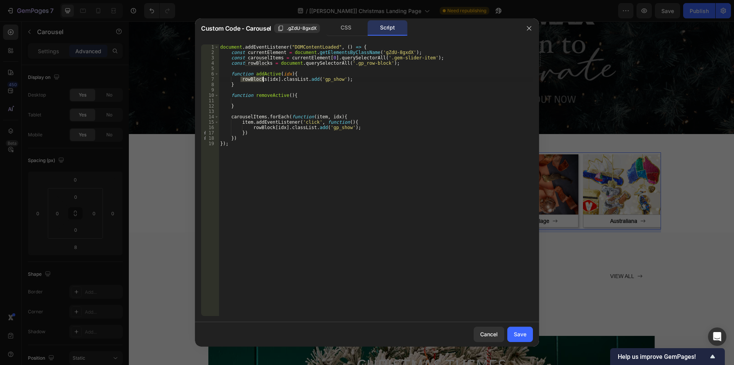
click at [262, 80] on div "document . addEventListener ( "DOMContentLoaded" , ( ) => { const currentElemen…" at bounding box center [376, 185] width 314 height 282
click at [37, 16] on div "Rowblocks" at bounding box center [18, 12] width 37 height 8
type textarea "}"
click at [270, 107] on div "document . addEventListener ( "DOMContentLoaded" , ( ) => { const currentElemen…" at bounding box center [376, 185] width 314 height 282
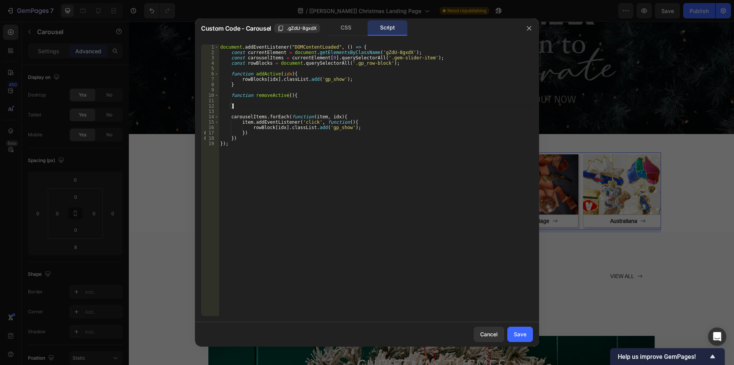
click at [241, 99] on div "document . addEventListener ( "DOMContentLoaded" , ( ) => { const currentElemen…" at bounding box center [376, 185] width 314 height 282
paste textarea "rowBlocks"
type textarea "rowBlocks.forEach(function(){)"
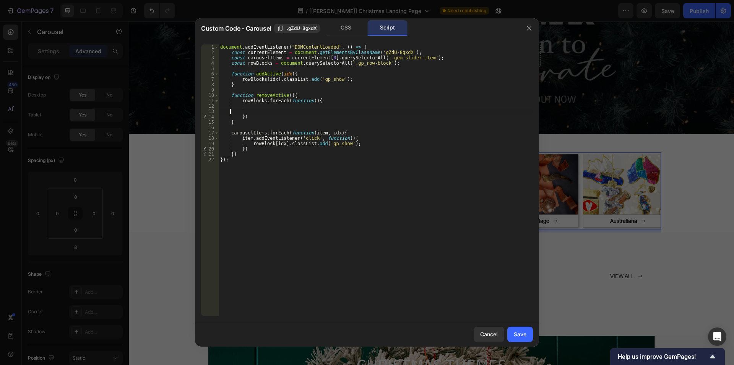
scroll to position [0, 0]
click at [308, 100] on div "document . addEventListener ( "DOMContentLoaded" , ( ) => { const currentElemen…" at bounding box center [376, 185] width 314 height 282
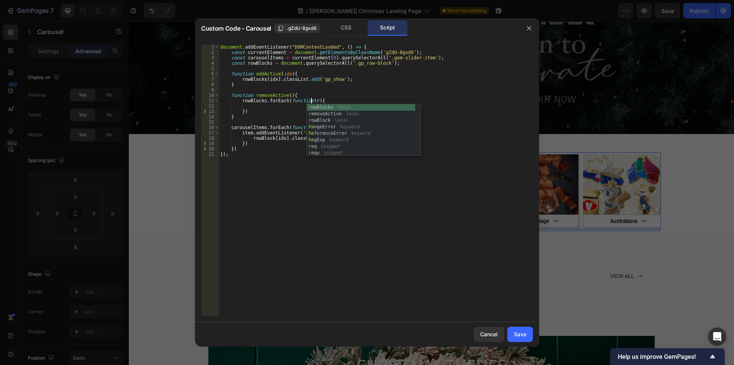
scroll to position [0, 8]
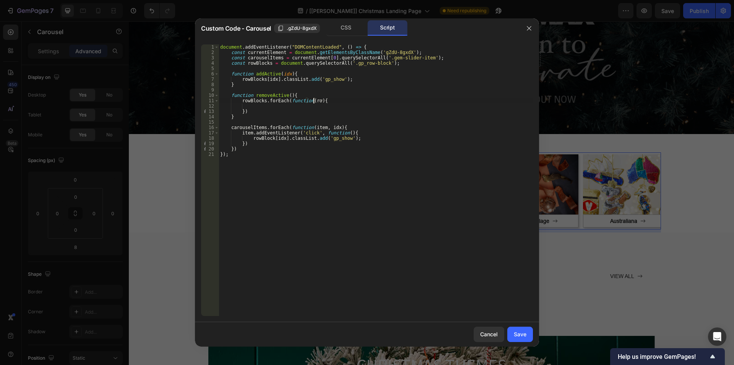
type textarea "rowBlocks.forEach(function(row){"
click at [268, 107] on div "document . addEventListener ( "DOMContentLoaded" , ( ) => { const currentElemen…" at bounding box center [376, 185] width 314 height 282
click at [345, 106] on div "document . addEventListener ( "DOMContentLoaded" , ( ) => { const currentElemen…" at bounding box center [376, 185] width 314 height 282
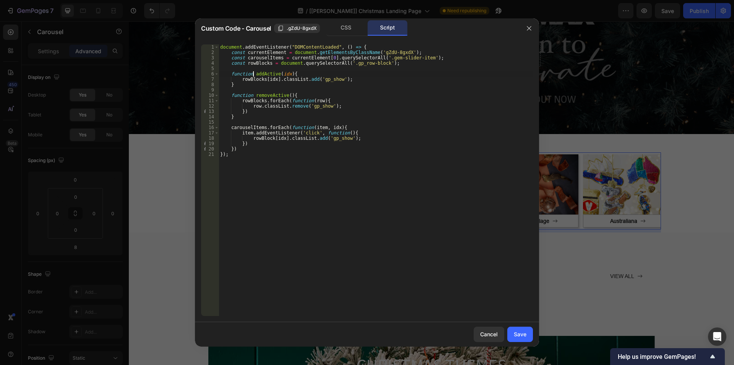
click at [253, 73] on div "document . addEventListener ( "DOMContentLoaded" , ( ) => { const currentElemen…" at bounding box center [376, 185] width 314 height 282
click at [290, 73] on div "document . addEventListener ( "DOMContentLoaded" , ( ) => { const currentElemen…" at bounding box center [376, 185] width 314 height 282
click at [250, 138] on div "document . addEventListener ( "DOMContentLoaded" , ( ) => { const currentElemen…" at bounding box center [376, 185] width 314 height 282
click at [360, 138] on div "document . addEventListener ( "DOMContentLoaded" , ( ) => { const currentElemen…" at bounding box center [376, 185] width 314 height 282
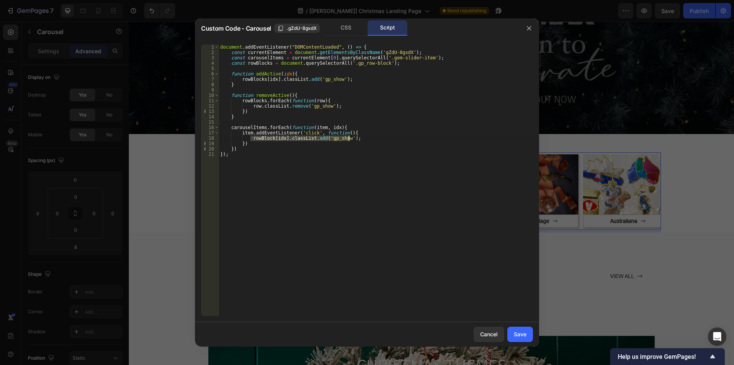
paste textarea "addActive(idx)"
click at [253, 96] on div "document . addEventListener ( "DOMContentLoaded" , ( ) => { const currentElemen…" at bounding box center [376, 185] width 314 height 282
click at [288, 95] on div "document . addEventListener ( "DOMContentLoaded" , ( ) => { const currentElemen…" at bounding box center [376, 185] width 314 height 282
click at [352, 132] on div "document . addEventListener ( "DOMContentLoaded" , ( ) => { const currentElemen…" at bounding box center [376, 185] width 314 height 282
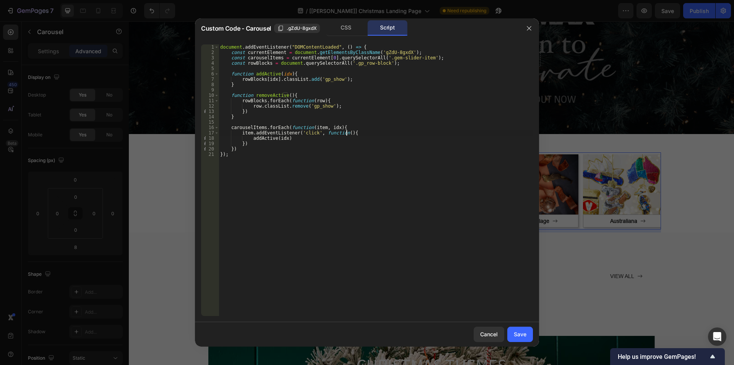
type textarea "item.addEventListener('click', function(){"
paste textarea "removeActive()"
click at [299, 142] on div "document . addEventListener ( "DOMContentLoaded" , ( ) => { const currentElemen…" at bounding box center [376, 185] width 314 height 282
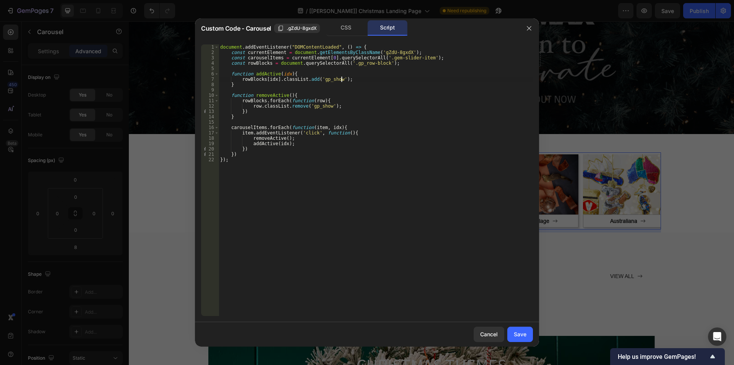
click at [368, 79] on div "document . addEventListener ( "DOMContentLoaded" , ( ) => { const currentElemen…" at bounding box center [376, 185] width 314 height 282
type textarea "rowBlocks[idx].classList.add('gp_show');"
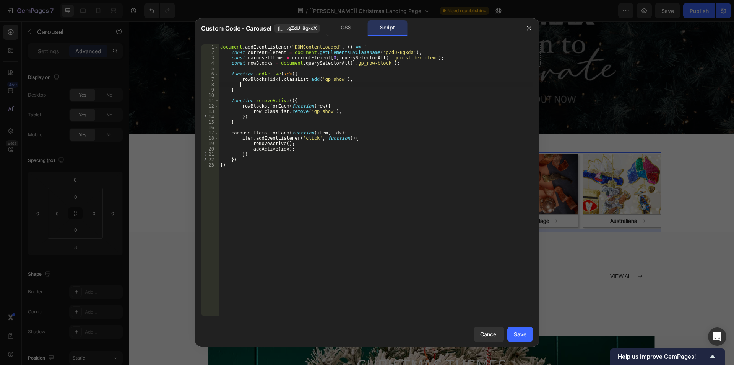
paste textarea "});"
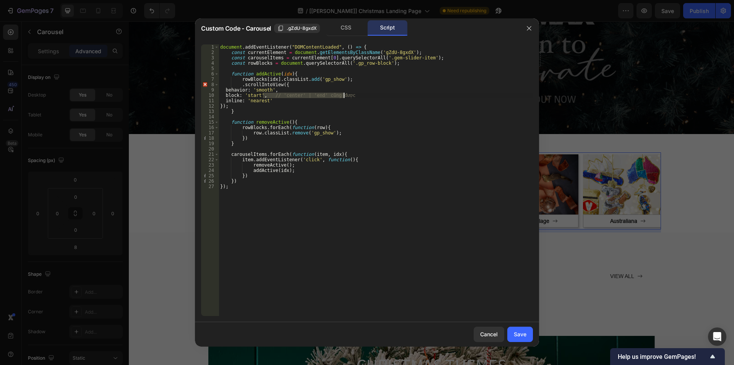
drag, startPoint x: 264, startPoint y: 94, endPoint x: 389, endPoint y: 94, distance: 124.7
click at [389, 94] on div "document . addEventListener ( "DOMContentLoaded" , ( ) => { const currentElemen…" at bounding box center [376, 185] width 314 height 282
drag, startPoint x: 240, startPoint y: 79, endPoint x: 260, endPoint y: 79, distance: 20.3
click at [241, 79] on div "document . addEventListener ( "DOMContentLoaded" , ( ) => { const currentElemen…" at bounding box center [376, 185] width 314 height 282
click at [277, 79] on div "document . addEventListener ( "DOMContentLoaded" , ( ) => { const currentElemen…" at bounding box center [376, 185] width 314 height 282
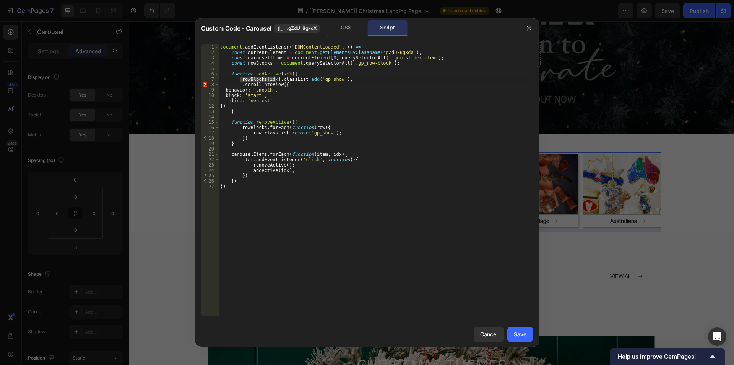
click at [238, 84] on div "document . addEventListener ( "DOMContentLoaded" , ( ) => { const currentElemen…" at bounding box center [376, 185] width 314 height 282
click at [239, 84] on div "document . addEventListener ( "DOMContentLoaded" , ( ) => { const currentElemen…" at bounding box center [376, 185] width 314 height 282
click at [241, 84] on div "document . addEventListener ( "DOMContentLoaded" , ( ) => { const currentElemen…" at bounding box center [376, 185] width 314 height 282
paste textarea "rowBlocks[idx]"
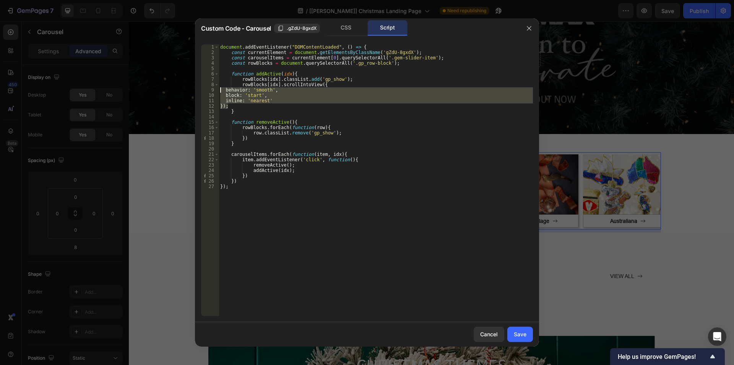
drag, startPoint x: 228, startPoint y: 107, endPoint x: 212, endPoint y: 92, distance: 21.9
click at [212, 92] on div "rowBlocks[idx].scrollIntoView({ 1 2 3 4 5 6 7 8 9 10 11 12 13 14 15 16 17 18 19…" at bounding box center [367, 179] width 332 height 271
click at [282, 95] on div "document . addEventListener ( "DOMContentLoaded" , ( ) => { const currentElemen…" at bounding box center [376, 179] width 314 height 271
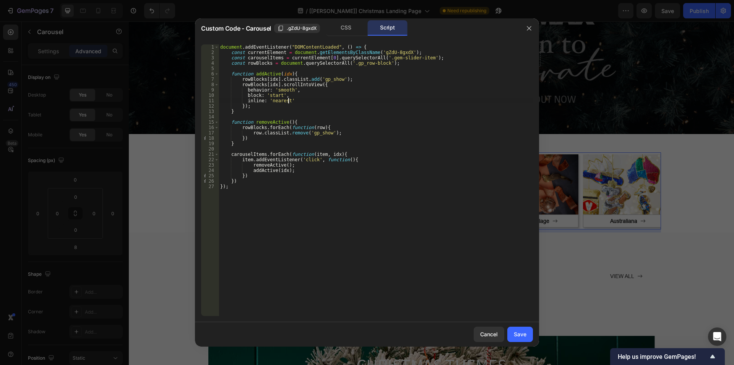
click at [290, 100] on div "document . addEventListener ( "DOMContentLoaded" , ( ) => { const currentElemen…" at bounding box center [376, 185] width 314 height 282
click at [306, 134] on div "document . addEventListener ( "DOMContentLoaded" , ( ) => { const currentElemen…" at bounding box center [376, 185] width 314 height 282
click at [323, 132] on div "document . addEventListener ( "DOMContentLoaded" , ( ) => { const currentElemen…" at bounding box center [376, 185] width 314 height 282
click at [345, 27] on div "CSS" at bounding box center [346, 27] width 40 height 15
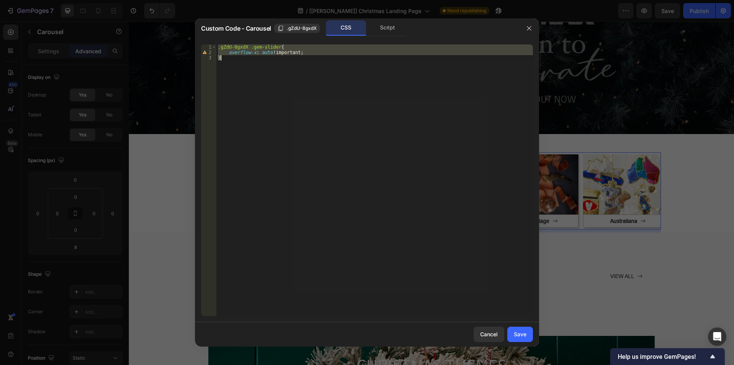
click at [266, 67] on div ".gZdU-8gxdX .gem-slider { overflow-x : auto !important ; }" at bounding box center [374, 179] width 317 height 271
type textarea "}"
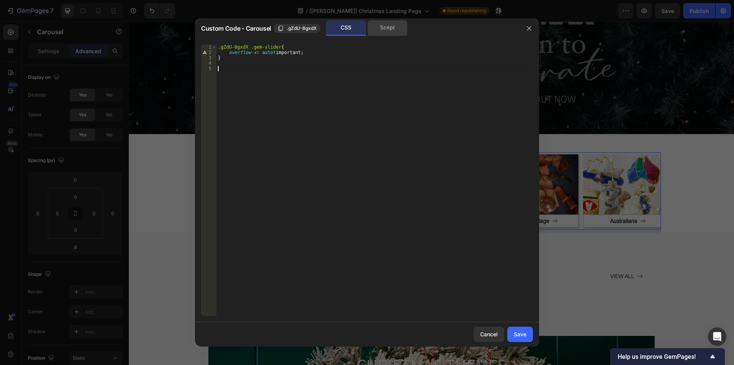
click at [384, 22] on div "Script" at bounding box center [388, 27] width 40 height 15
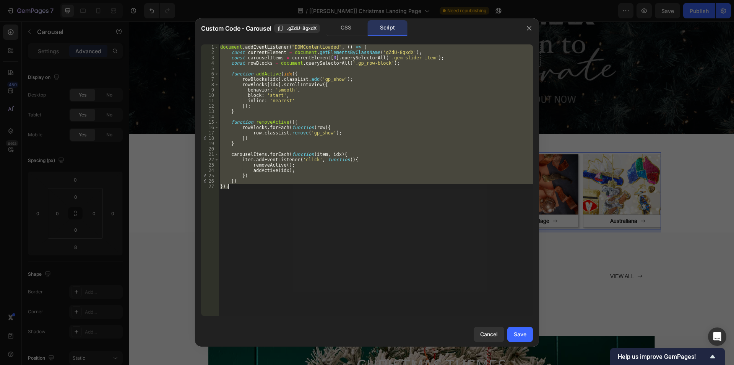
click at [345, 62] on div "document . addEventListener ( "DOMContentLoaded" , ( ) => { const currentElemen…" at bounding box center [376, 179] width 314 height 271
type textarea "const rowBlocks = document.querySelectorAll('.gp_row-block');"
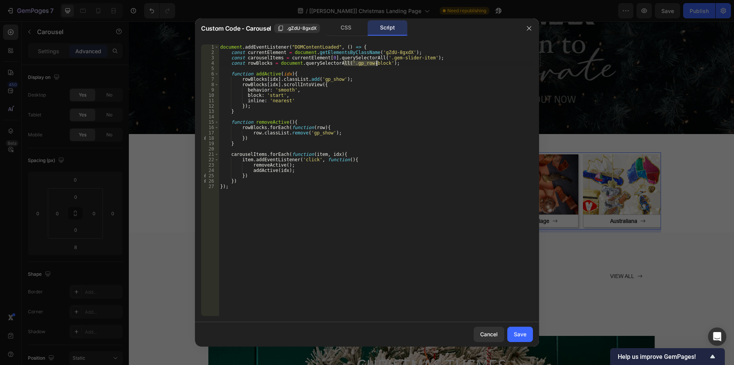
click at [377, 63] on div "document . addEventListener ( "DOMContentLoaded" , ( ) => { const currentElemen…" at bounding box center [376, 185] width 314 height 282
click at [342, 30] on div "CSS" at bounding box center [346, 27] width 40 height 15
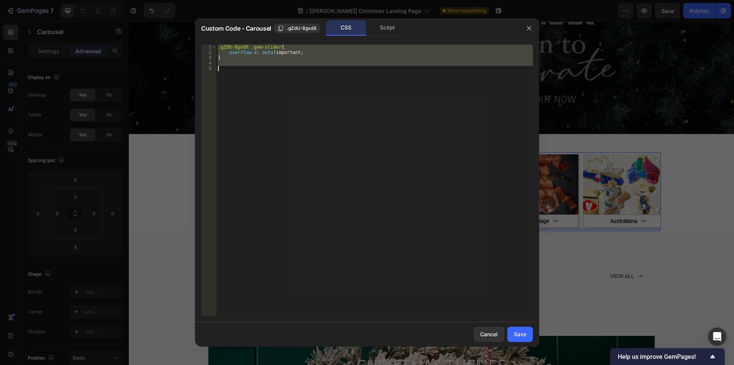
click at [293, 76] on div ".gZdU-8gxdX .gem-slider { overflow-x : auto !important ; }" at bounding box center [374, 179] width 317 height 271
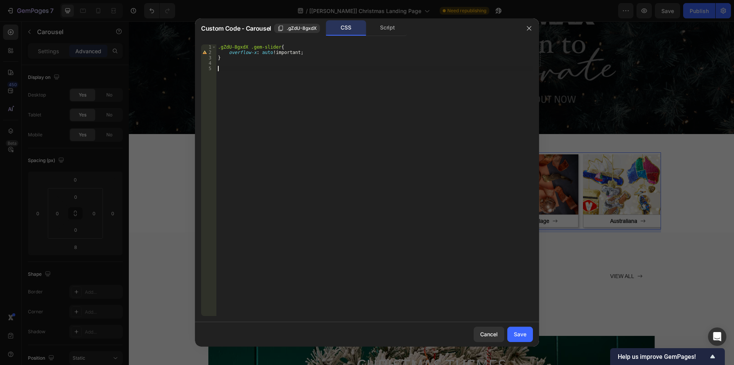
paste textarea ".gp_row-block"
type textarea ".gp_row-block:not(.gp_show) {"
click at [219, 68] on div ".gZdU-8gxdX .gem-slider { overflow-x : auto !important ; } .gp_row-block :not (…" at bounding box center [374, 185] width 317 height 282
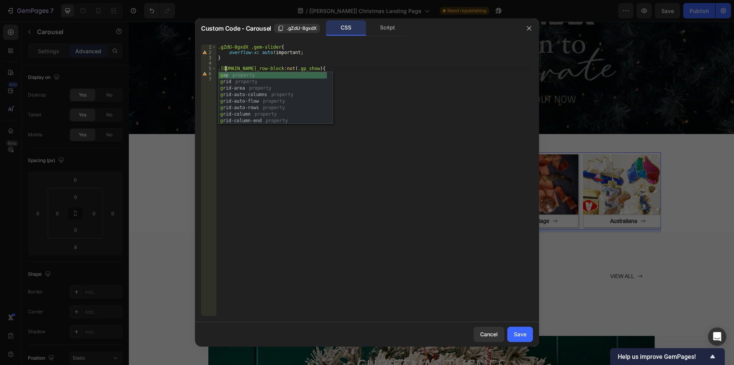
scroll to position [0, 1]
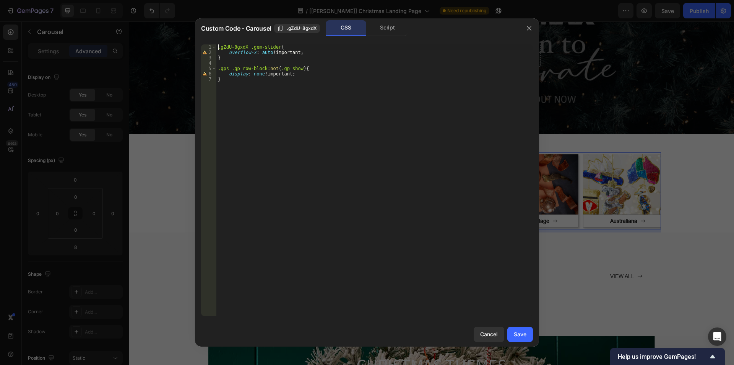
click at [218, 47] on div ".gZdU-8gxdX .gem-slider { overflow-x : auto !important ; } .gps .gp_row-block :…" at bounding box center [374, 185] width 317 height 282
type textarea ".gps .gZdU-8gxdX .gem-slider{"
click at [524, 330] on div "Save" at bounding box center [520, 334] width 13 height 8
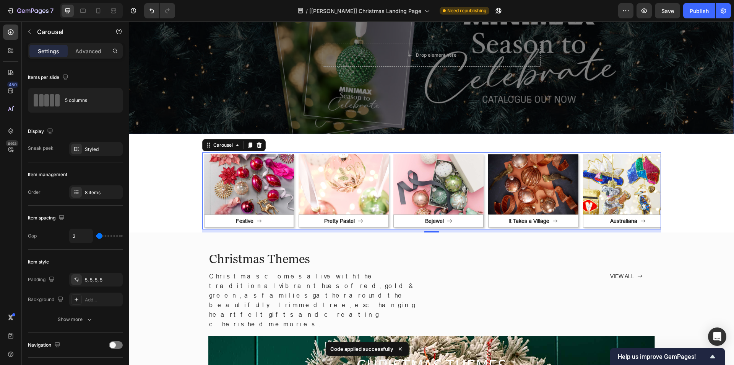
scroll to position [0, 0]
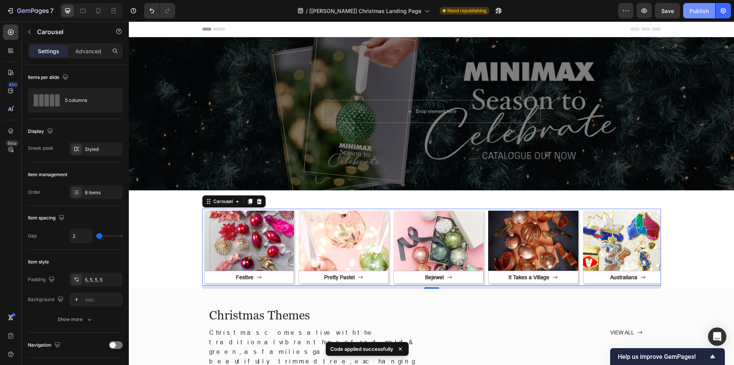
click at [695, 14] on div "Publish" at bounding box center [699, 11] width 19 height 8
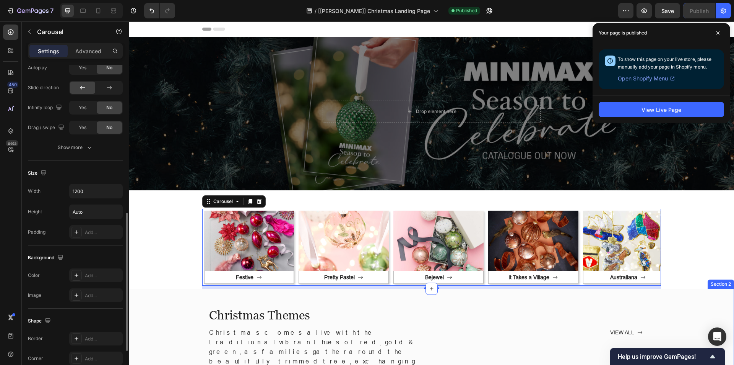
scroll to position [230, 0]
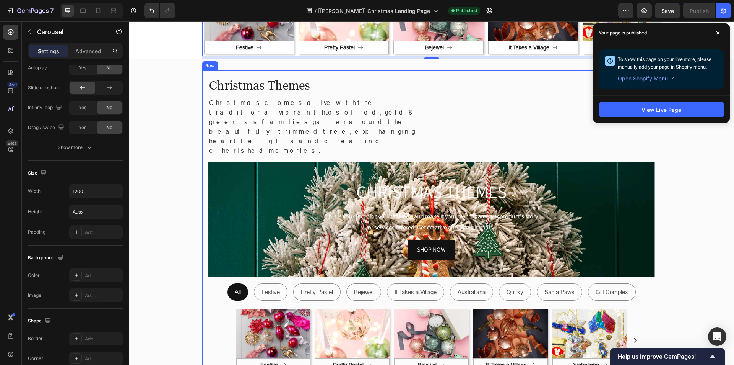
click at [203, 78] on div "Christmas Themes Heading Christmas comes alive with the traditional vibrant hue…" at bounding box center [431, 234] width 459 height 329
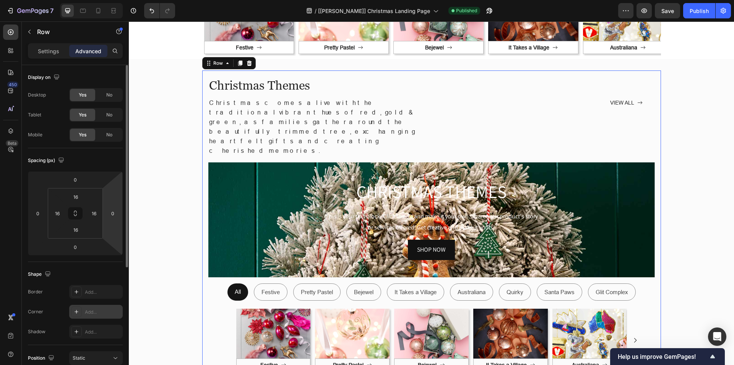
scroll to position [189, 0]
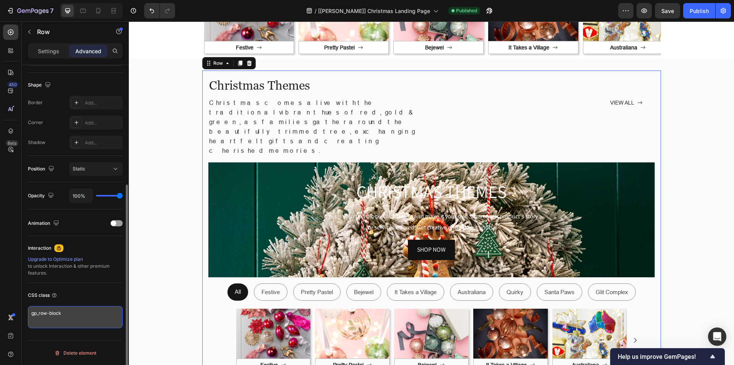
click at [80, 314] on textarea "gp_row-block" at bounding box center [75, 317] width 95 height 22
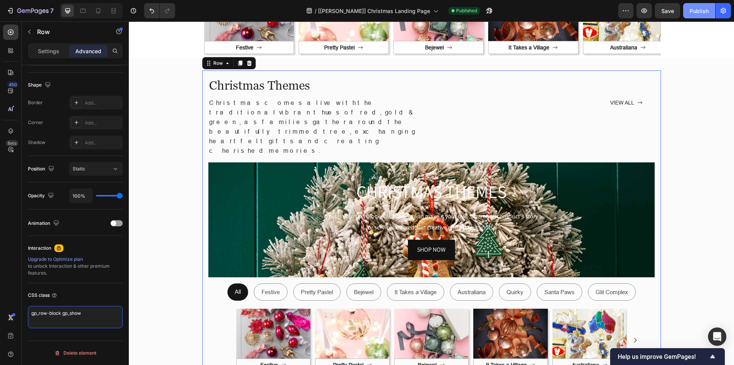
type textarea "gp_row-block gp_show"
click at [703, 7] on div "Publish" at bounding box center [699, 11] width 19 height 8
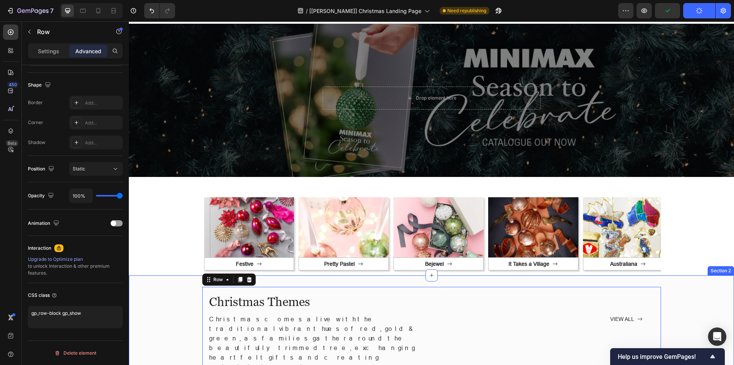
scroll to position [0, 0]
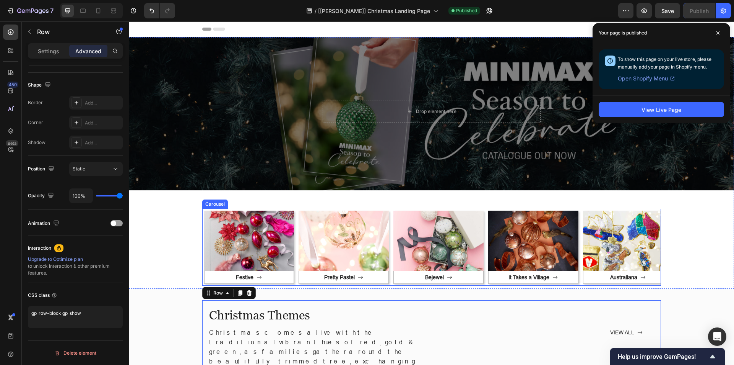
click at [292, 214] on div "Image Festive Button Row" at bounding box center [249, 246] width 94 height 77
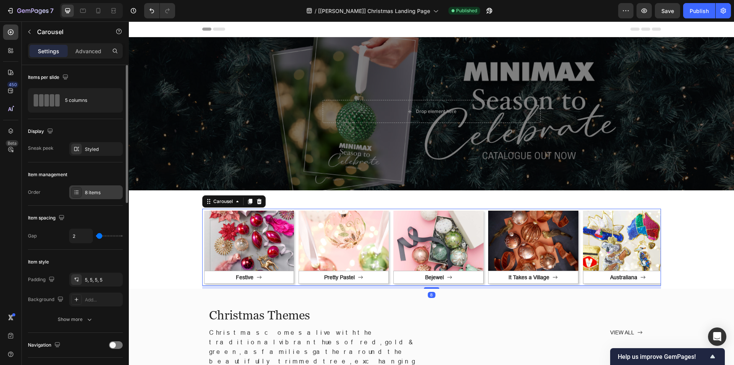
click at [78, 193] on icon at bounding box center [76, 192] width 6 height 6
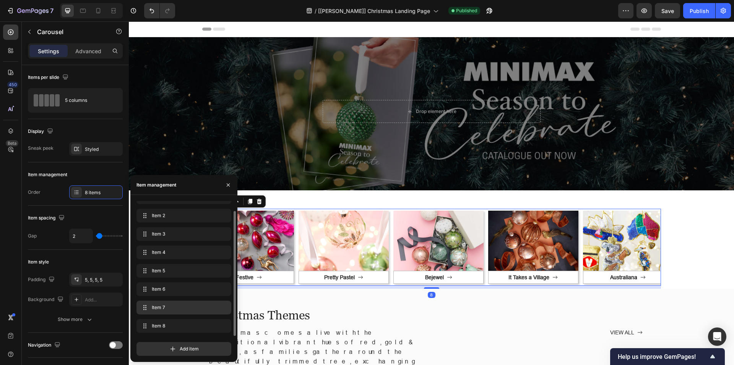
scroll to position [115, 0]
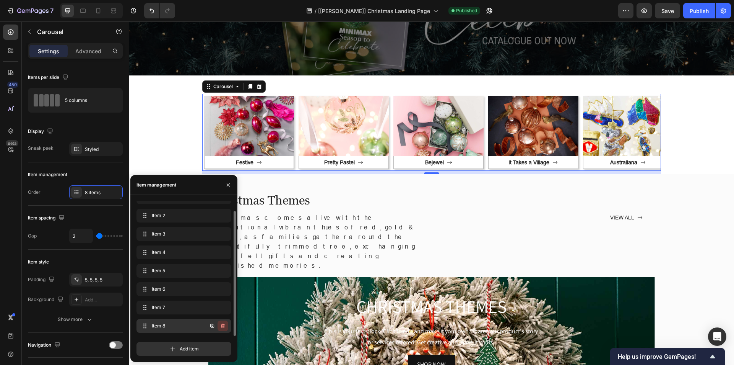
click at [223, 323] on icon "button" at bounding box center [223, 325] width 6 height 6
click at [218, 321] on button "Delete" at bounding box center [217, 325] width 21 height 11
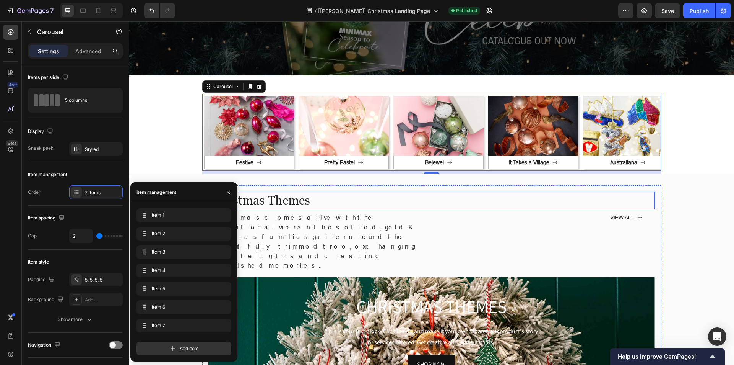
scroll to position [0, 0]
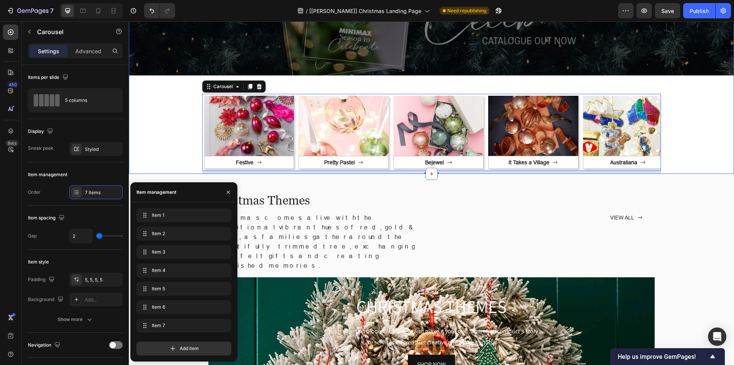
click at [188, 87] on div "Drop element here Row Row Hero Banner Row Image Festive Button Row Image Pretty…" at bounding box center [432, 47] width 606 height 251
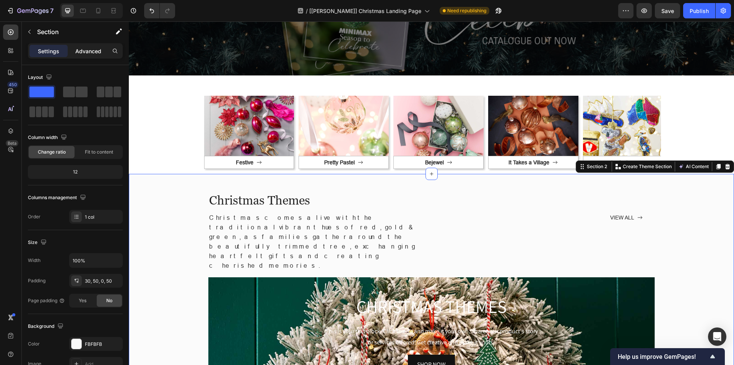
click at [97, 54] on p "Advanced" at bounding box center [88, 51] width 26 height 8
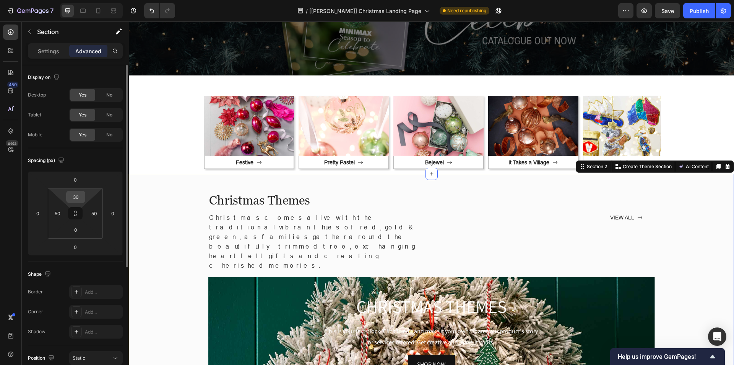
click at [78, 197] on input "30" at bounding box center [75, 196] width 15 height 11
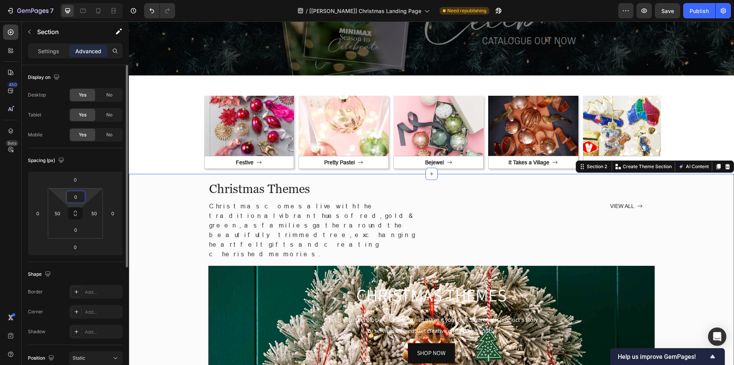
type input "0"
click at [9, 207] on div "450 Beta" at bounding box center [10, 166] width 15 height 285
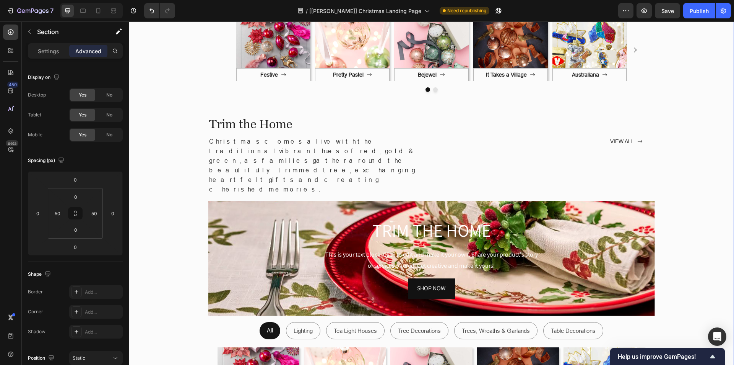
scroll to position [803, 0]
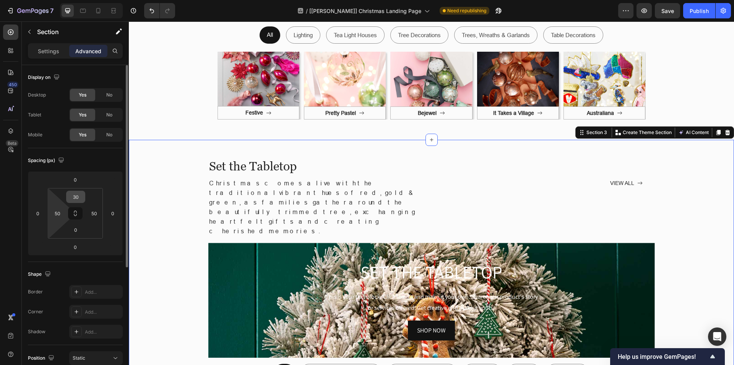
click at [77, 200] on input "30" at bounding box center [75, 196] width 15 height 11
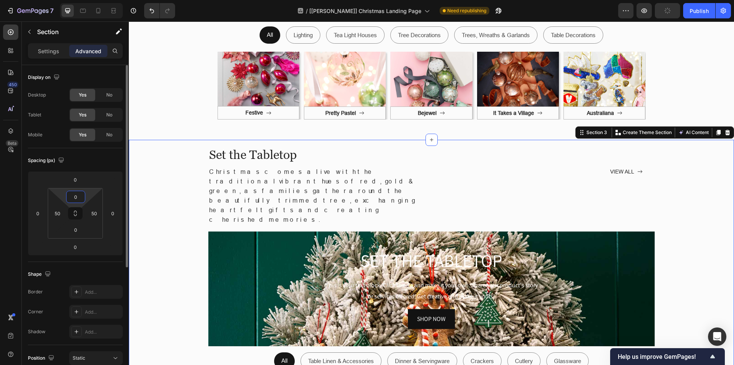
type input "0"
click at [3, 198] on div "450 Beta" at bounding box center [10, 166] width 15 height 285
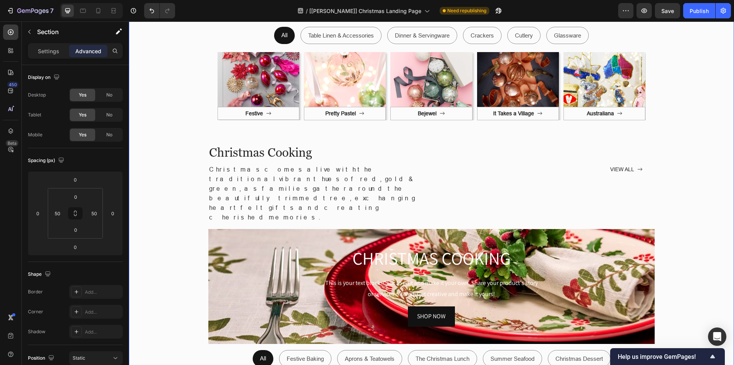
scroll to position [1377, 0]
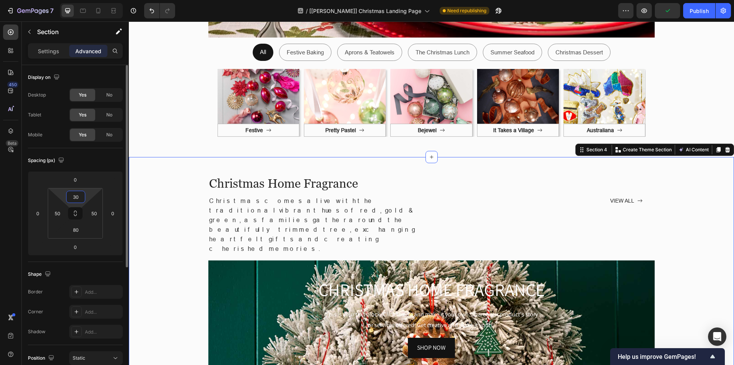
click at [81, 197] on input "30" at bounding box center [75, 196] width 15 height 11
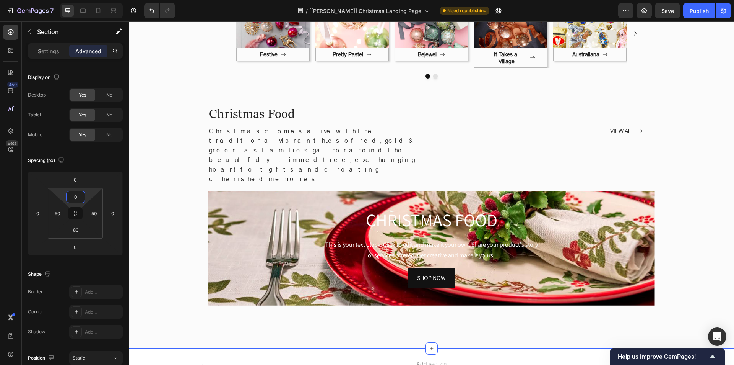
scroll to position [2056, 0]
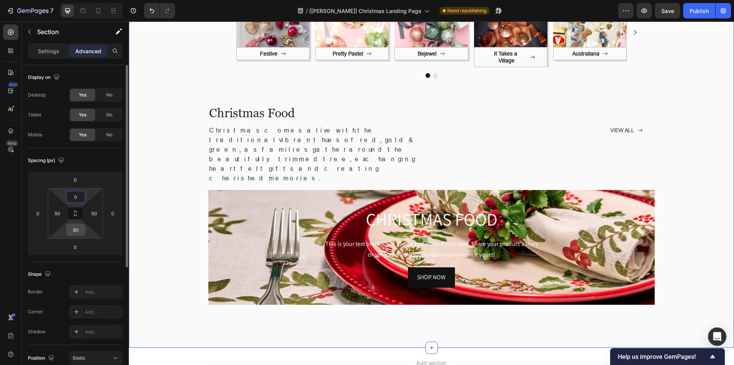
type input "0"
click at [78, 230] on input "80" at bounding box center [75, 229] width 15 height 11
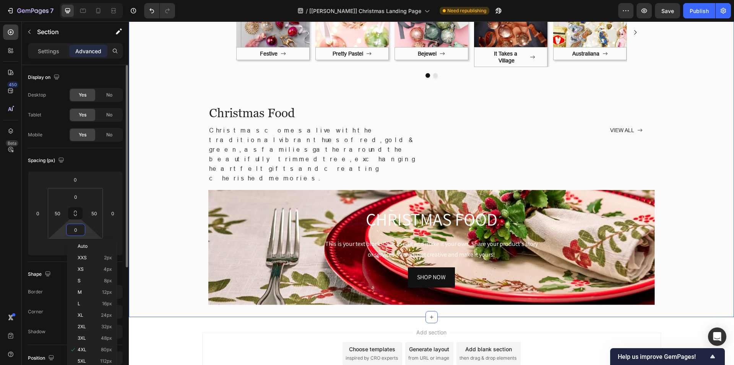
scroll to position [2026, 0]
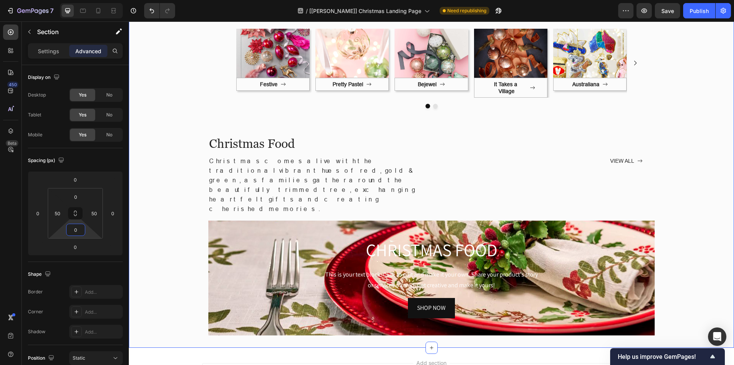
type input "0"
click at [2, 232] on div "450 Beta" at bounding box center [11, 192] width 22 height 343
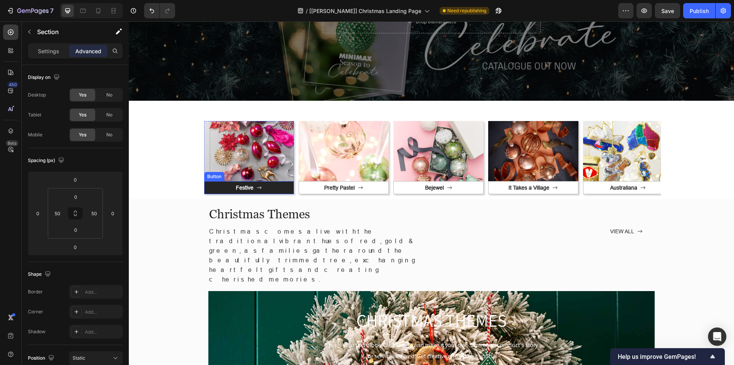
scroll to position [115, 0]
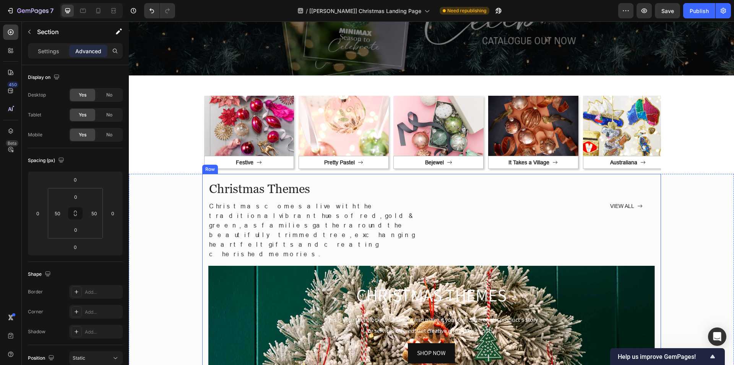
click at [215, 179] on div "Christmas Themes Heading Christmas comes alive with the traditional vibrant hue…" at bounding box center [431, 338] width 459 height 329
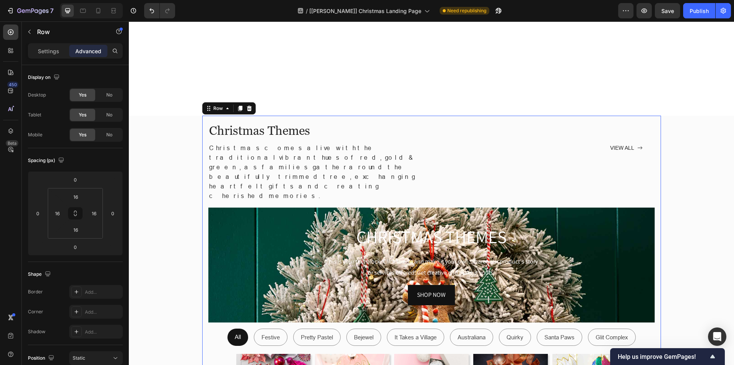
scroll to position [306, 0]
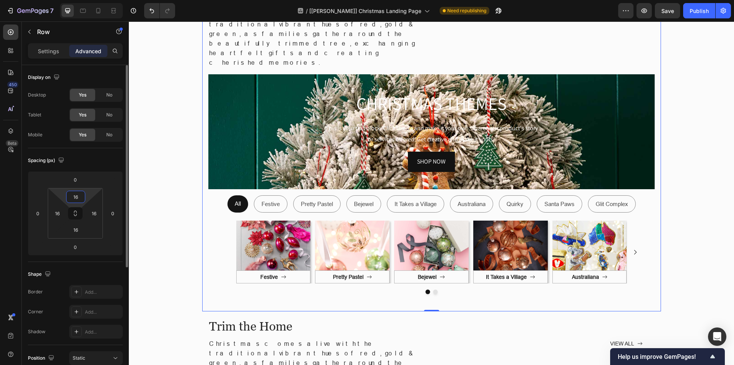
click at [72, 197] on input "16" at bounding box center [75, 196] width 15 height 11
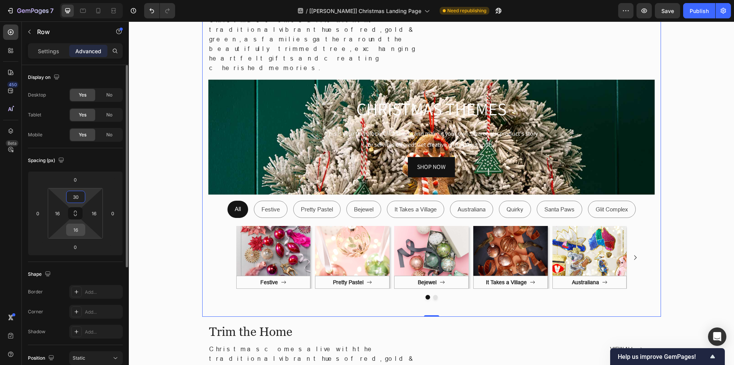
type input "30"
click at [76, 231] on input "16" at bounding box center [75, 229] width 15 height 11
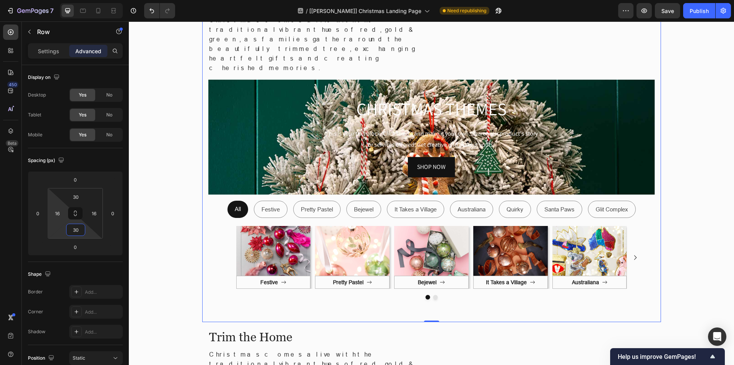
type input "30"
click at [0, 216] on div "450 Beta" at bounding box center [11, 192] width 22 height 343
click at [86, 7] on icon at bounding box center [83, 11] width 8 height 8
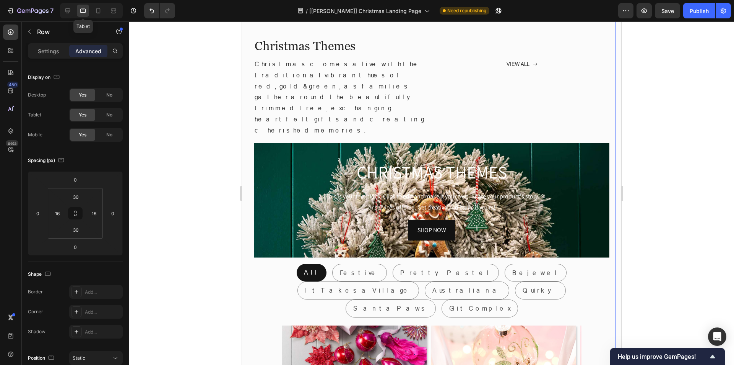
scroll to position [271, 0]
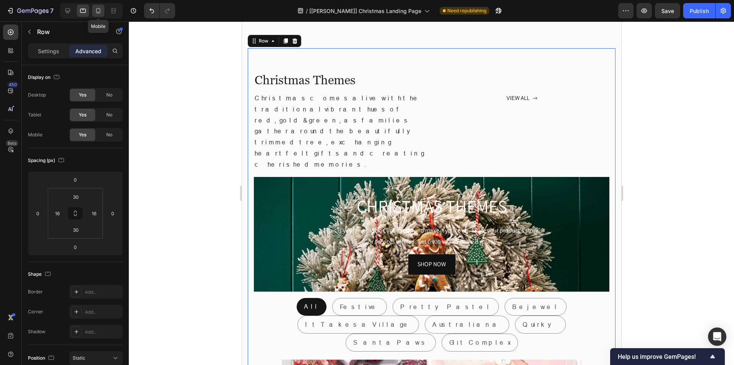
click at [101, 9] on icon at bounding box center [98, 11] width 8 height 8
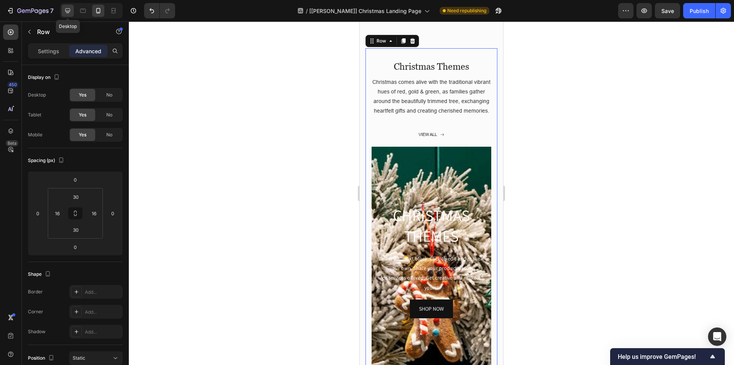
click at [65, 13] on icon at bounding box center [68, 11] width 8 height 8
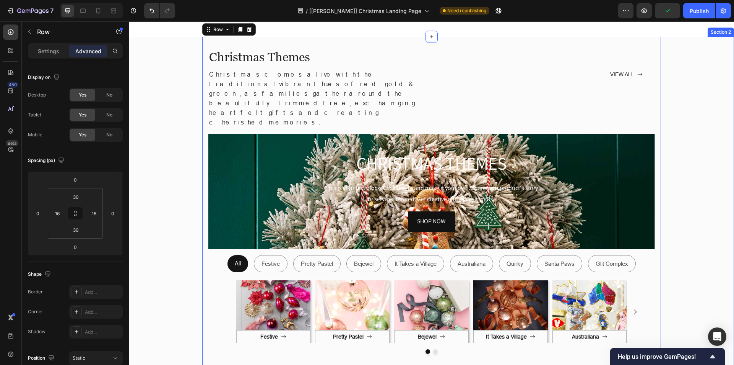
scroll to position [431, 0]
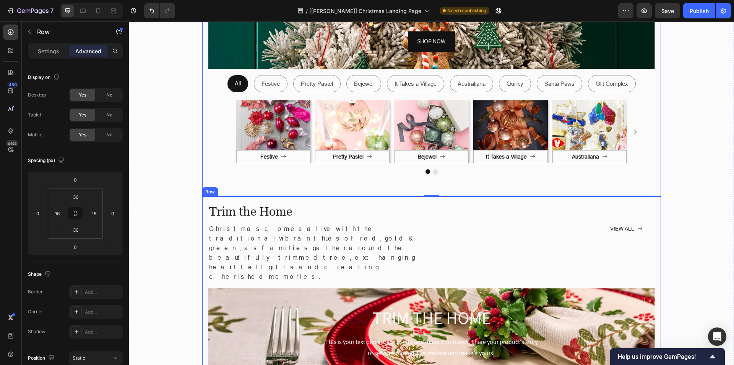
click at [202, 196] on div "Trim the Home Heading Christmas comes alive with the traditional vibrant hues o…" at bounding box center [431, 357] width 459 height 323
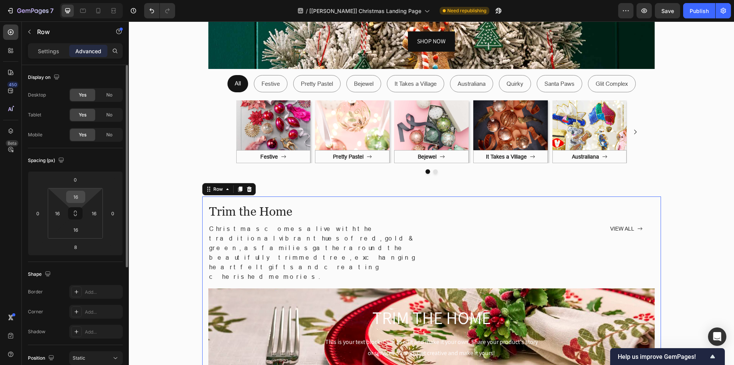
click at [79, 196] on input "16" at bounding box center [75, 196] width 15 height 11
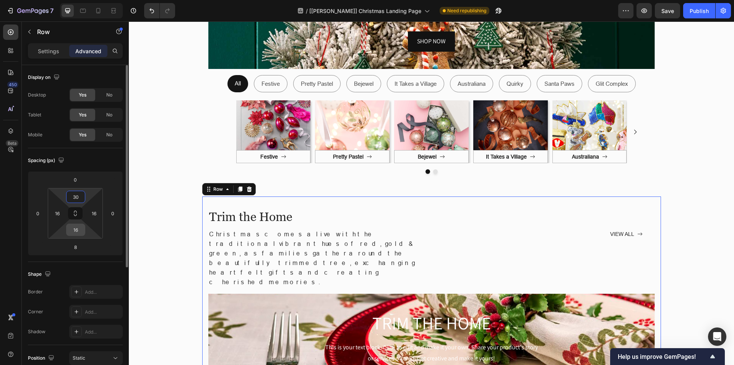
type input "30"
click at [72, 233] on input "16" at bounding box center [75, 229] width 15 height 11
type input "30"
click at [10, 227] on div "450 Beta" at bounding box center [10, 166] width 15 height 285
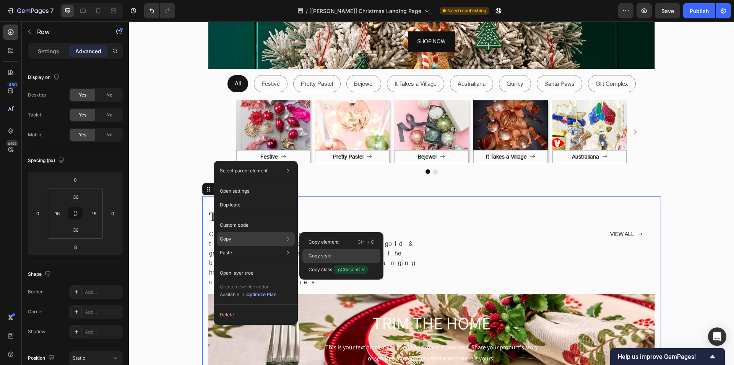
click at [321, 254] on p "Copy style" at bounding box center [320, 255] width 23 height 7
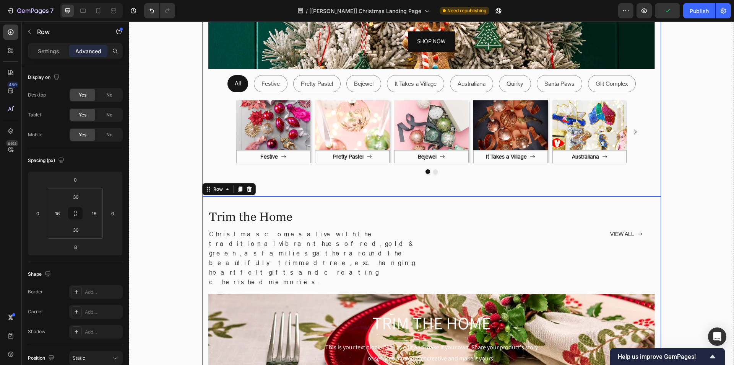
click at [269, 162] on div "Christmas Themes Heading Christmas comes alive with the traditional vibrant hue…" at bounding box center [431, 26] width 459 height 339
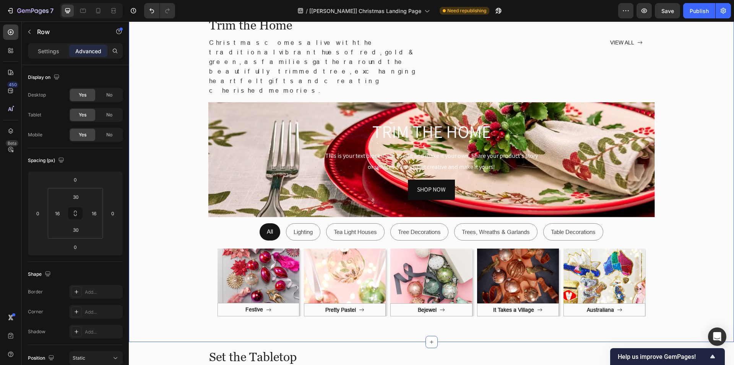
scroll to position [584, 0]
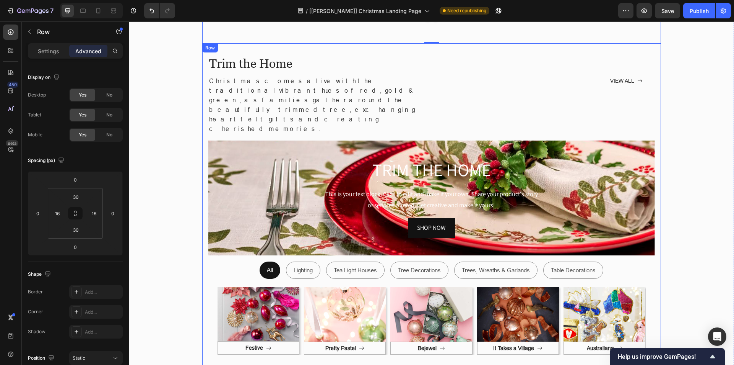
click at [203, 73] on div "Trim the Home Heading Christmas comes alive with the traditional vibrant hues o…" at bounding box center [431, 210] width 459 height 334
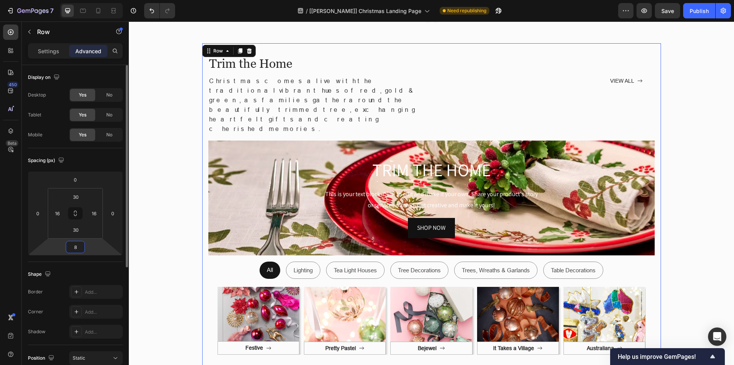
click at [80, 243] on input "8" at bounding box center [75, 246] width 15 height 11
type input "0"
click at [5, 243] on div "450 Beta" at bounding box center [10, 166] width 15 height 285
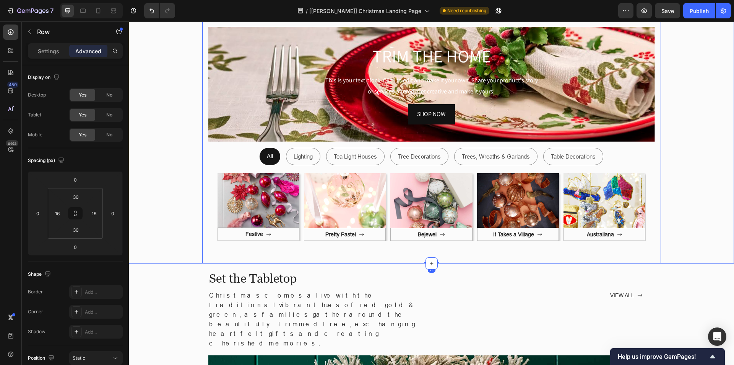
scroll to position [699, 0]
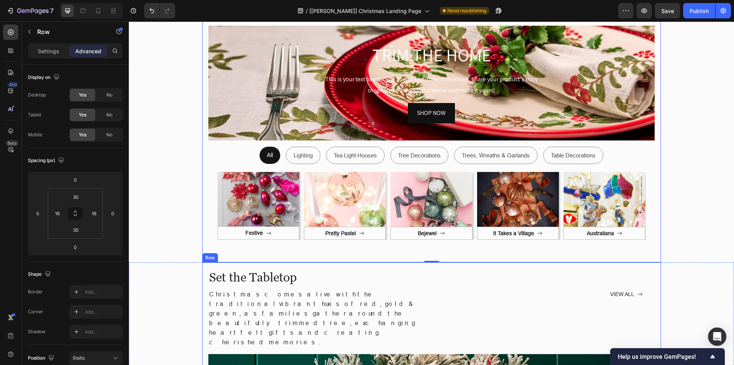
click at [202, 184] on div "Trim the Home Heading Christmas comes alive with the traditional vibrant hues o…" at bounding box center [431, 95] width 459 height 334
click at [78, 10] on div at bounding box center [83, 11] width 12 height 12
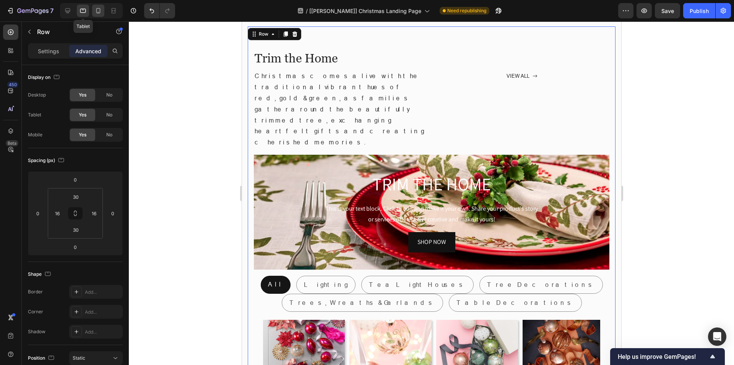
click at [96, 10] on icon at bounding box center [98, 11] width 8 height 8
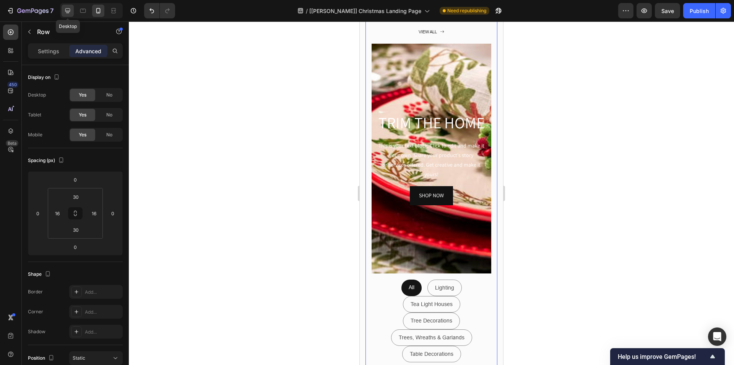
scroll to position [867, 0]
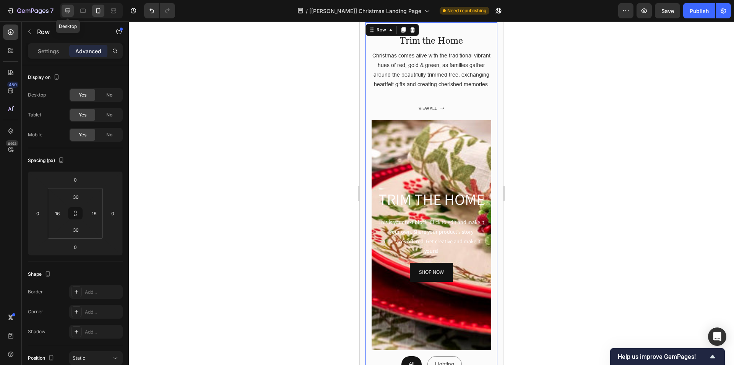
click at [69, 10] on icon at bounding box center [68, 11] width 8 height 8
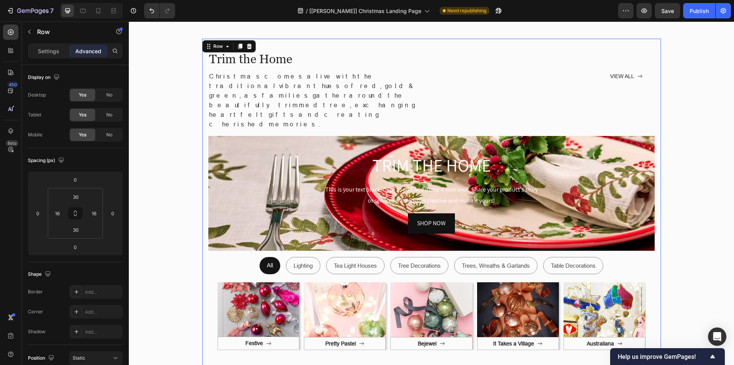
scroll to position [551, 0]
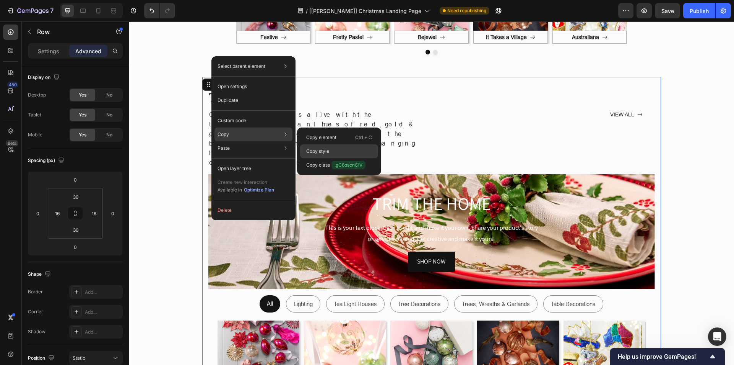
click at [309, 149] on p "Copy style" at bounding box center [317, 151] width 23 height 7
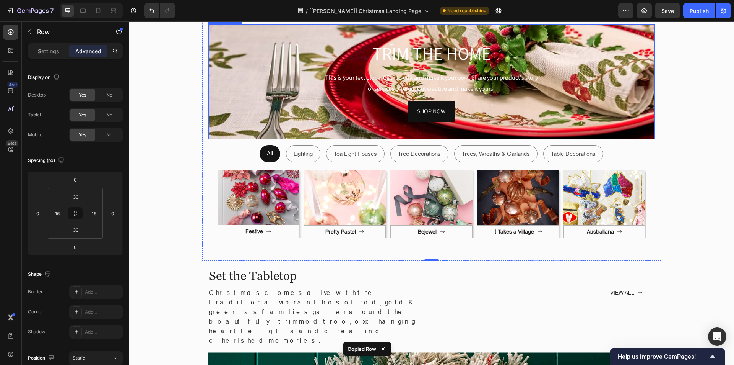
scroll to position [704, 0]
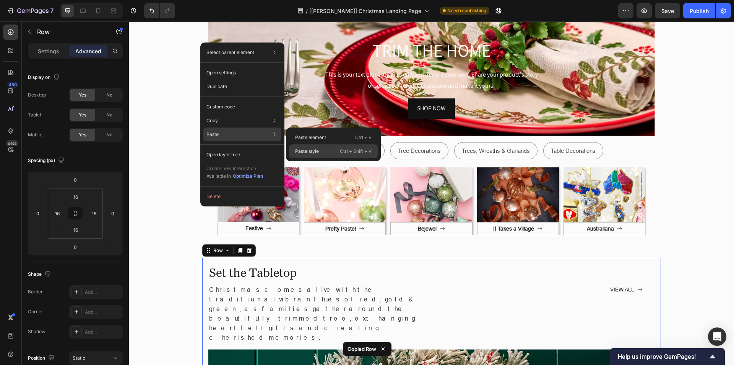
click at [319, 147] on div "Paste style Ctrl + Shift + V" at bounding box center [333, 151] width 89 height 14
type input "30"
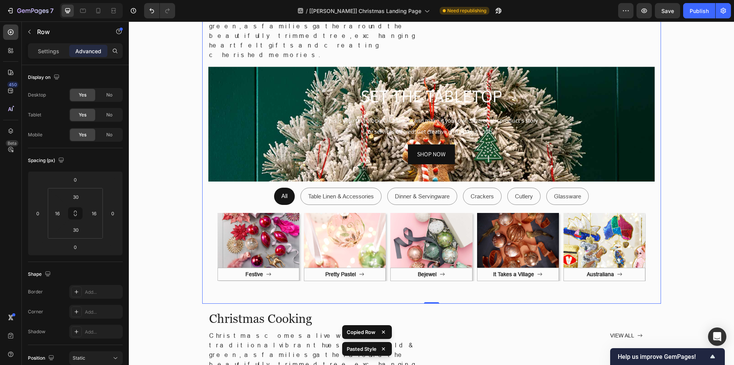
scroll to position [972, 0]
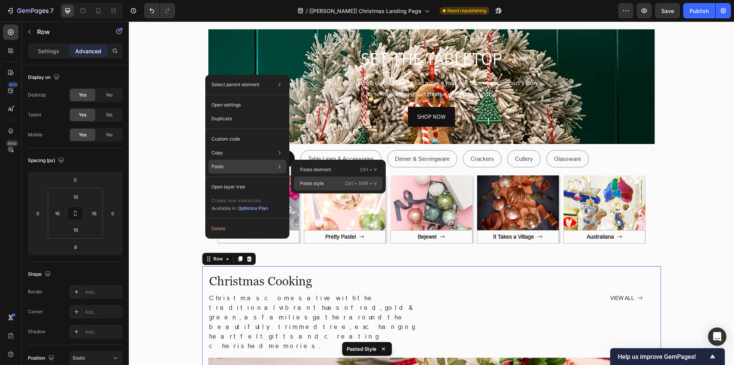
click at [311, 181] on p "Paste style" at bounding box center [312, 183] width 24 height 7
type input "0"
type input "30"
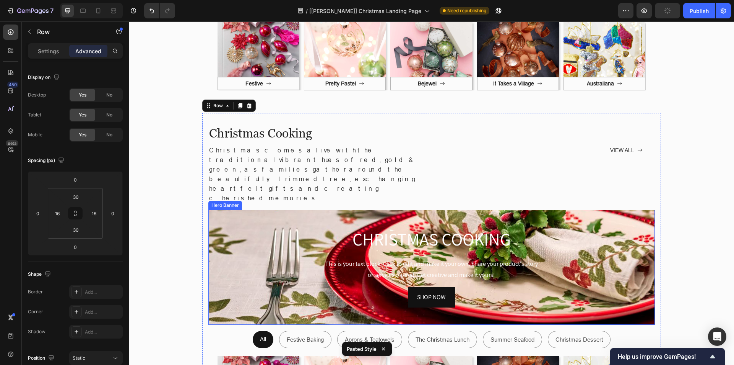
scroll to position [1392, 0]
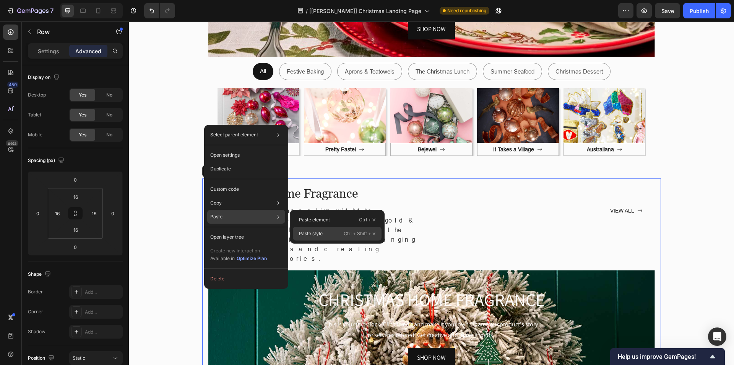
click at [307, 235] on p "Paste style" at bounding box center [311, 233] width 24 height 7
type input "30"
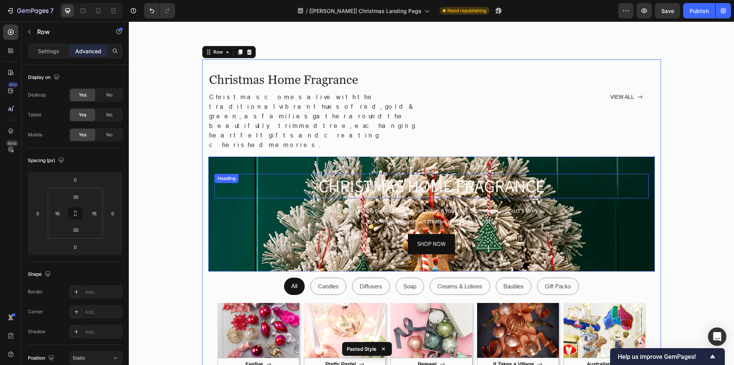
scroll to position [1622, 0]
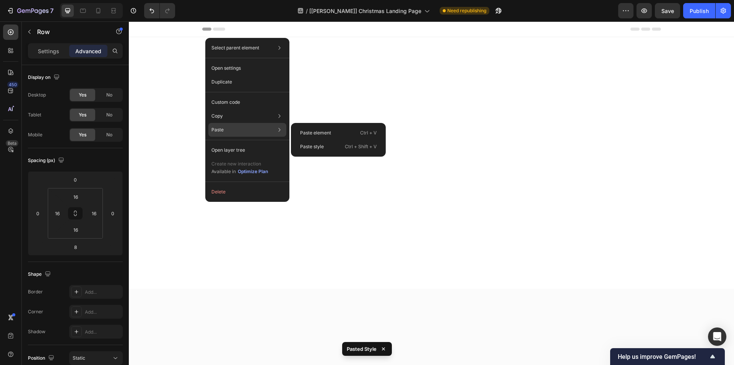
scroll to position [1622, 0]
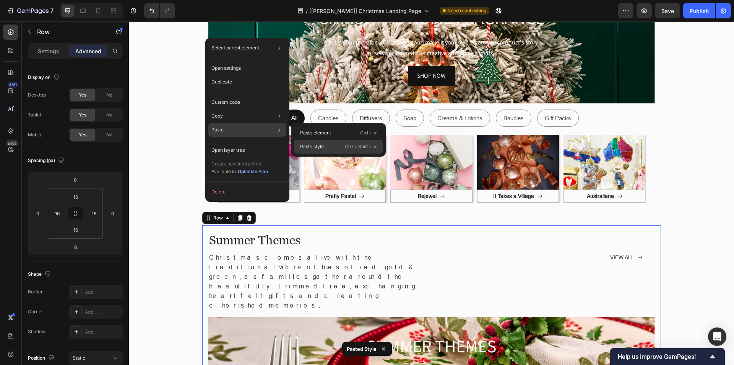
click at [306, 145] on p "Paste style" at bounding box center [312, 146] width 24 height 7
type input "0"
type input "30"
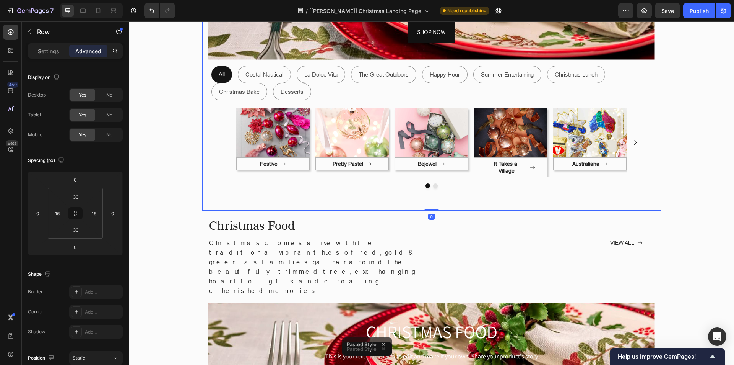
scroll to position [2004, 0]
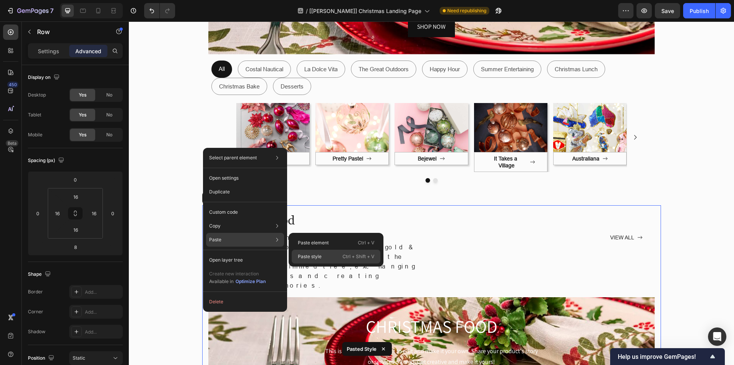
click at [308, 257] on p "Paste style" at bounding box center [310, 256] width 24 height 7
type input "0"
type input "30"
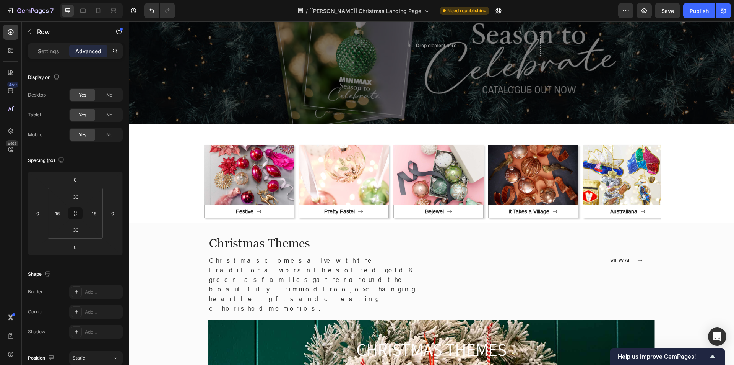
scroll to position [54, 0]
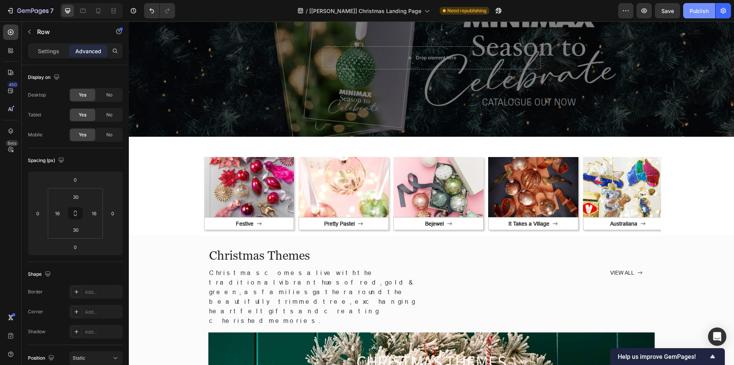
click at [698, 7] on div "Publish" at bounding box center [699, 11] width 19 height 8
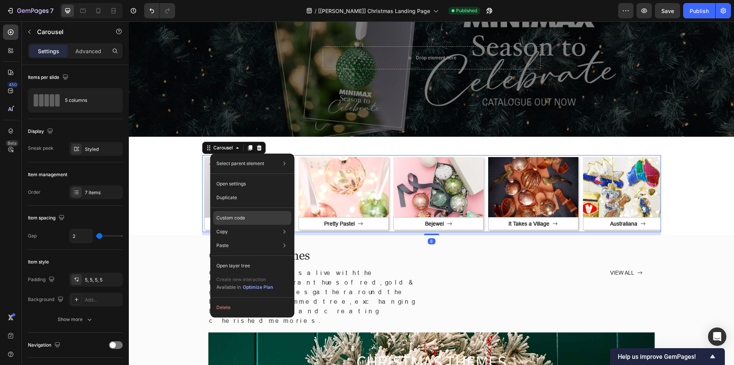
click at [231, 216] on p "Custom code" at bounding box center [230, 217] width 29 height 7
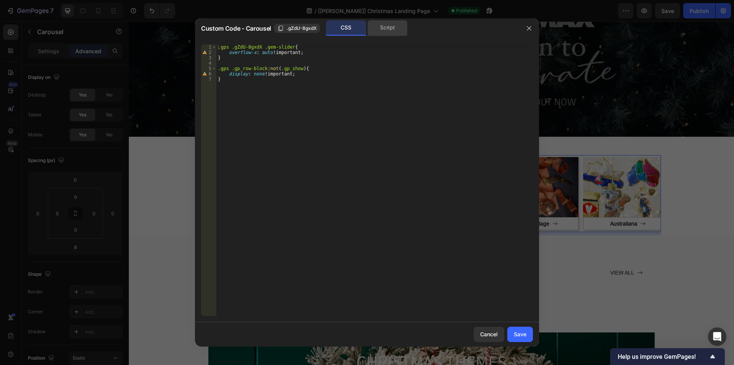
click at [379, 32] on div "Script" at bounding box center [388, 27] width 40 height 15
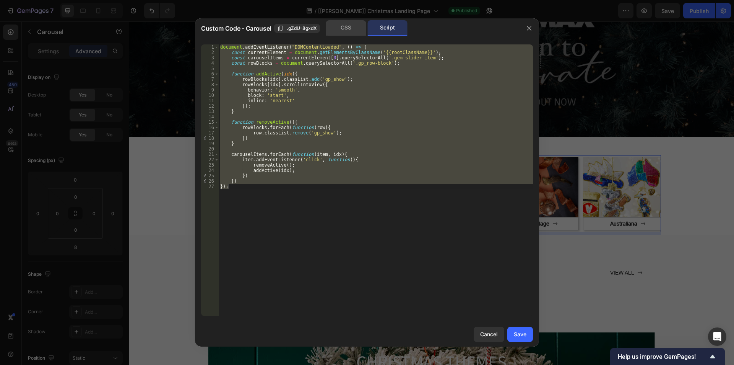
click at [348, 29] on div "CSS" at bounding box center [346, 27] width 40 height 15
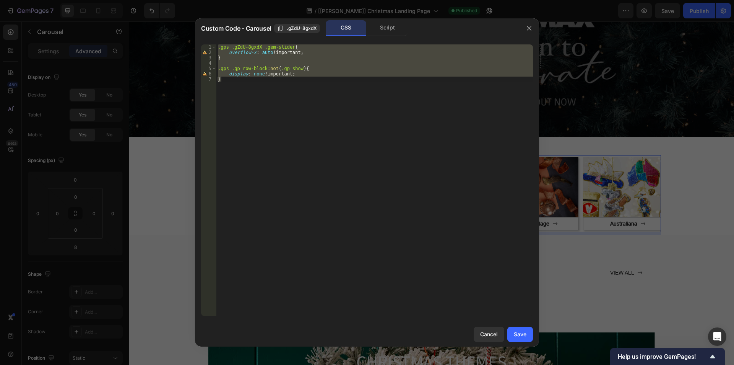
click at [278, 46] on div ".gps .gZdU-8gxdX .gem-slider { overflow-x : auto !important ; } .gps .gp_row-bl…" at bounding box center [374, 179] width 317 height 271
type textarea ".gps .gZdU-8gxdX .gem-slider{"
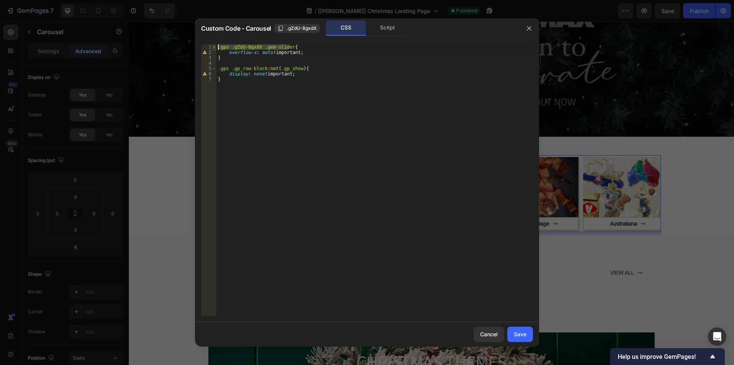
drag, startPoint x: 288, startPoint y: 46, endPoint x: 213, endPoint y: 47, distance: 75.4
click at [213, 47] on div ".gps .gZdU-8gxdX .gem-slider{ 1 2 3 4 5 6 7 .gps .gZdU-8gxdX .gem-slider { over…" at bounding box center [367, 179] width 332 height 271
click at [233, 63] on div ".gps .gZdU-8gxdX .gem-slider { overflow-x : auto !important ; } .gps .gp_row-bl…" at bounding box center [374, 185] width 317 height 282
paste textarea ".gps .gZdU-8gxdX .gem-slider"
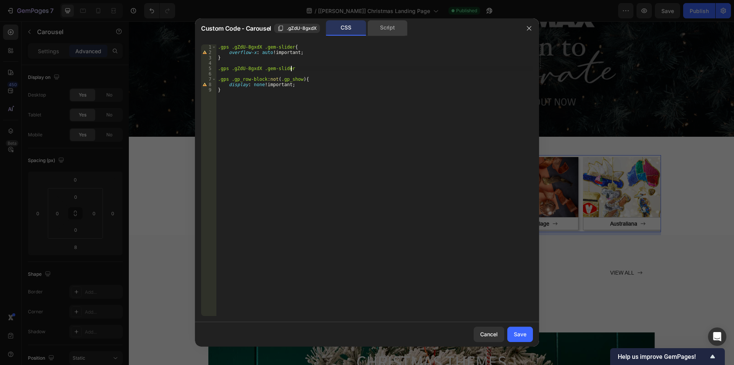
click at [399, 27] on div "Script" at bounding box center [388, 27] width 40 height 15
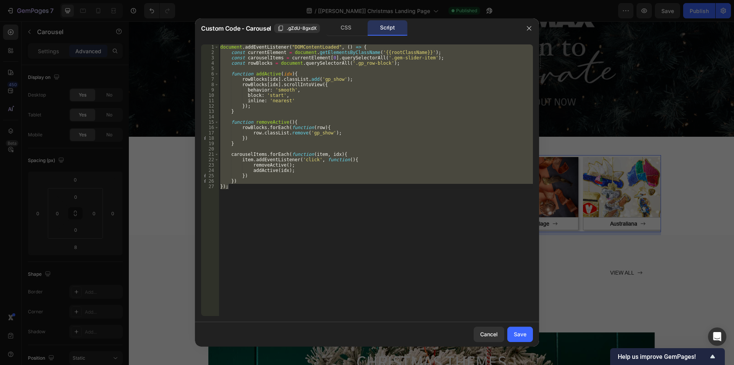
click at [378, 59] on div "document . addEventListener ( "DOMContentLoaded" , ( ) => { const currentElemen…" at bounding box center [376, 179] width 314 height 271
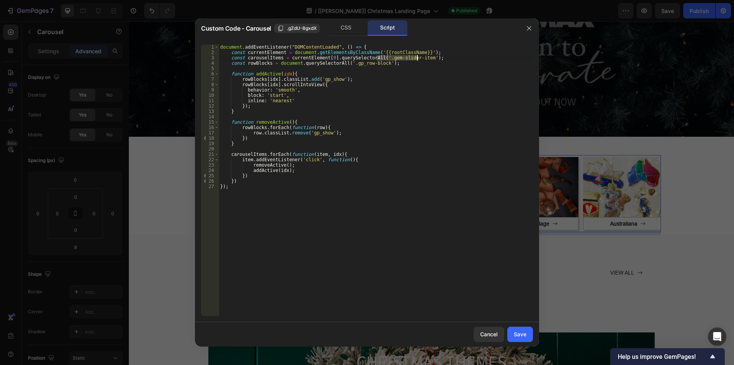
click at [417, 58] on div "document . addEventListener ( "DOMContentLoaded" , ( ) => { const currentElemen…" at bounding box center [376, 185] width 314 height 282
click at [344, 28] on div "CSS" at bounding box center [346, 27] width 40 height 15
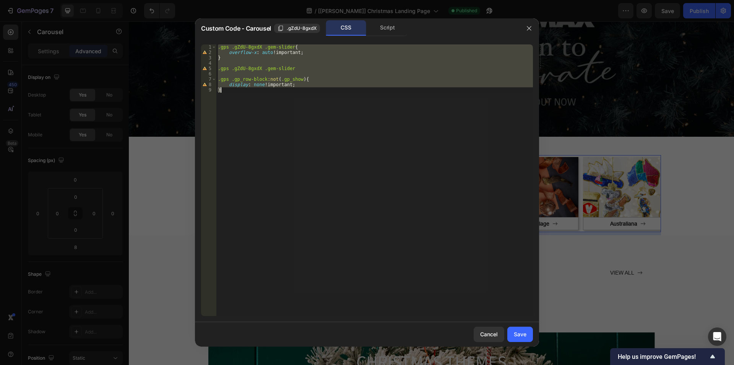
click at [291, 67] on div ".gps .gZdU-8gxdX .gem-slider { overflow-x : auto !important ; } .gps .gZdU-8gxd…" at bounding box center [374, 179] width 317 height 271
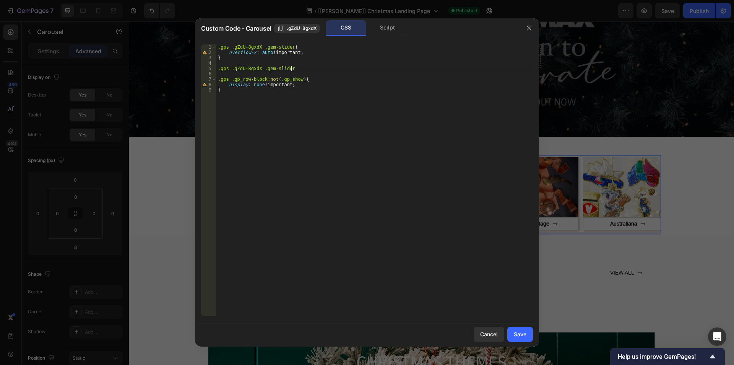
paste textarea ".gem-slider-item"
type textarea ".gps .gZdU-8gxdX .gem-slider .gem-slider-item {"
type textarea "c"
type textarea "u"
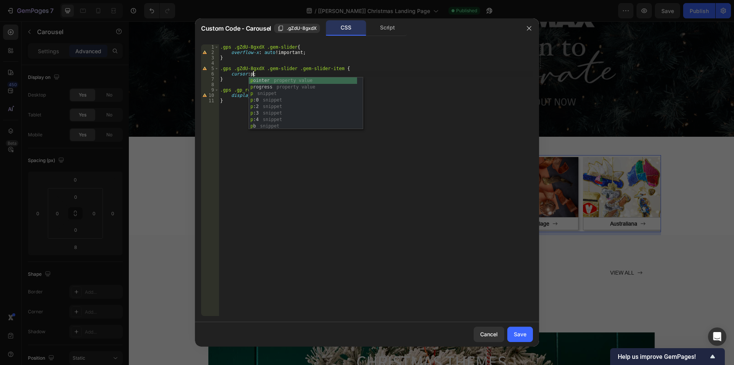
scroll to position [0, 3]
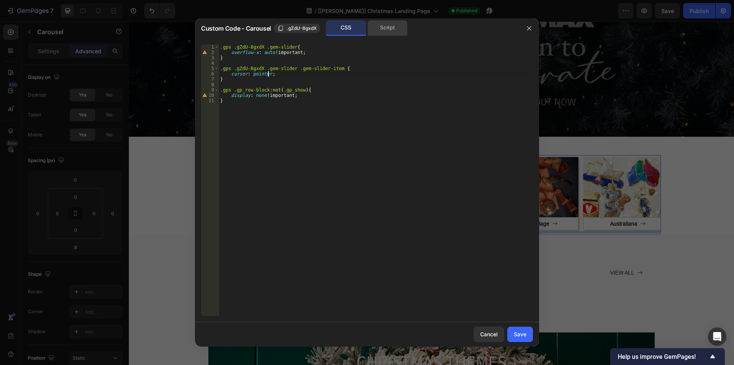
type textarea "cursor: pointer;"
click at [390, 28] on div "Script" at bounding box center [388, 27] width 40 height 15
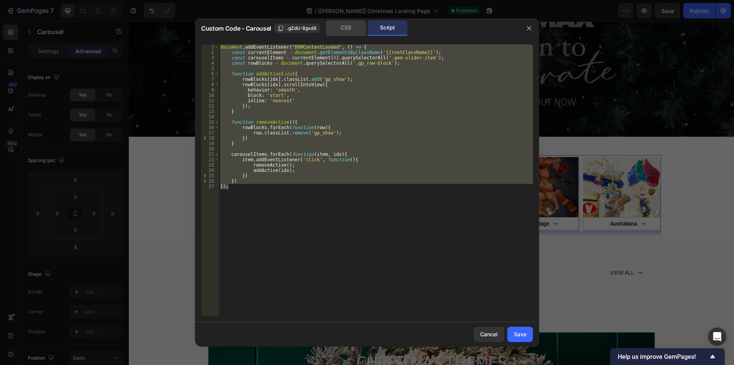
click at [352, 26] on div "CSS" at bounding box center [346, 27] width 40 height 15
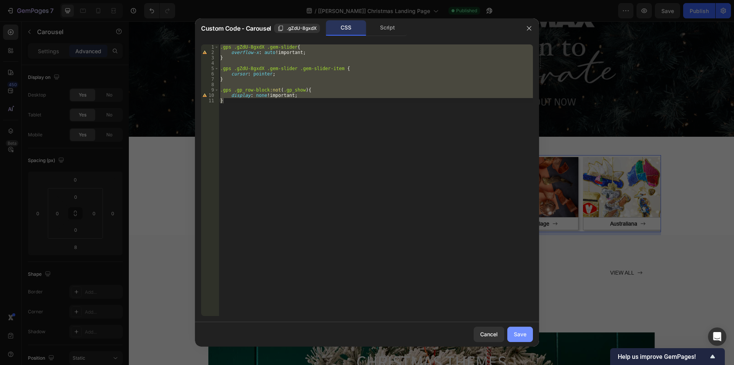
click at [519, 329] on button "Save" at bounding box center [521, 333] width 26 height 15
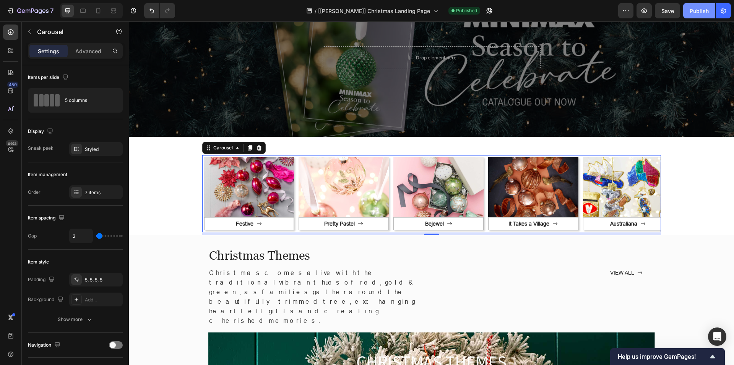
click at [705, 11] on div "Publish" at bounding box center [699, 11] width 19 height 8
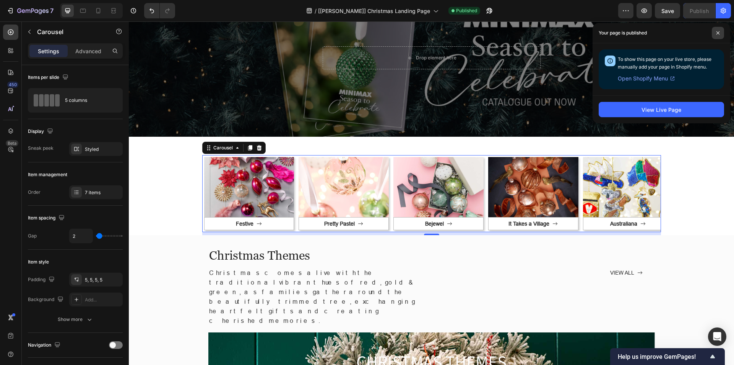
click at [715, 33] on span at bounding box center [718, 33] width 12 height 12
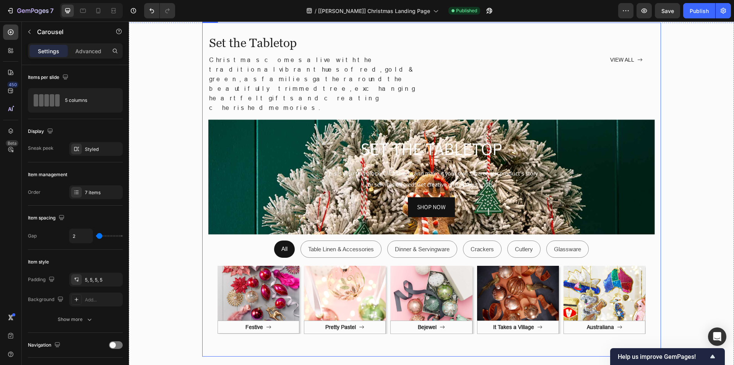
scroll to position [906, 0]
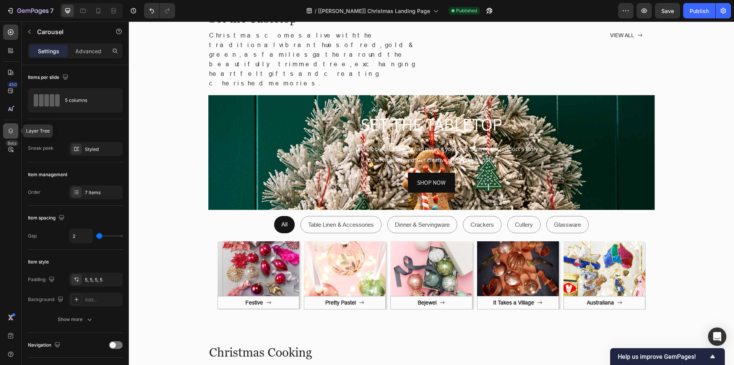
click at [11, 130] on icon at bounding box center [11, 131] width 8 height 8
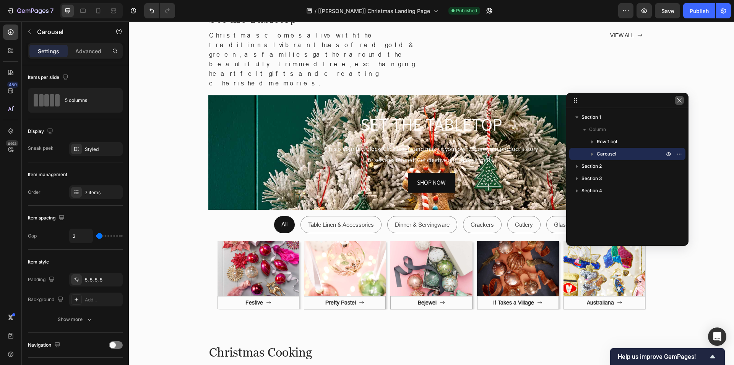
click at [682, 102] on icon "button" at bounding box center [680, 100] width 6 height 6
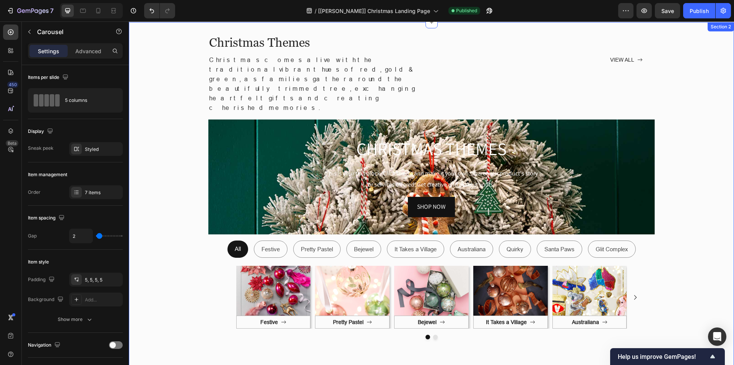
scroll to position [419, 0]
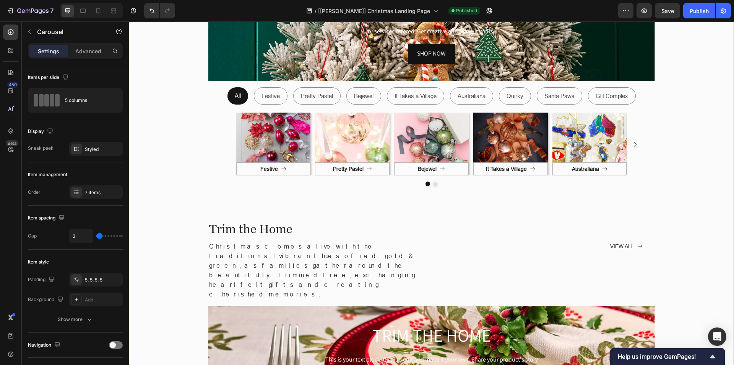
click at [169, 122] on div "Christmas Themes Heading Christmas comes alive with the traditional vibrant hue…" at bounding box center [431, 205] width 567 height 672
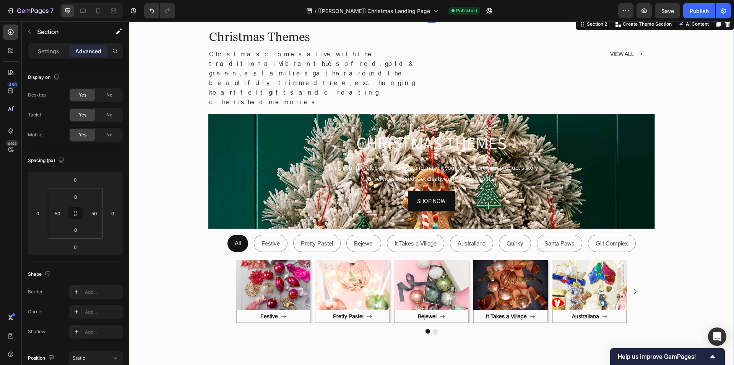
scroll to position [266, 0]
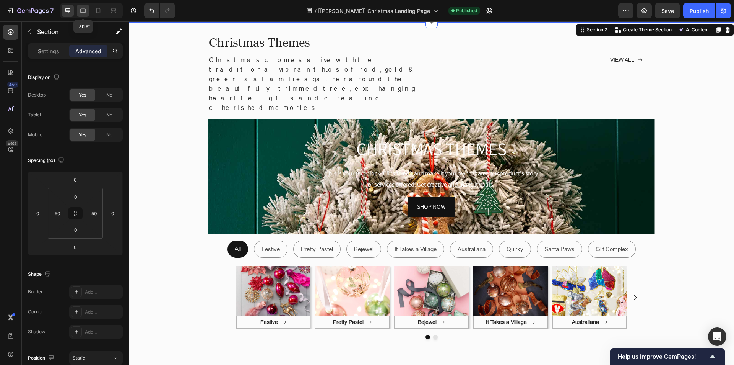
click at [83, 15] on div at bounding box center [83, 11] width 12 height 12
type input "80"
type input "15"
type input "80"
type input "15"
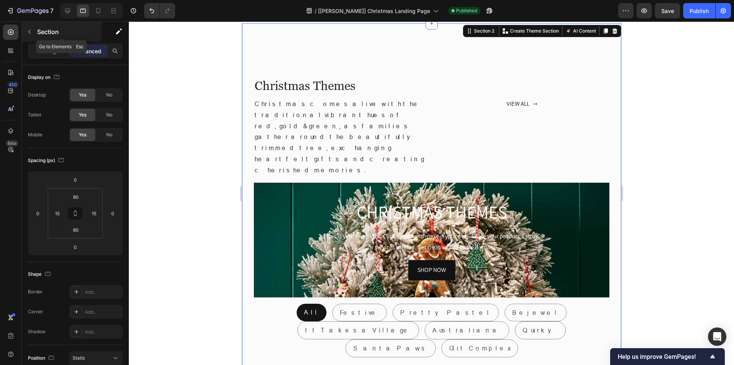
scroll to position [319, 0]
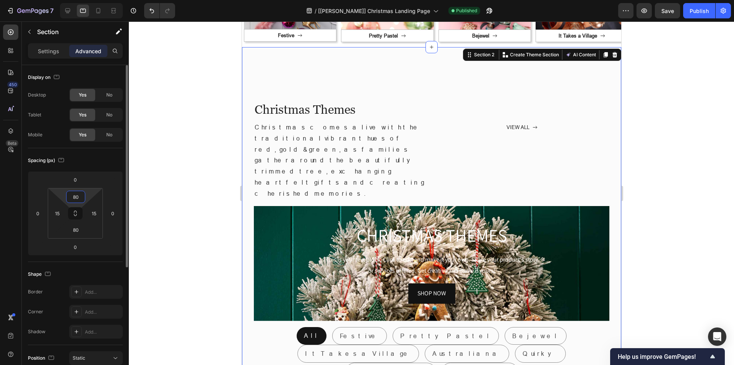
click at [77, 199] on input "80" at bounding box center [75, 196] width 15 height 11
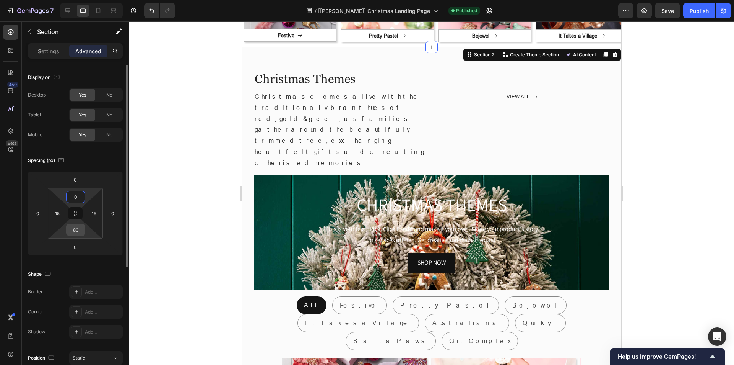
type input "0"
click at [75, 229] on input "80" at bounding box center [75, 229] width 15 height 11
type input "0"
click at [19, 202] on div "450 Beta" at bounding box center [11, 192] width 22 height 343
click at [95, 7] on div at bounding box center [98, 11] width 12 height 12
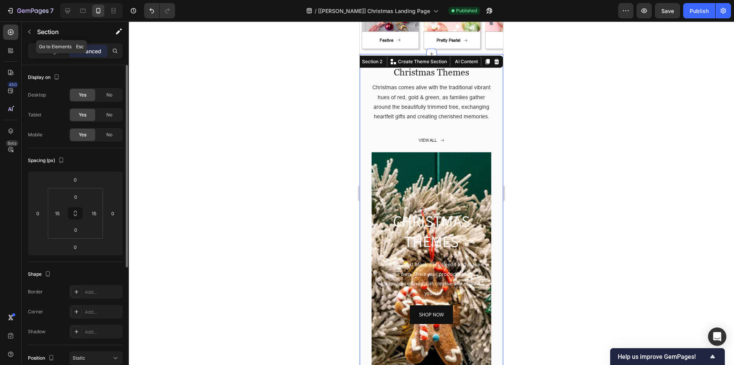
scroll to position [325, 0]
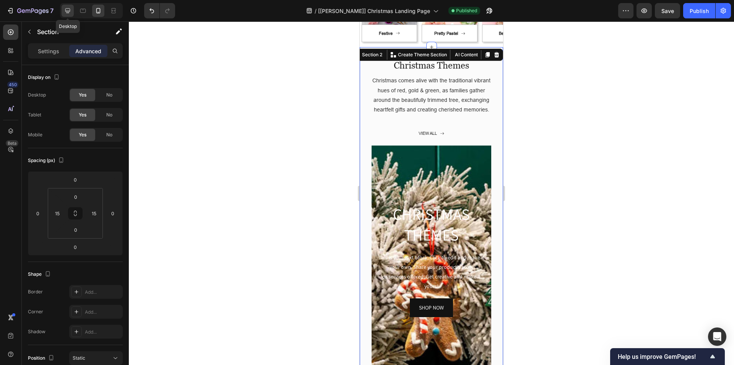
click at [70, 9] on icon at bounding box center [68, 11] width 8 height 8
type input "50"
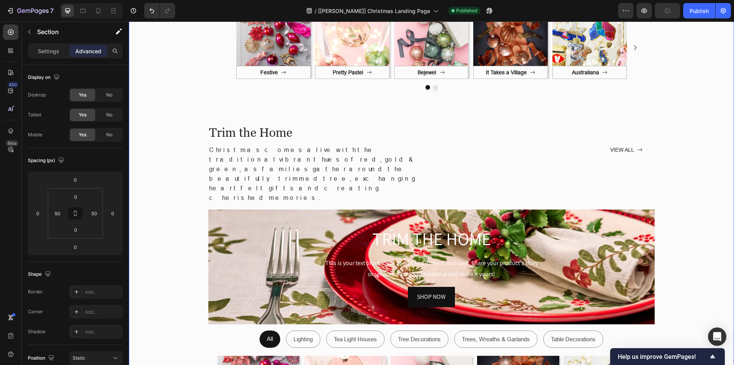
scroll to position [776, 0]
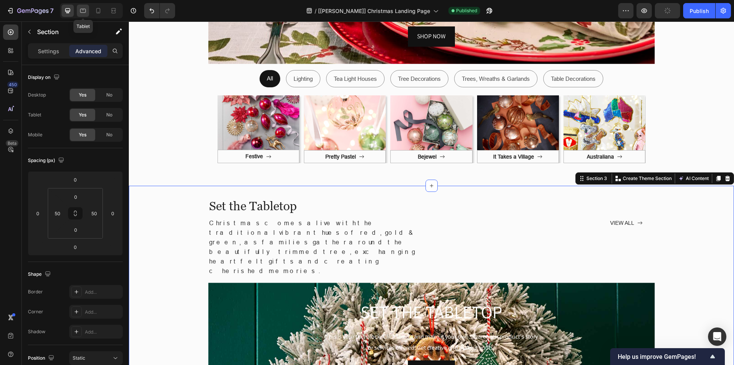
click at [83, 8] on icon at bounding box center [83, 11] width 8 height 8
type input "80"
type input "15"
type input "80"
type input "15"
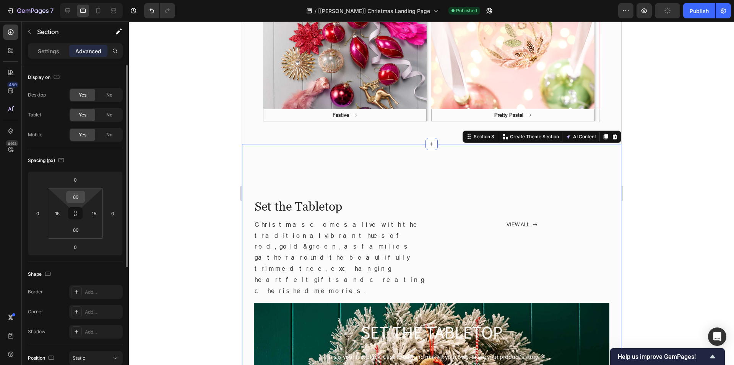
click at [76, 195] on input "80" at bounding box center [75, 196] width 15 height 11
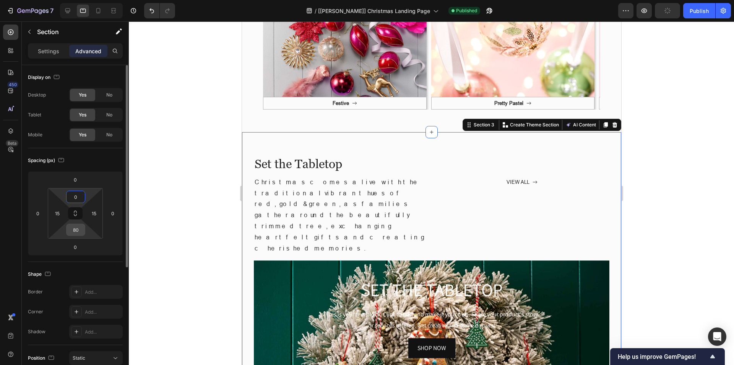
type input "0"
click at [75, 226] on input "80" at bounding box center [75, 229] width 15 height 11
type input "0"
click at [5, 230] on div "450 Beta" at bounding box center [10, 166] width 15 height 285
click at [102, 9] on icon at bounding box center [98, 11] width 8 height 8
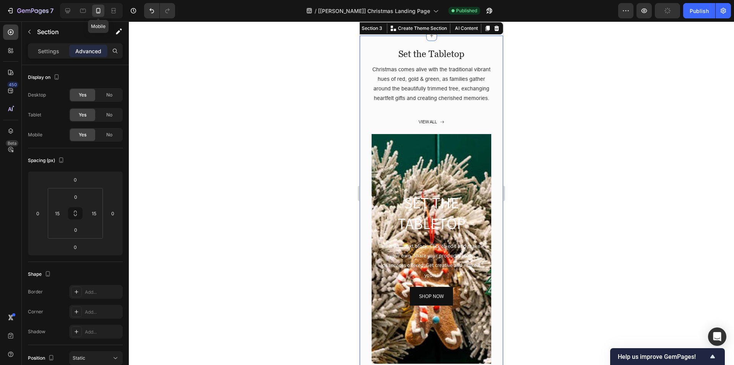
scroll to position [1357, 0]
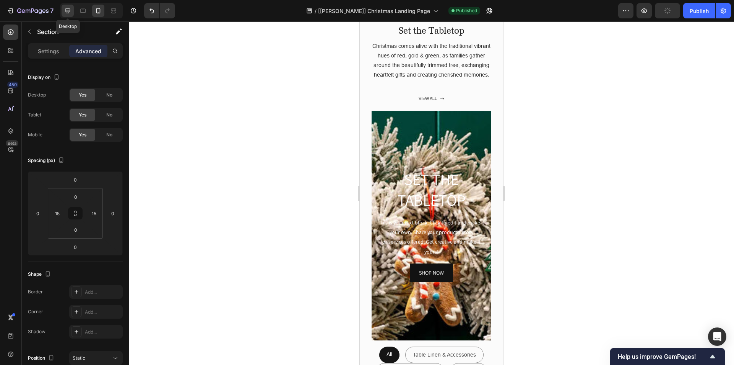
click at [67, 13] on icon at bounding box center [67, 10] width 5 height 5
type input "50"
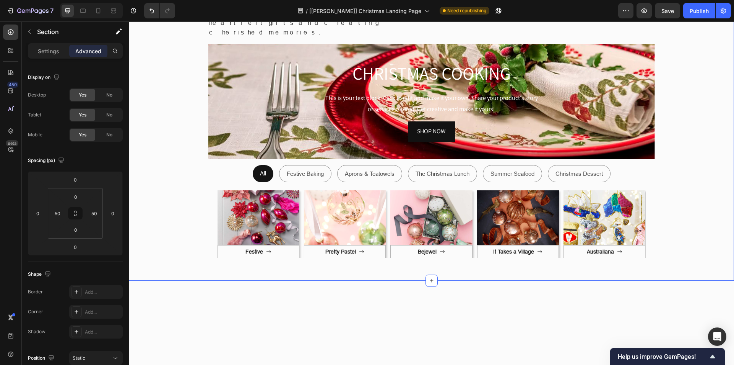
scroll to position [1042, 0]
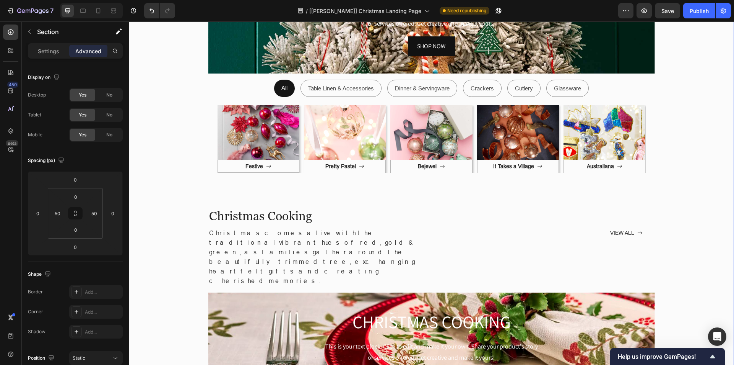
click at [161, 227] on div "Set the Tabletop Heading Christmas comes alive with the traditional vibrant hue…" at bounding box center [431, 195] width 567 height 667
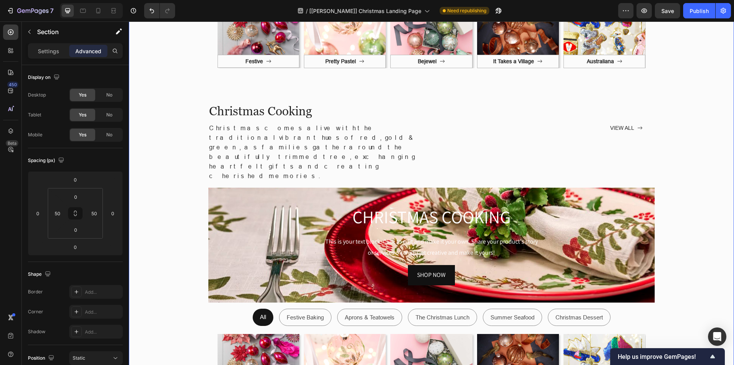
scroll to position [1348, 0]
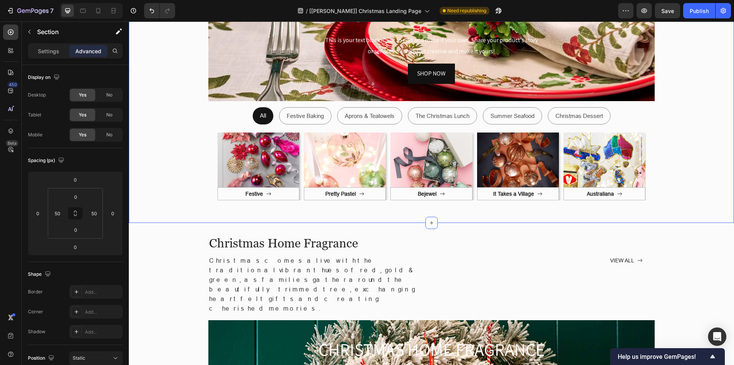
click at [78, 11] on div at bounding box center [83, 11] width 12 height 12
type input "15"
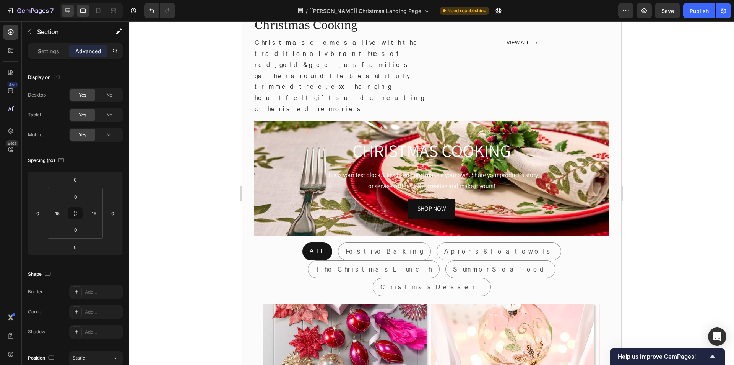
scroll to position [1421, 0]
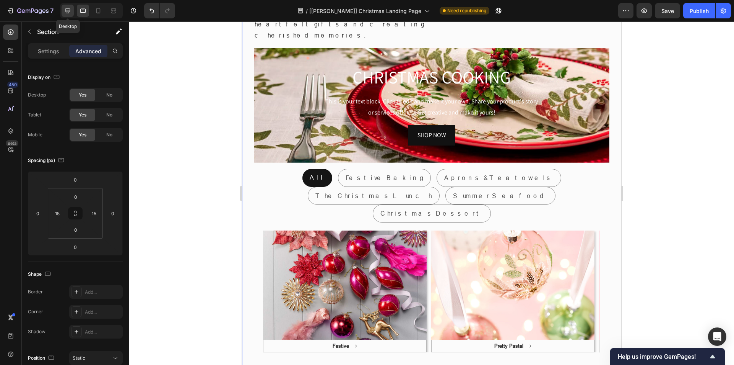
click at [63, 11] on div at bounding box center [68, 11] width 12 height 12
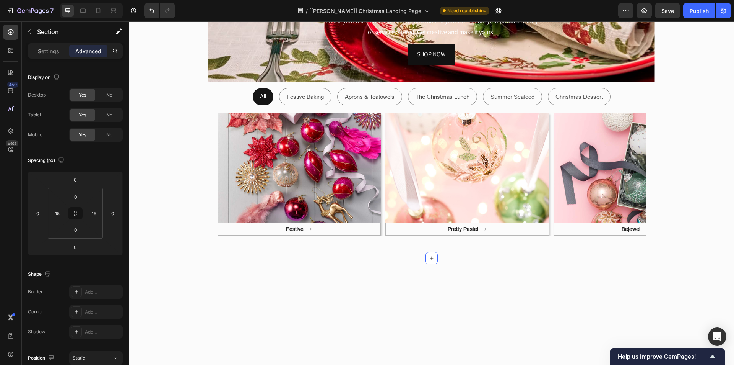
type input "50"
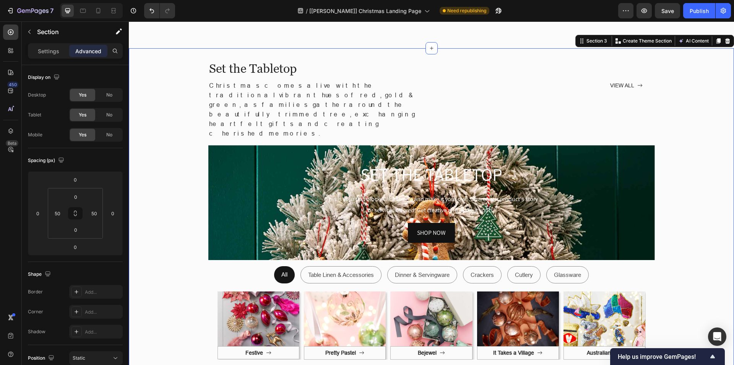
scroll to position [1047, 0]
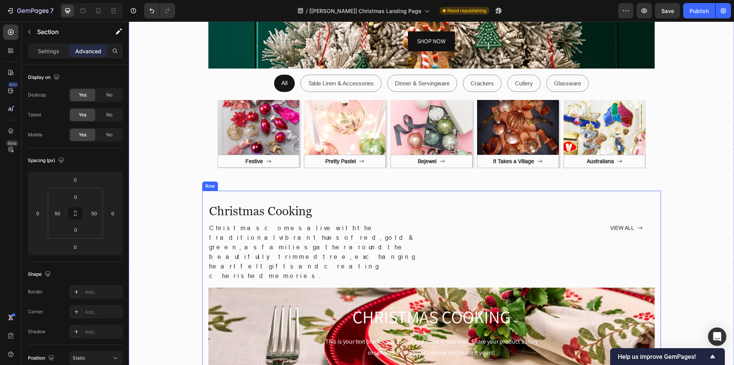
click at [212, 190] on div "Christmas Cooking Heading Christmas comes alive with the traditional vibrant hu…" at bounding box center [431, 357] width 459 height 334
click at [212, 180] on div "Row" at bounding box center [218, 183] width 13 height 7
click at [184, 179] on div "Set the Tabletop Heading Christmas comes alive with the traditional vibrant hue…" at bounding box center [431, 190] width 567 height 667
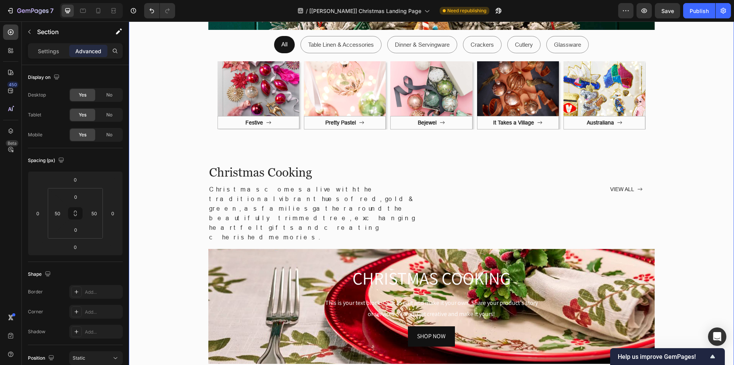
scroll to position [1353, 0]
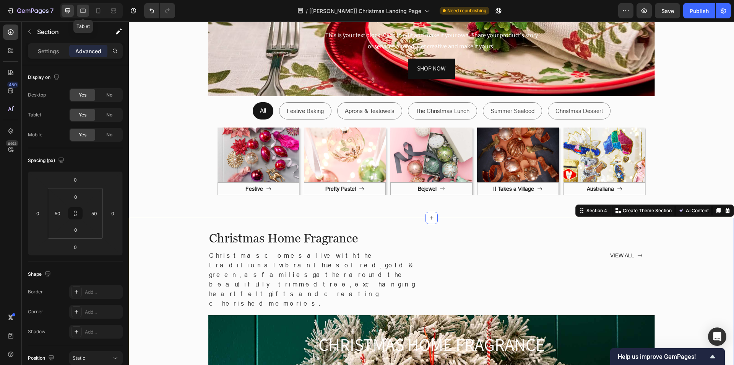
click at [83, 12] on icon at bounding box center [83, 11] width 6 height 4
type input "80"
type input "15"
type input "80"
type input "15"
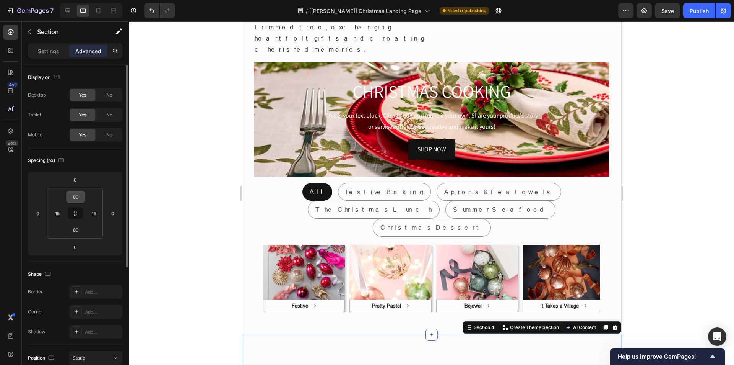
click at [75, 200] on input "80" at bounding box center [75, 196] width 15 height 11
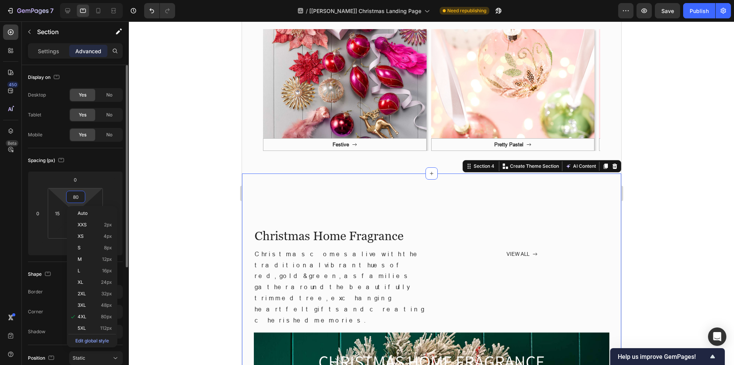
scroll to position [1646, 0]
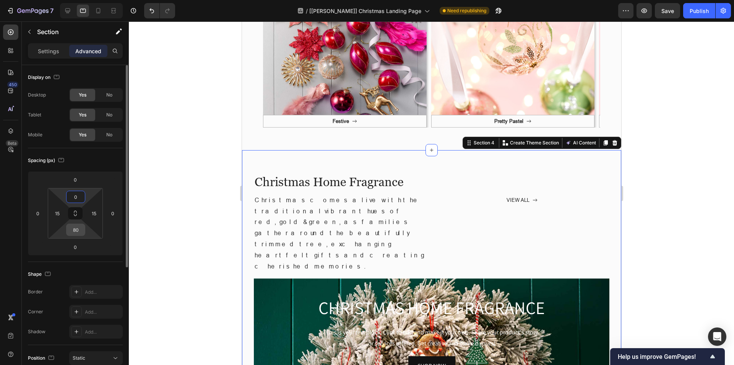
type input "0"
click at [76, 229] on input "80" at bounding box center [75, 229] width 15 height 11
type input "0"
click at [20, 211] on div "450 Beta" at bounding box center [11, 192] width 22 height 343
click at [69, 14] on icon at bounding box center [68, 11] width 8 height 8
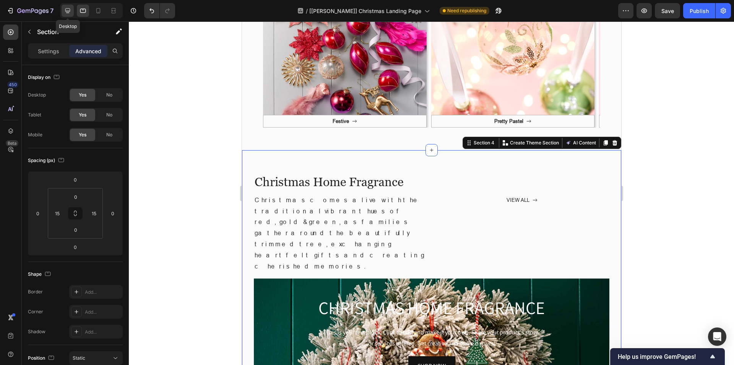
type input "50"
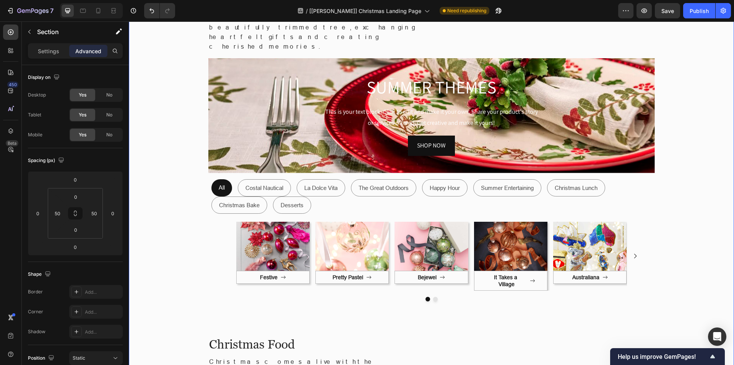
scroll to position [2039, 0]
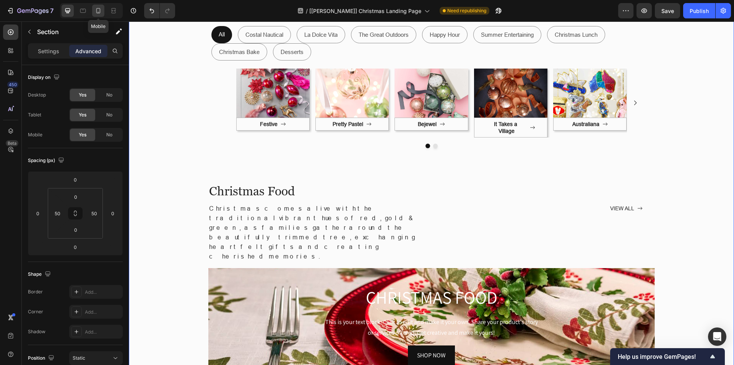
click at [93, 11] on div at bounding box center [98, 11] width 12 height 12
type input "15"
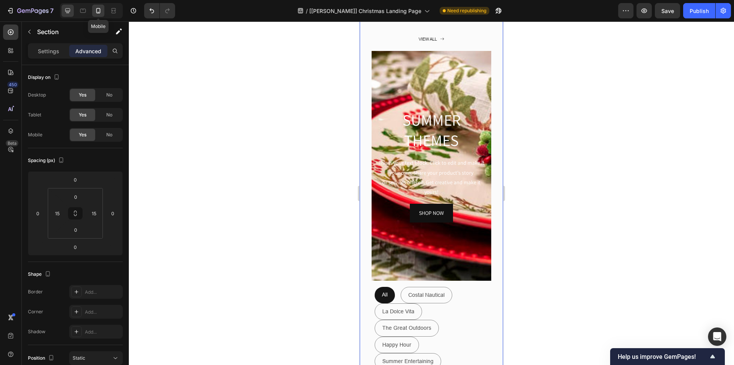
scroll to position [2105, 0]
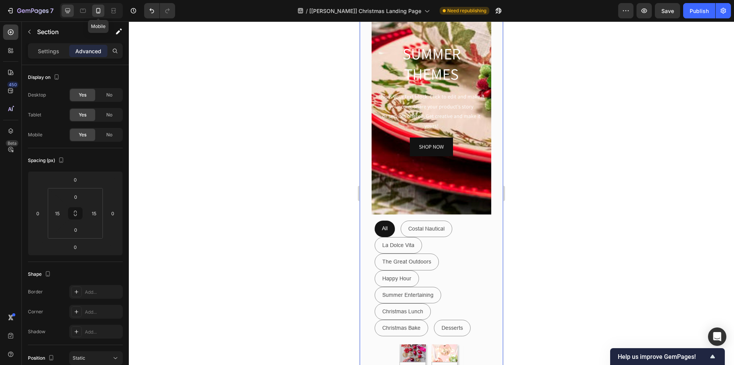
click at [66, 11] on icon at bounding box center [67, 10] width 5 height 5
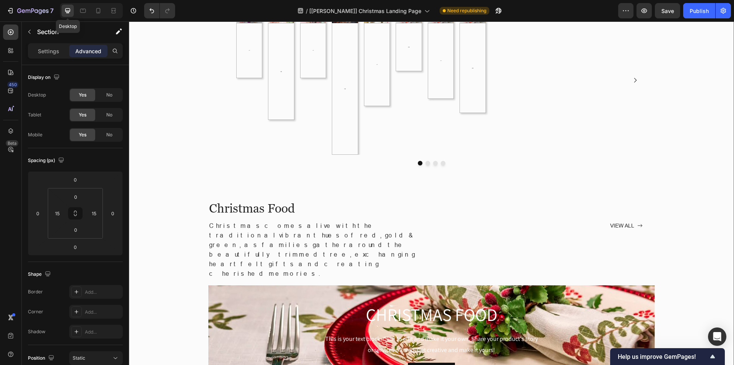
type input "50"
click at [698, 13] on div "Publish" at bounding box center [699, 11] width 19 height 8
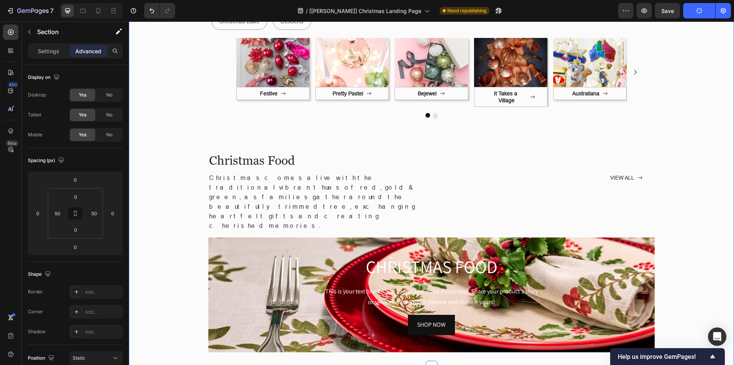
scroll to position [2088, 0]
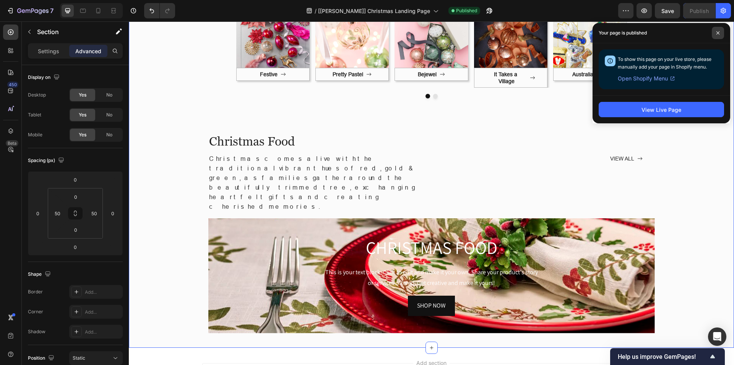
click at [719, 31] on span at bounding box center [718, 33] width 12 height 12
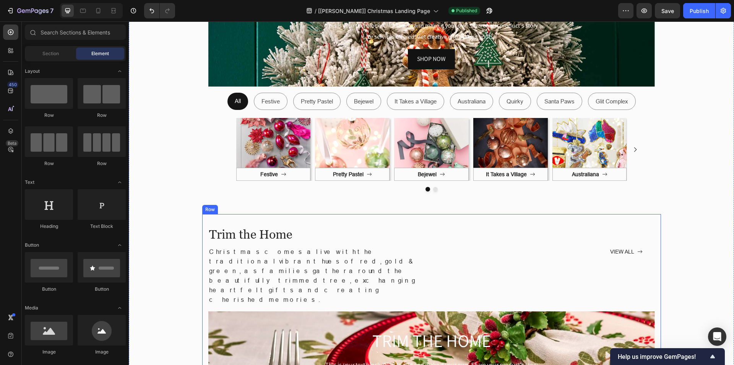
scroll to position [421, 0]
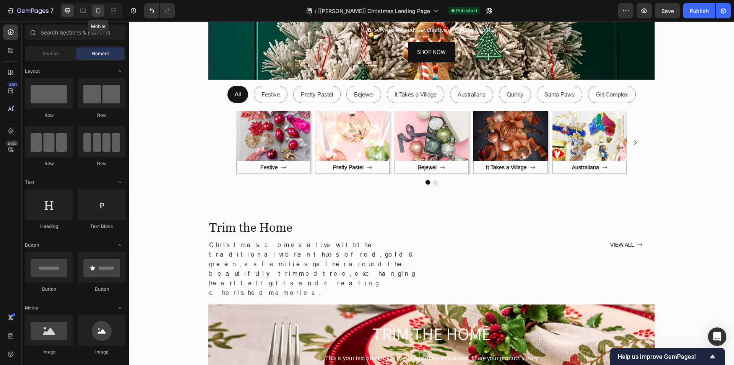
click at [101, 11] on icon at bounding box center [98, 11] width 8 height 8
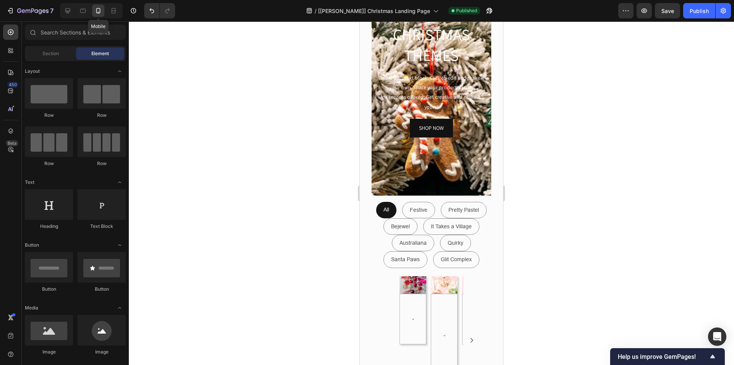
scroll to position [450, 0]
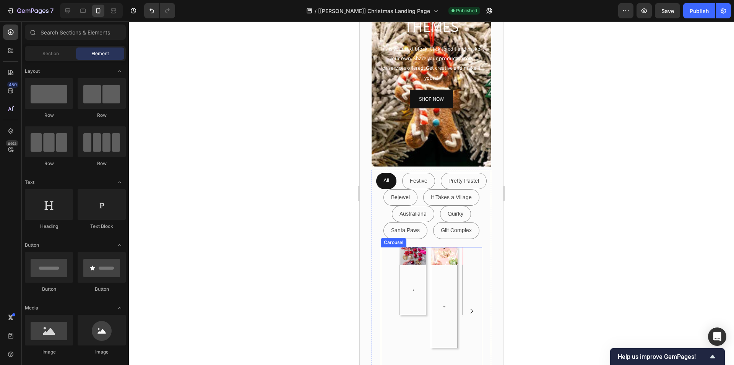
click at [396, 285] on div "Image Festive Button Row Image Pretty Pastel Button Row Image Bejewel Button Ro…" at bounding box center [431, 311] width 101 height 129
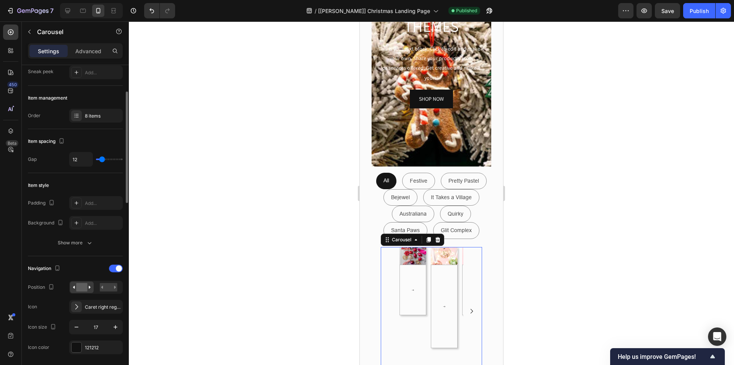
scroll to position [115, 0]
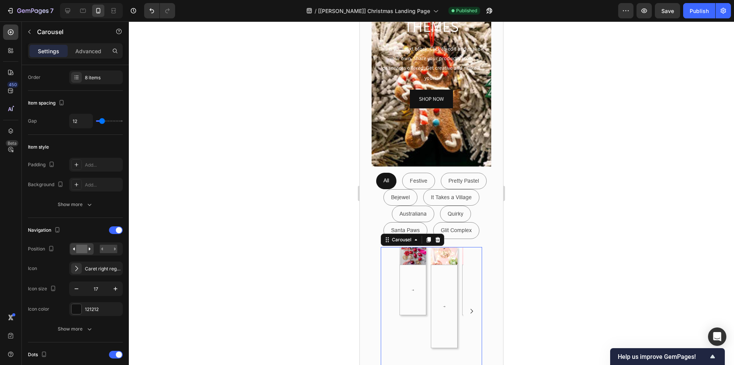
click at [89, 44] on div "Settings Advanced" at bounding box center [75, 50] width 95 height 15
click at [86, 49] on p "Advanced" at bounding box center [88, 51] width 26 height 8
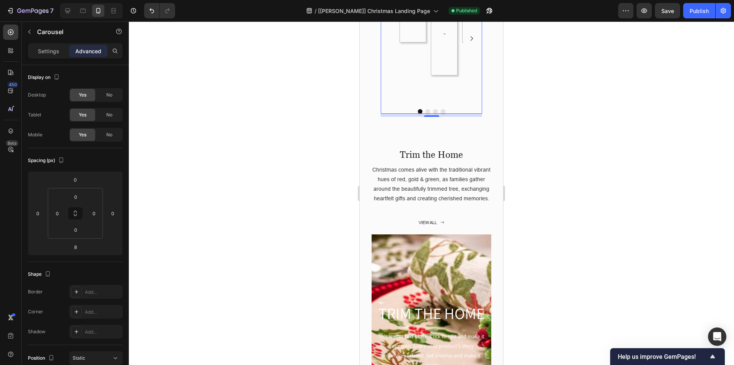
scroll to position [718, 0]
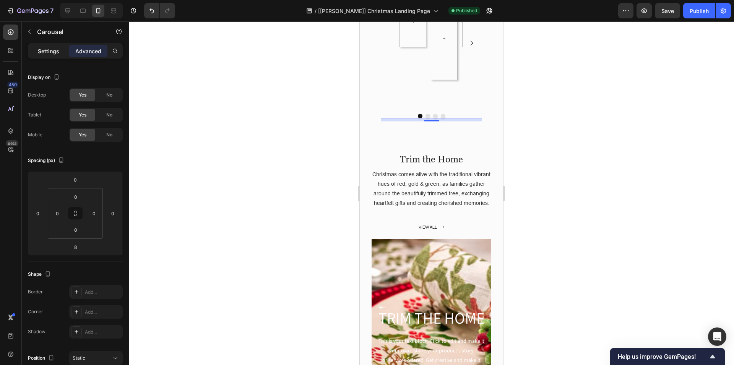
click at [57, 55] on p "Settings" at bounding box center [48, 51] width 21 height 8
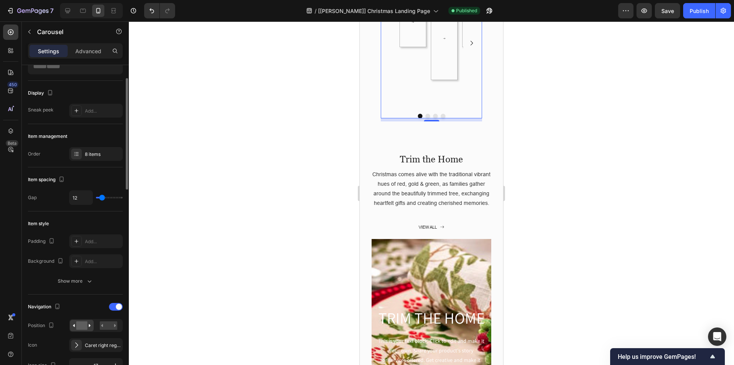
scroll to position [77, 0]
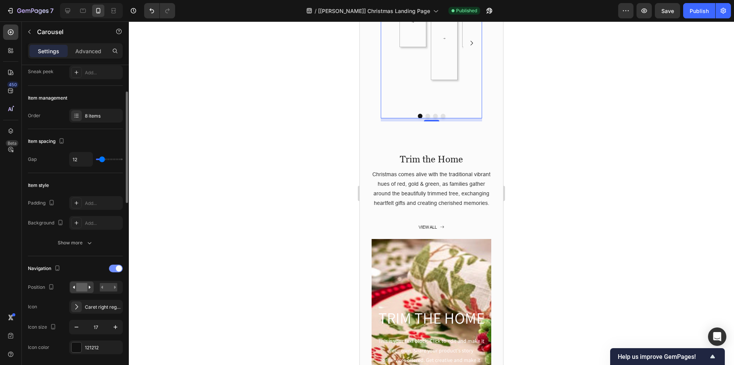
click at [117, 267] on span at bounding box center [119, 268] width 6 height 6
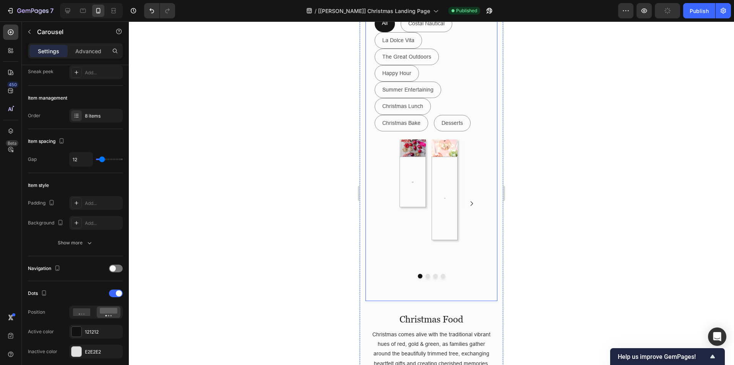
scroll to position [3166, 0]
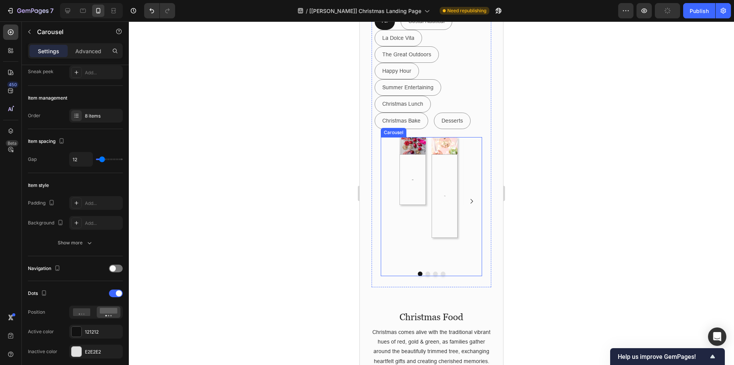
click at [385, 174] on div "Image Festive Button Row Image Pretty Pastel Button Row Image Bejewel Button Ro…" at bounding box center [431, 201] width 101 height 128
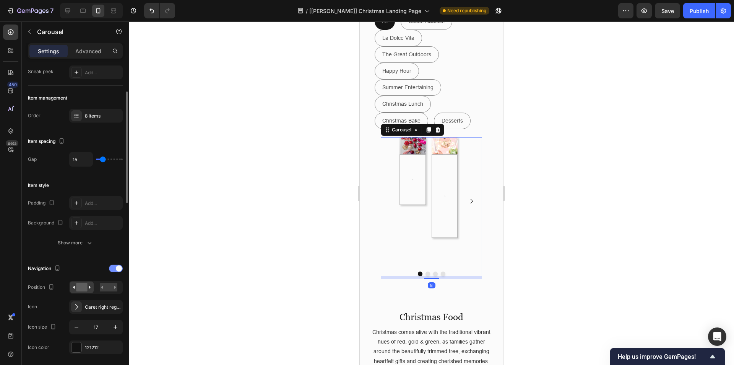
click at [114, 267] on div at bounding box center [116, 268] width 14 height 8
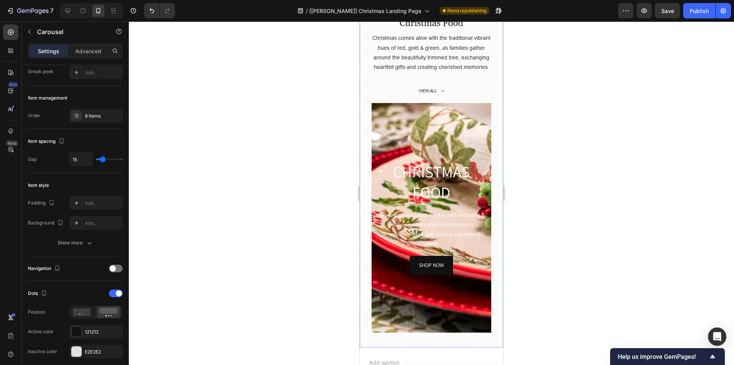
scroll to position [3568, 0]
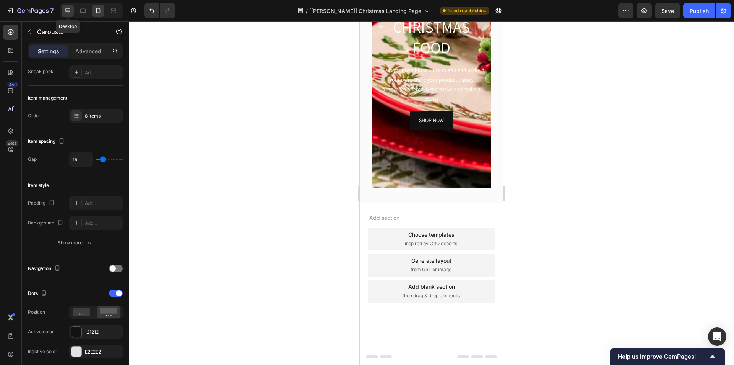
click at [68, 13] on icon at bounding box center [67, 10] width 5 height 5
type input "1200"
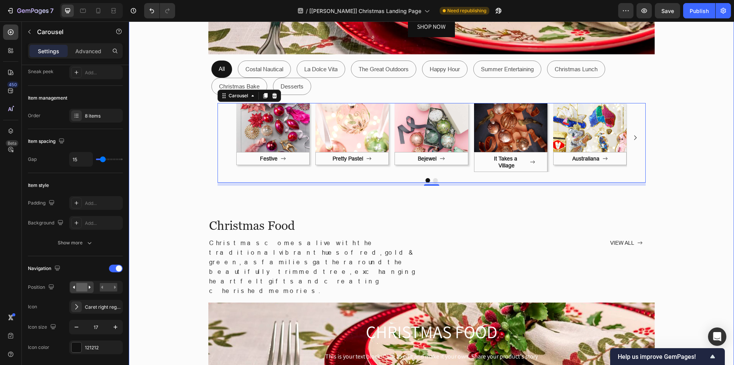
scroll to position [2855, 0]
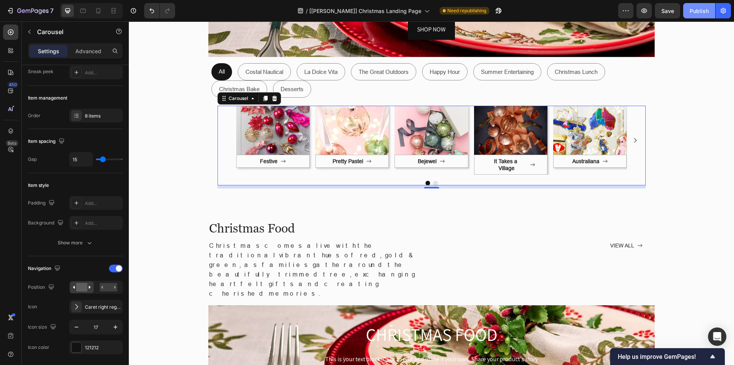
click at [702, 11] on div "Publish" at bounding box center [699, 11] width 19 height 8
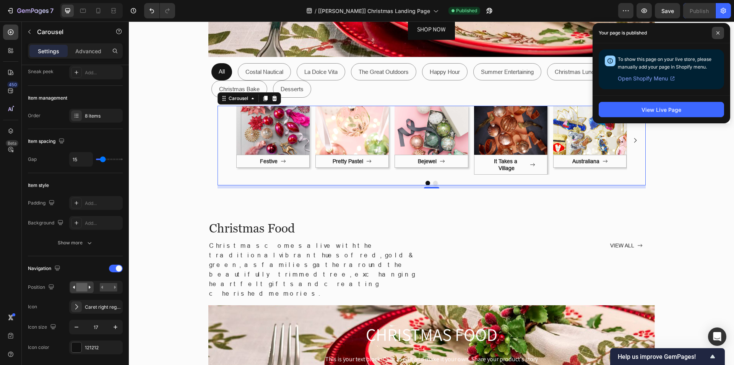
click at [717, 31] on icon at bounding box center [718, 33] width 4 height 4
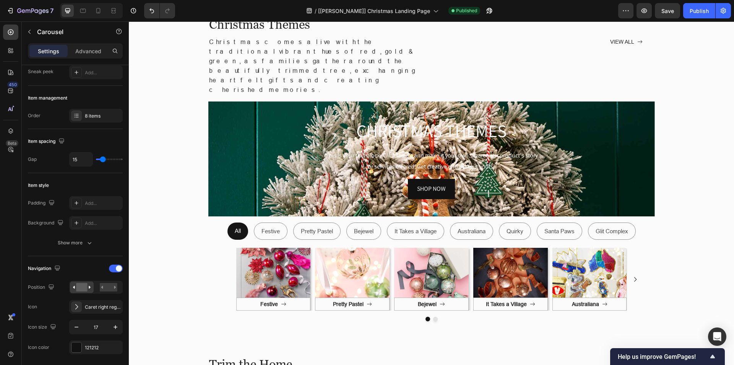
scroll to position [101, 0]
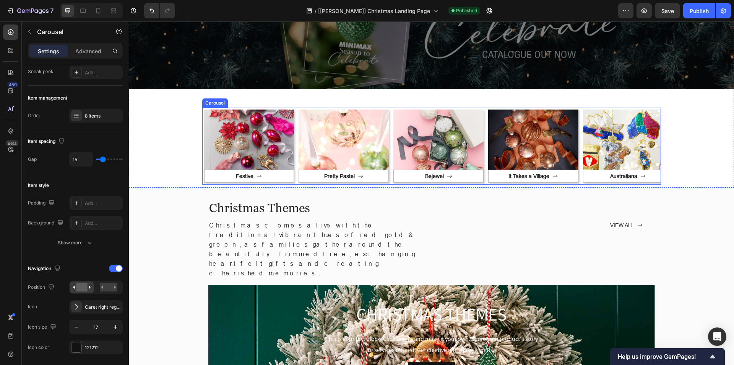
click at [292, 130] on div "Image Festive Button Row" at bounding box center [249, 145] width 94 height 77
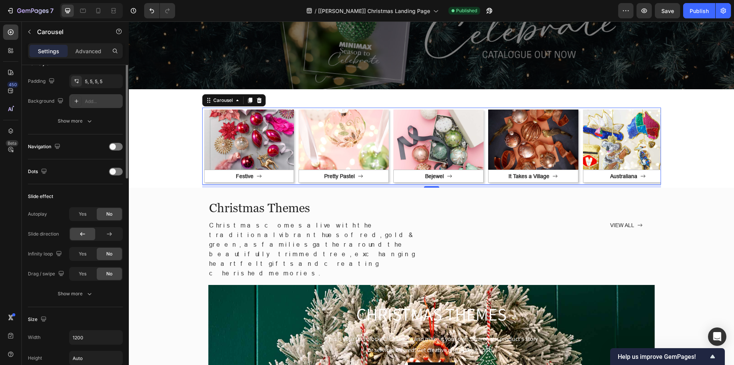
scroll to position [0, 0]
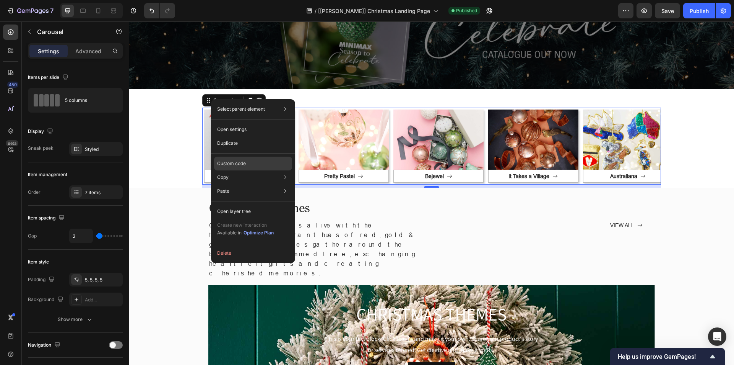
click at [243, 167] on div "Custom code" at bounding box center [253, 163] width 78 height 14
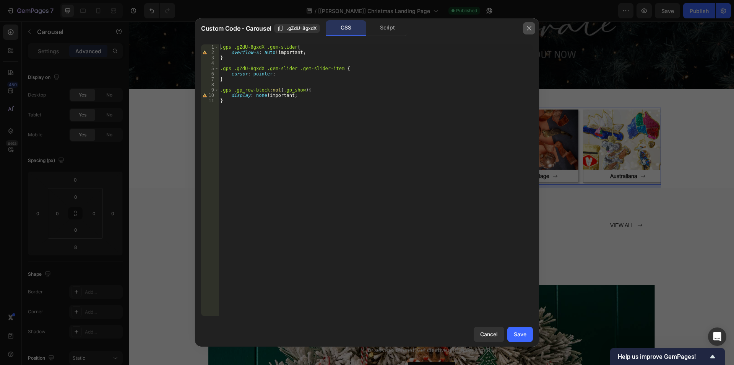
click at [529, 28] on icon "button" at bounding box center [529, 28] width 6 height 6
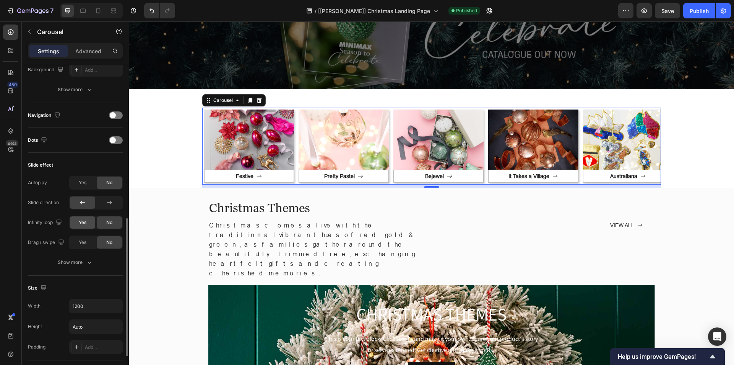
scroll to position [268, 0]
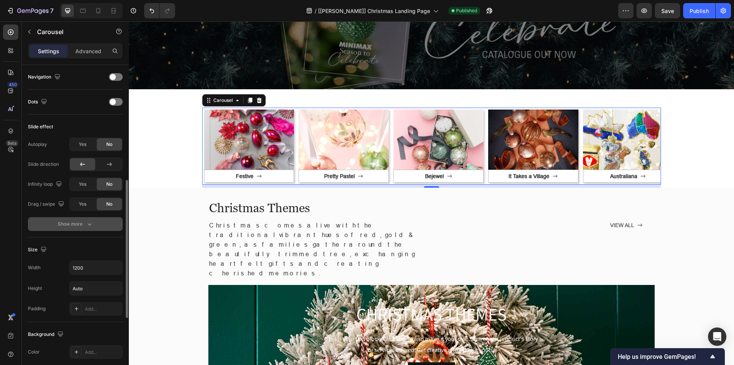
click at [72, 220] on button "Show more" at bounding box center [75, 224] width 95 height 14
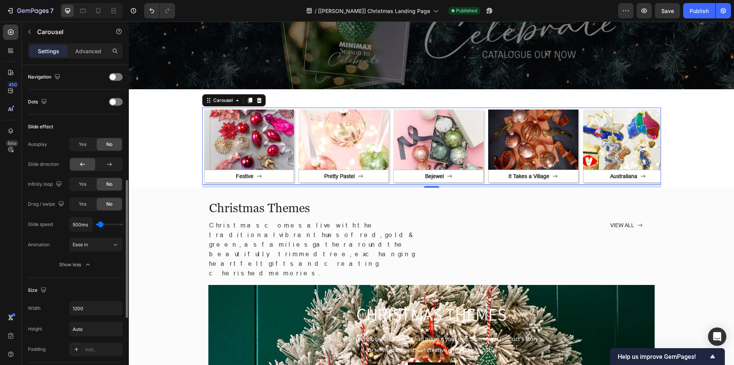
scroll to position [230, 0]
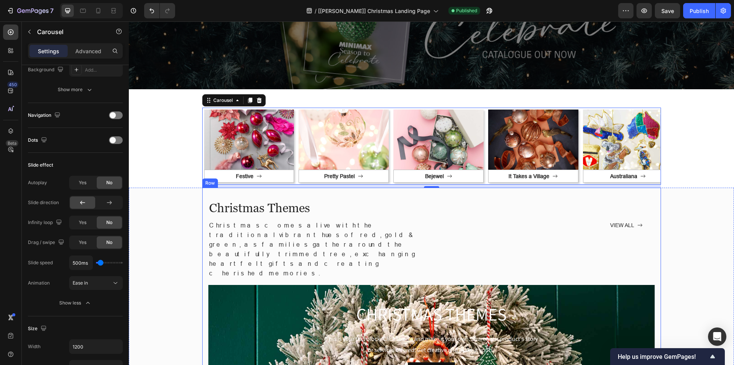
click at [202, 201] on div "Christmas Themes Heading Christmas comes alive with the traditional vibrant hue…" at bounding box center [431, 356] width 459 height 339
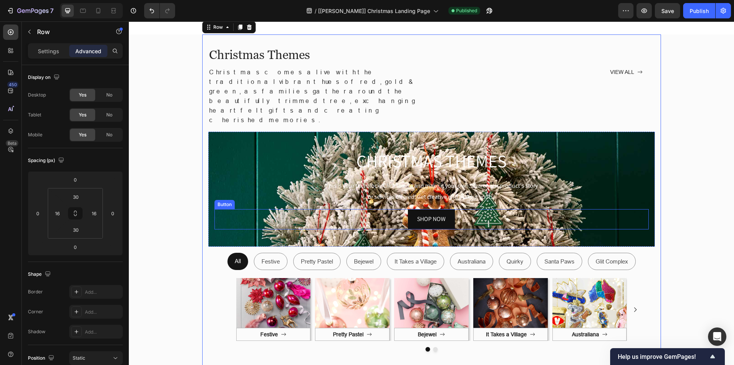
scroll to position [407, 0]
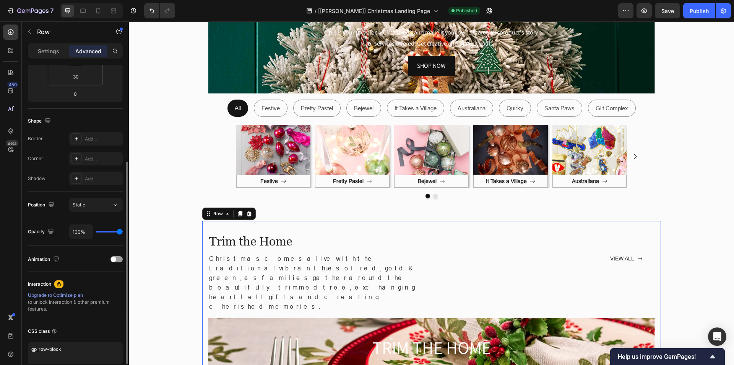
scroll to position [189, 0]
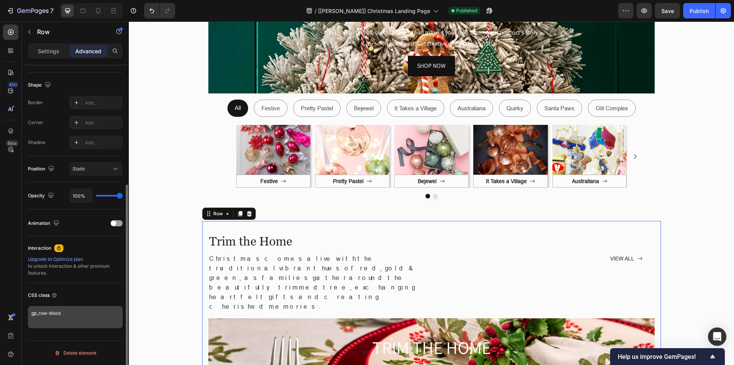
click at [67, 306] on div "CSS class gp_row-block" at bounding box center [75, 308] width 95 height 51
click at [68, 309] on textarea "gp_row-block" at bounding box center [75, 317] width 95 height 22
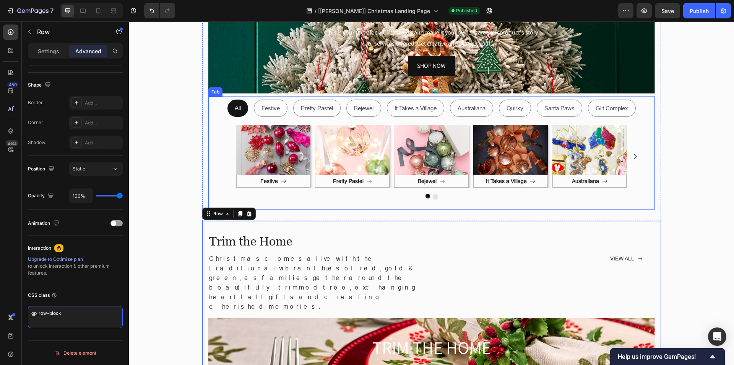
scroll to position [330, 0]
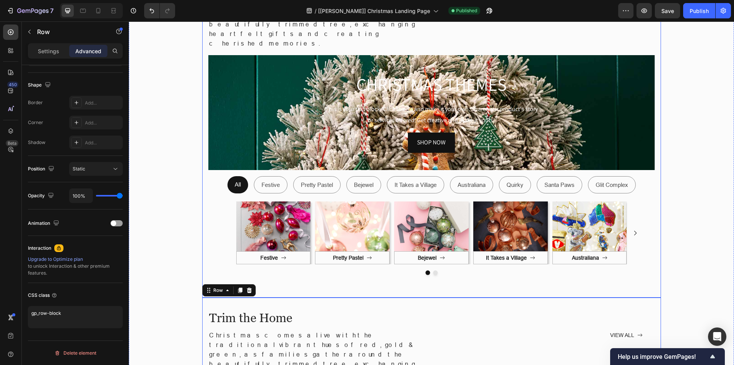
click at [202, 100] on div "Christmas Themes Heading Christmas comes alive with the traditional vibrant hue…" at bounding box center [431, 127] width 459 height 339
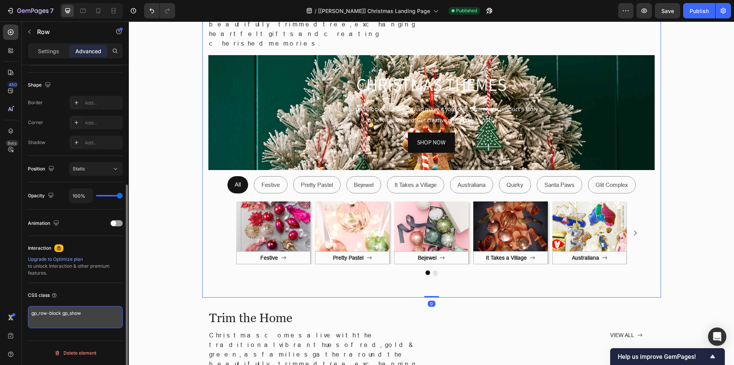
click at [86, 315] on textarea "gp_row-block gp_show" at bounding box center [75, 317] width 95 height 22
click at [63, 314] on textarea "gp_row-block gp_show" at bounding box center [75, 317] width 95 height 22
click at [83, 289] on div "CSS class" at bounding box center [75, 295] width 95 height 12
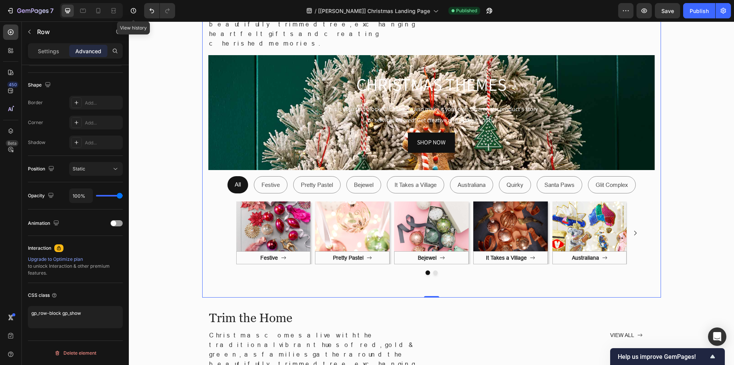
click at [197, 4] on div "/ [Tony GemPages] Christmas Landing Page Published" at bounding box center [399, 10] width 437 height 15
click at [137, 13] on icon "button" at bounding box center [134, 11] width 8 height 8
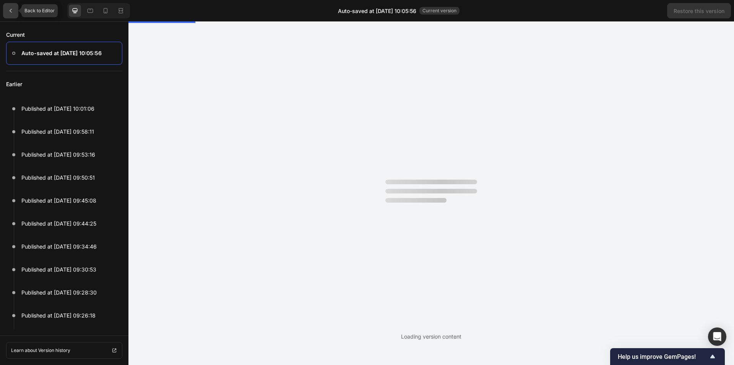
scroll to position [0, 0]
click at [9, 10] on icon at bounding box center [11, 11] width 6 height 6
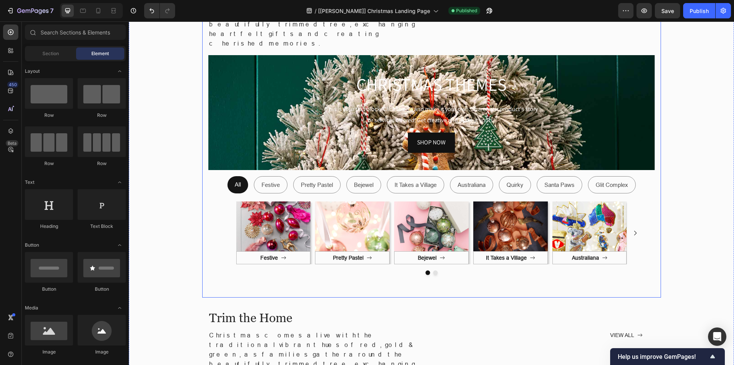
click at [202, 107] on div "Christmas Themes Heading Christmas comes alive with the traditional vibrant hue…" at bounding box center [431, 127] width 459 height 339
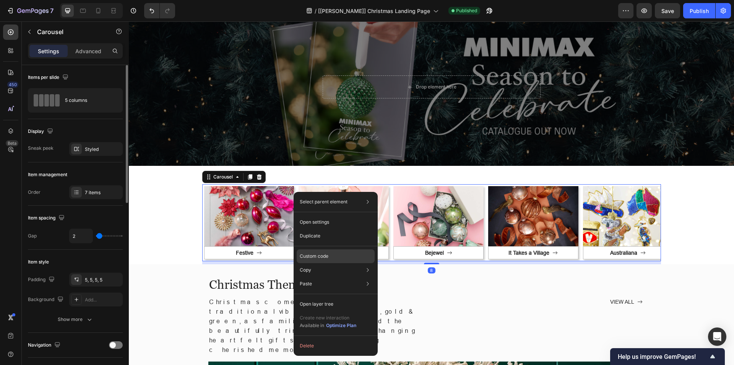
click at [317, 254] on p "Custom code" at bounding box center [314, 255] width 29 height 7
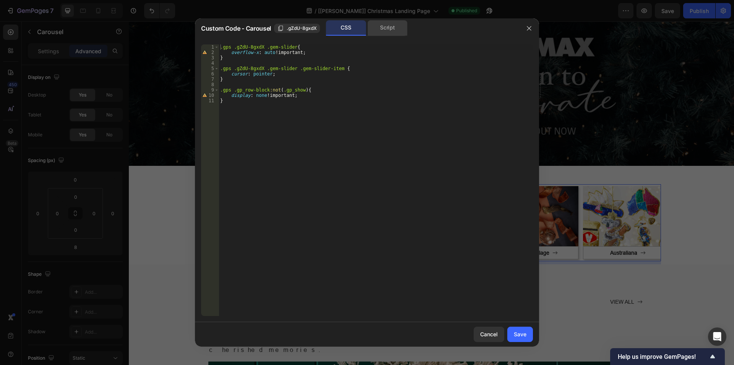
click at [384, 28] on div "Script" at bounding box center [388, 27] width 40 height 15
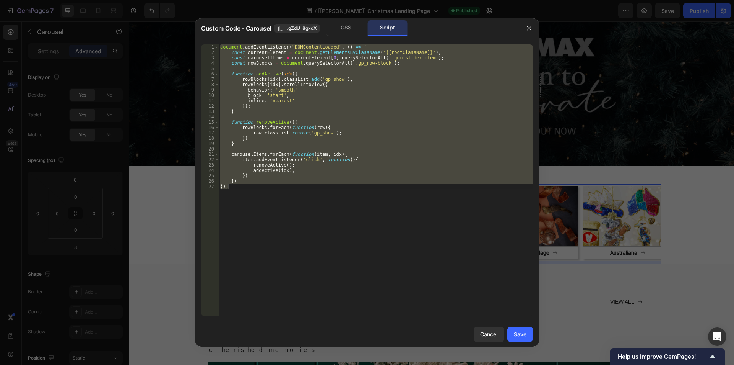
click at [339, 277] on div "document . addEventListener ( "DOMContentLoaded" , ( ) => { const currentElemen…" at bounding box center [376, 179] width 314 height 271
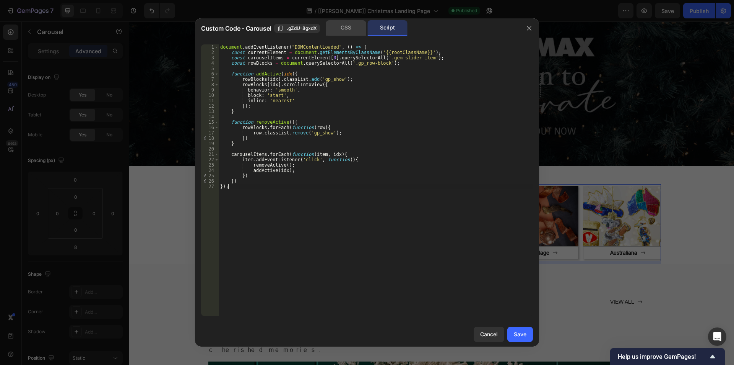
click at [351, 27] on div "CSS" at bounding box center [346, 27] width 40 height 15
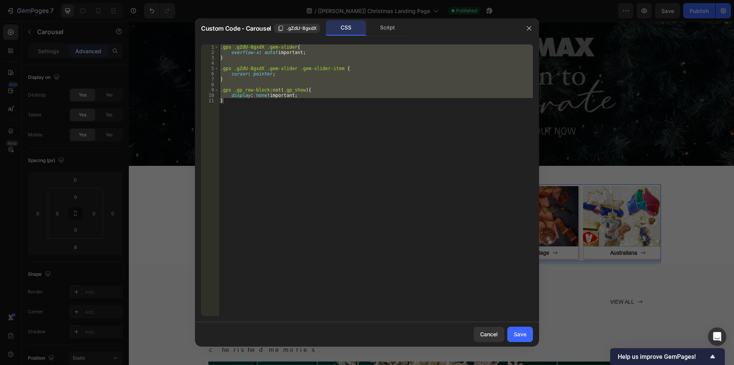
click at [319, 244] on div ".gps .gZdU-8gxdX .gem-slider { overflow-x : auto !important ; } .gps .gZdU-8gxd…" at bounding box center [376, 179] width 314 height 271
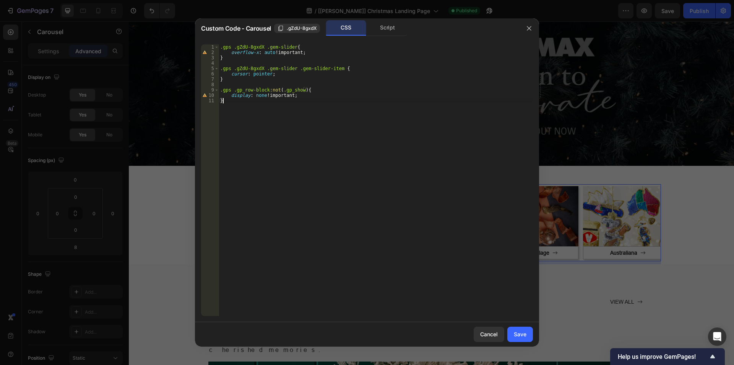
type textarea "}"
drag, startPoint x: 526, startPoint y: 28, endPoint x: 37, endPoint y: 150, distance: 504.5
click at [526, 28] on icon "button" at bounding box center [529, 28] width 6 height 6
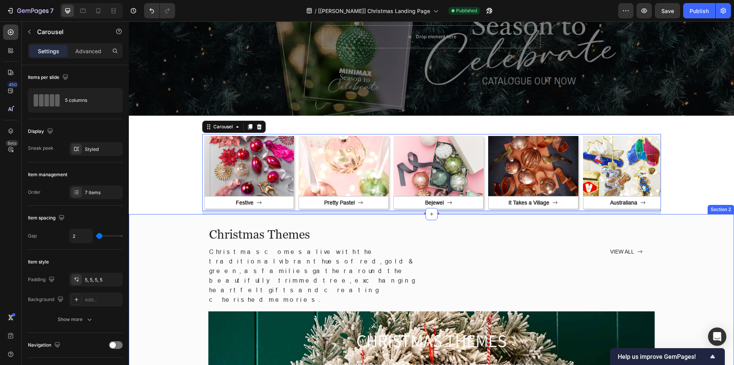
scroll to position [139, 0]
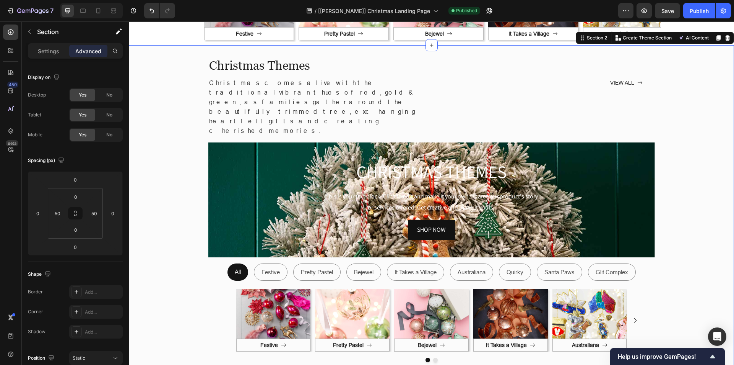
scroll to position [254, 0]
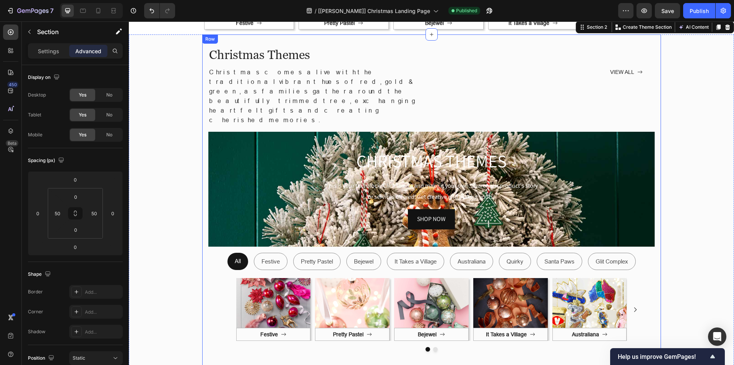
click at [203, 77] on div "Christmas Themes Heading Christmas comes alive with the traditional vibrant hue…" at bounding box center [431, 203] width 459 height 339
